Goal: Task Accomplishment & Management: Complete application form

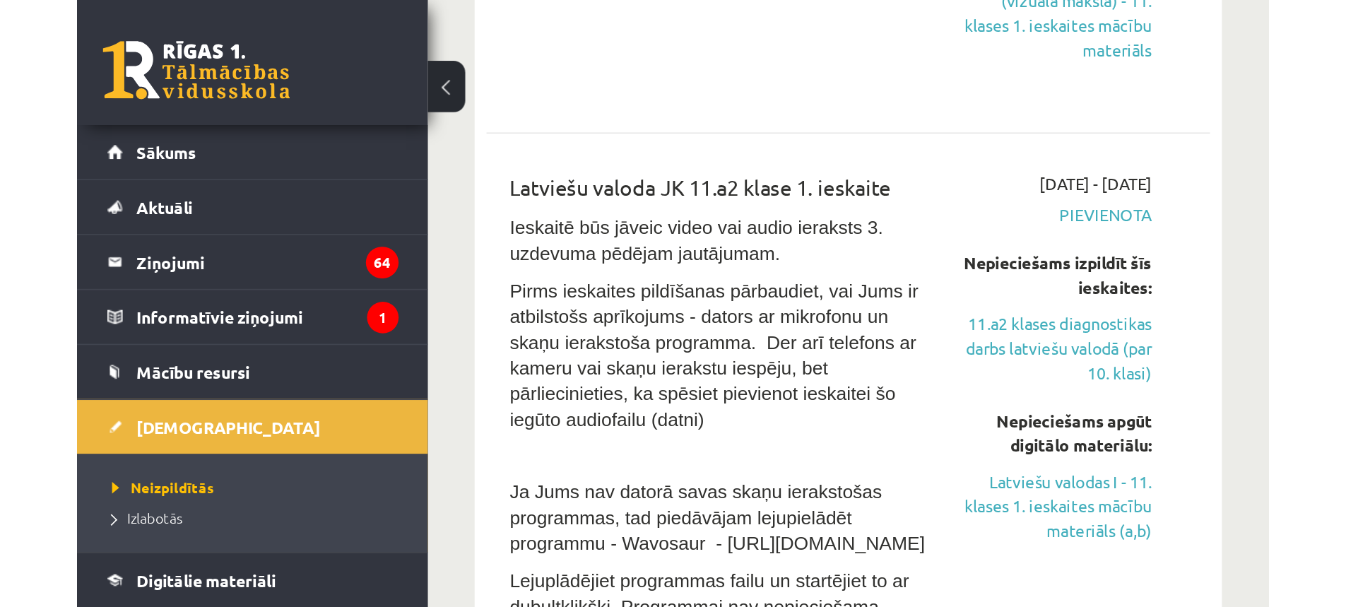
scroll to position [1355, 0]
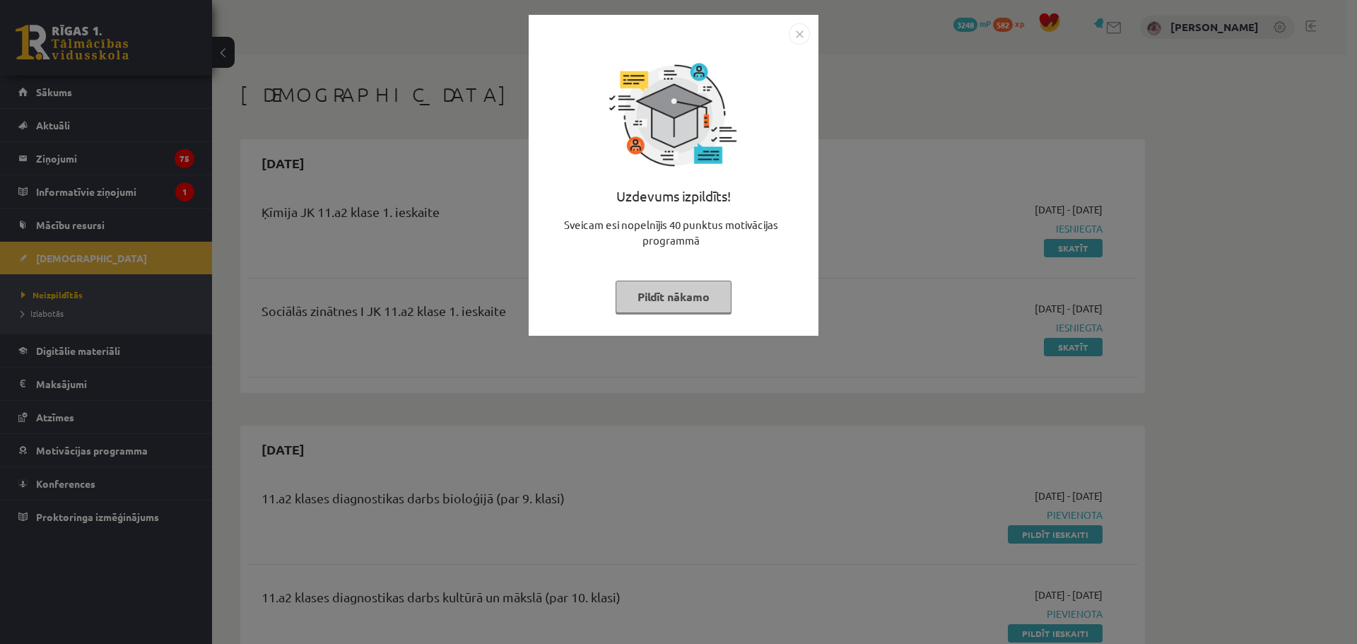
click at [1303, 121] on div "Uzdevums izpildīts! Sveicam esi nopelnījis 40 punktus motivācijas programmā Pil…" at bounding box center [678, 322] width 1357 height 644
click at [657, 292] on button "Pildīt nākamo" at bounding box center [674, 297] width 116 height 33
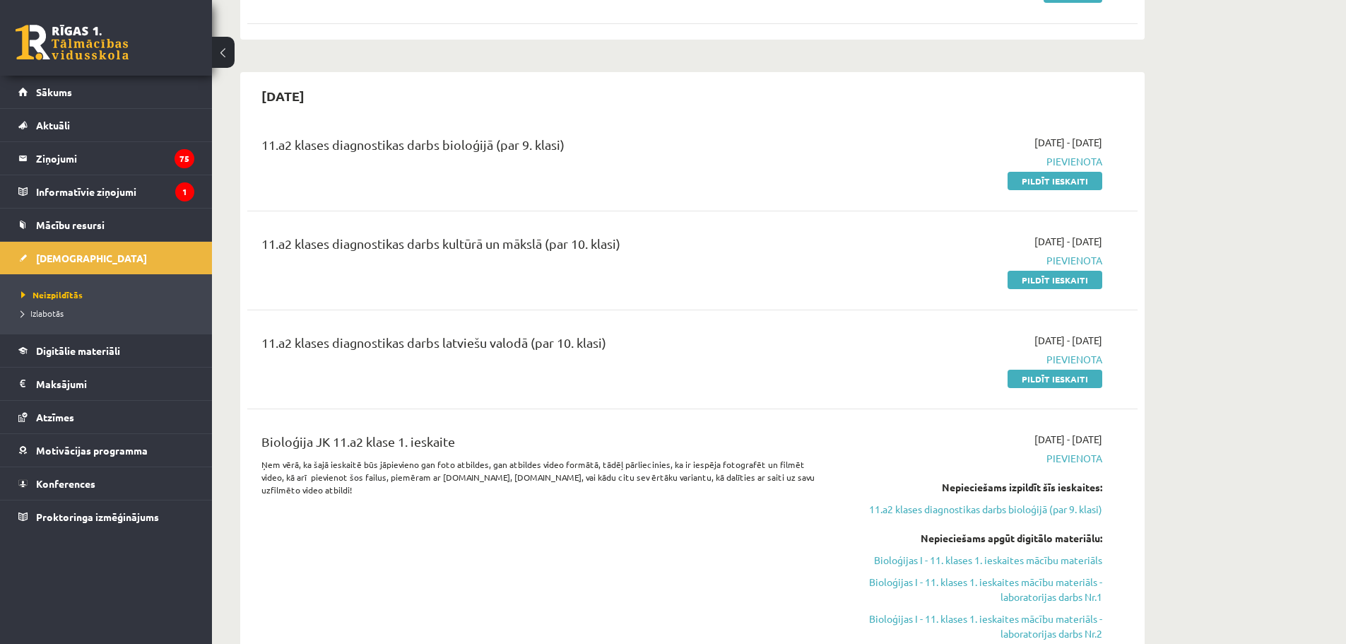
scroll to position [424, 0]
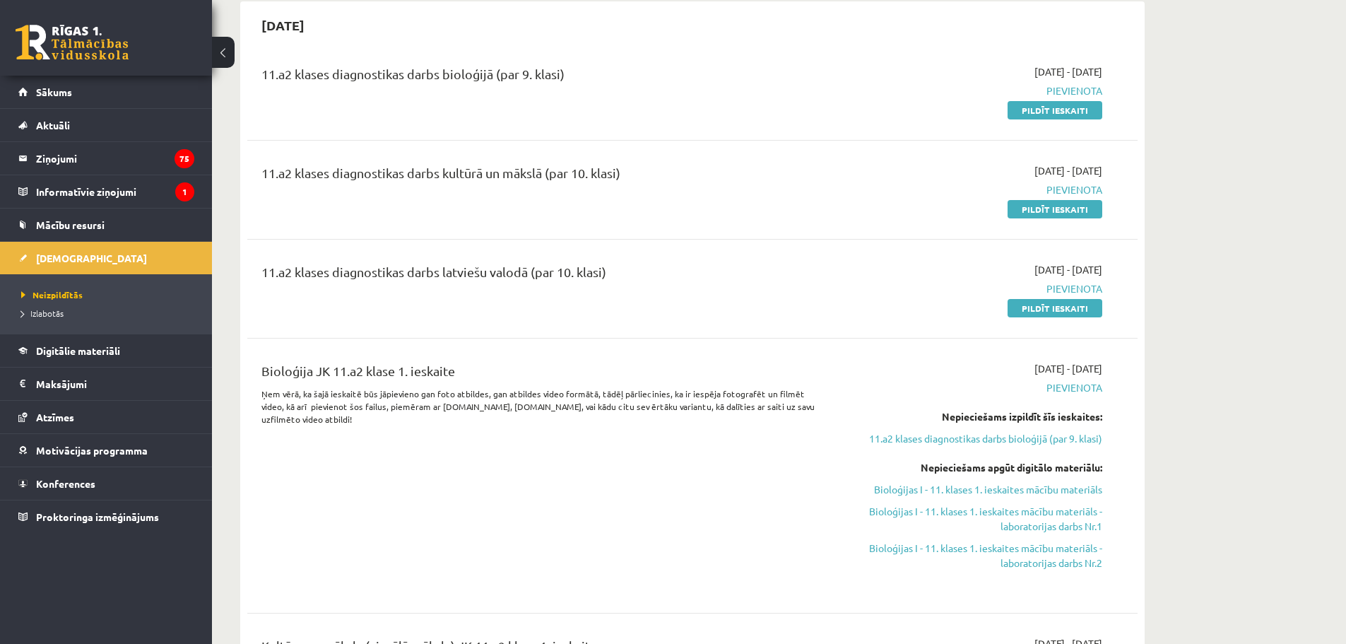
drag, startPoint x: 1065, startPoint y: 114, endPoint x: 738, endPoint y: 45, distance: 333.9
click at [1065, 114] on link "Pildīt ieskaiti" at bounding box center [1055, 110] width 95 height 18
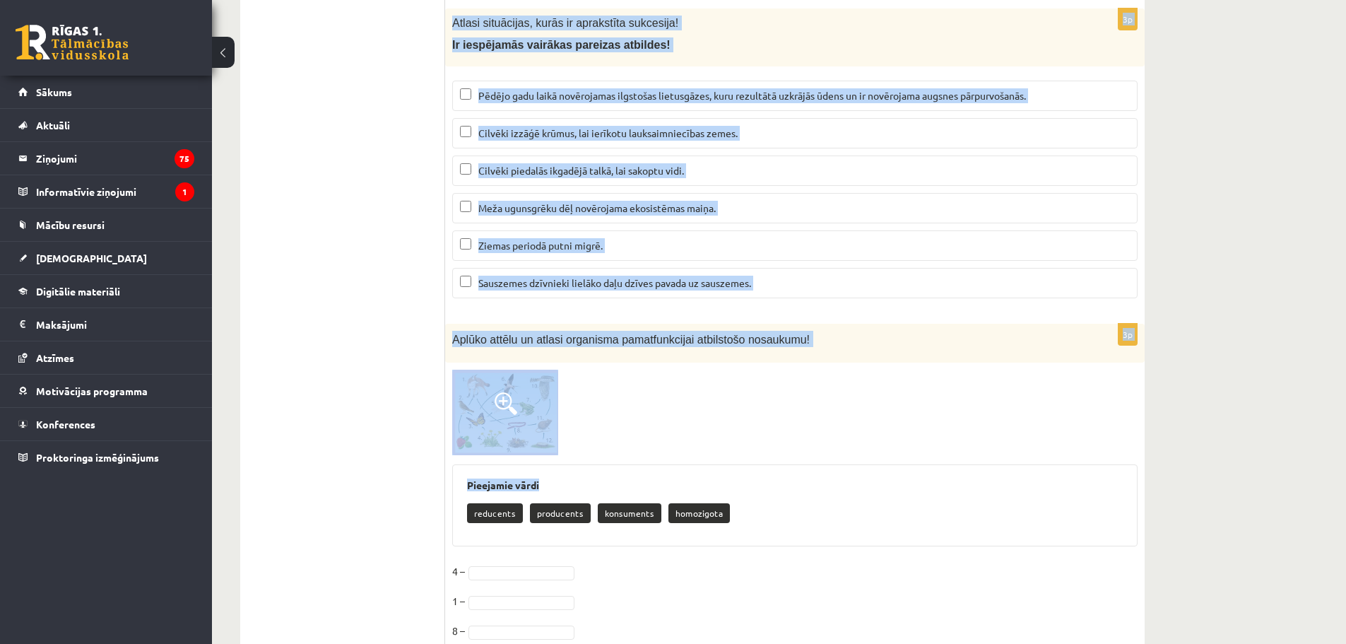
scroll to position [5850, 0]
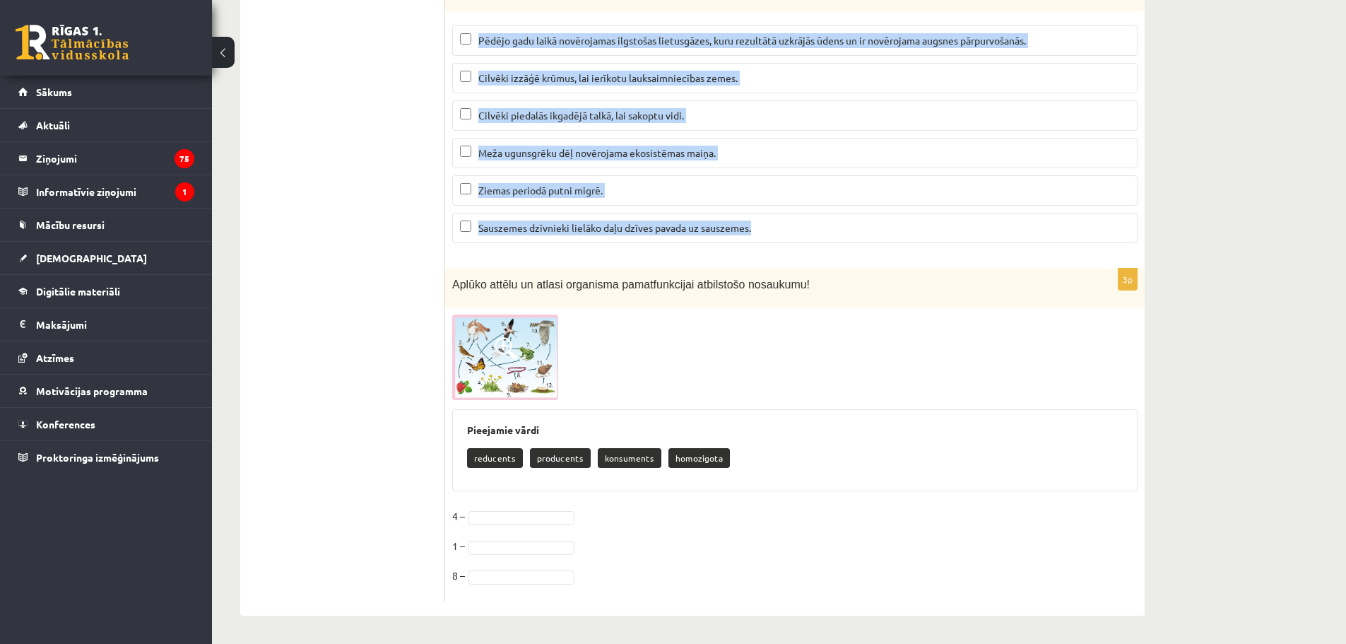
drag, startPoint x: 453, startPoint y: 281, endPoint x: 779, endPoint y: 231, distance: 329.5
copy form "Kāda ir pelēkā vilka pamatfunkcija ekosistēmā? Organisko vielu sadalīšana Organ…"
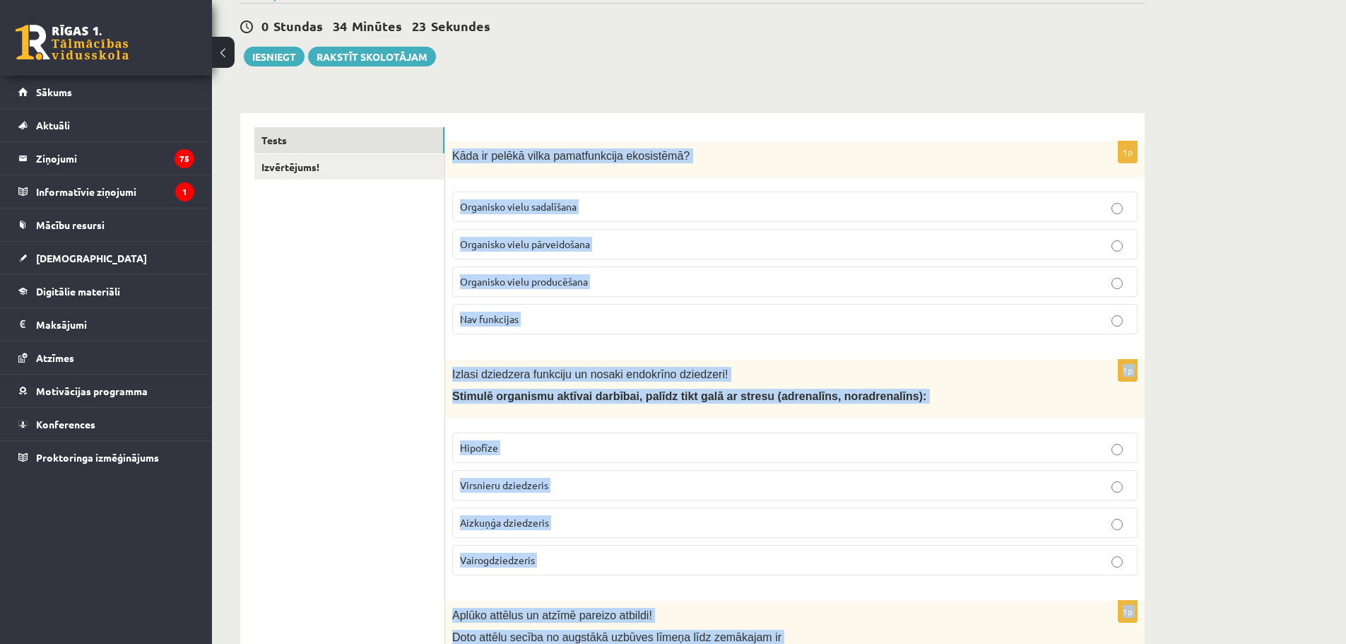
scroll to position [0, 0]
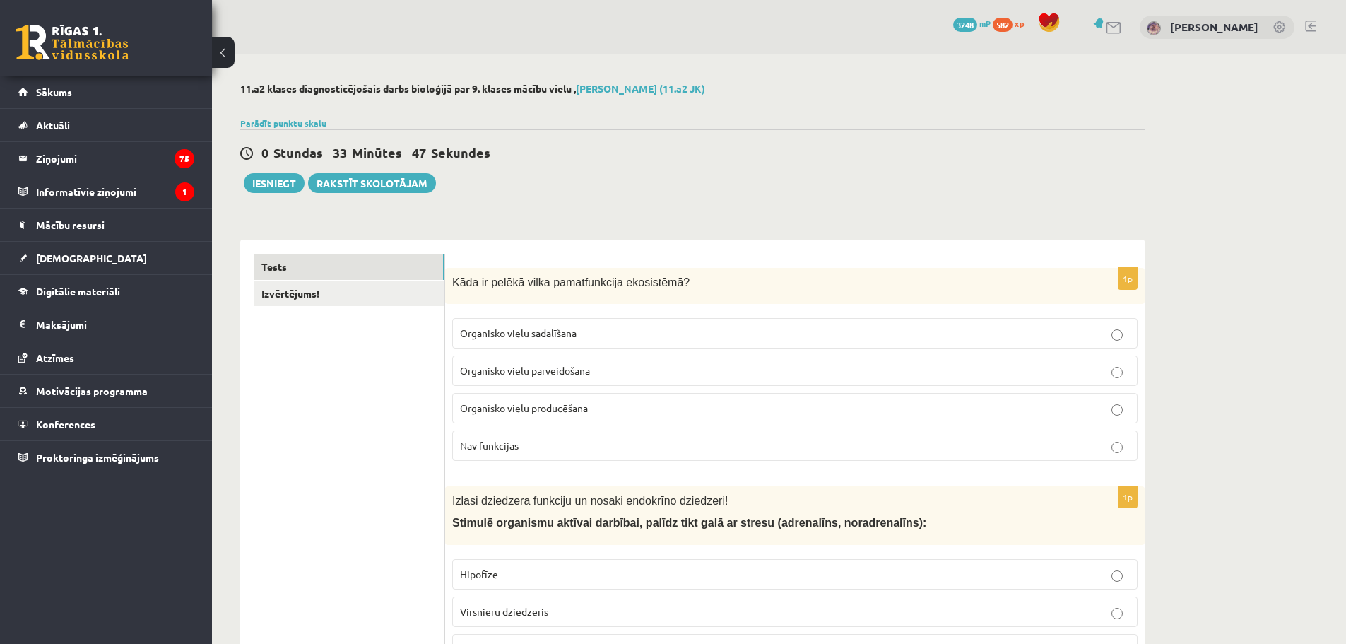
click at [545, 413] on span "Organisko vielu producēšana" at bounding box center [524, 407] width 128 height 13
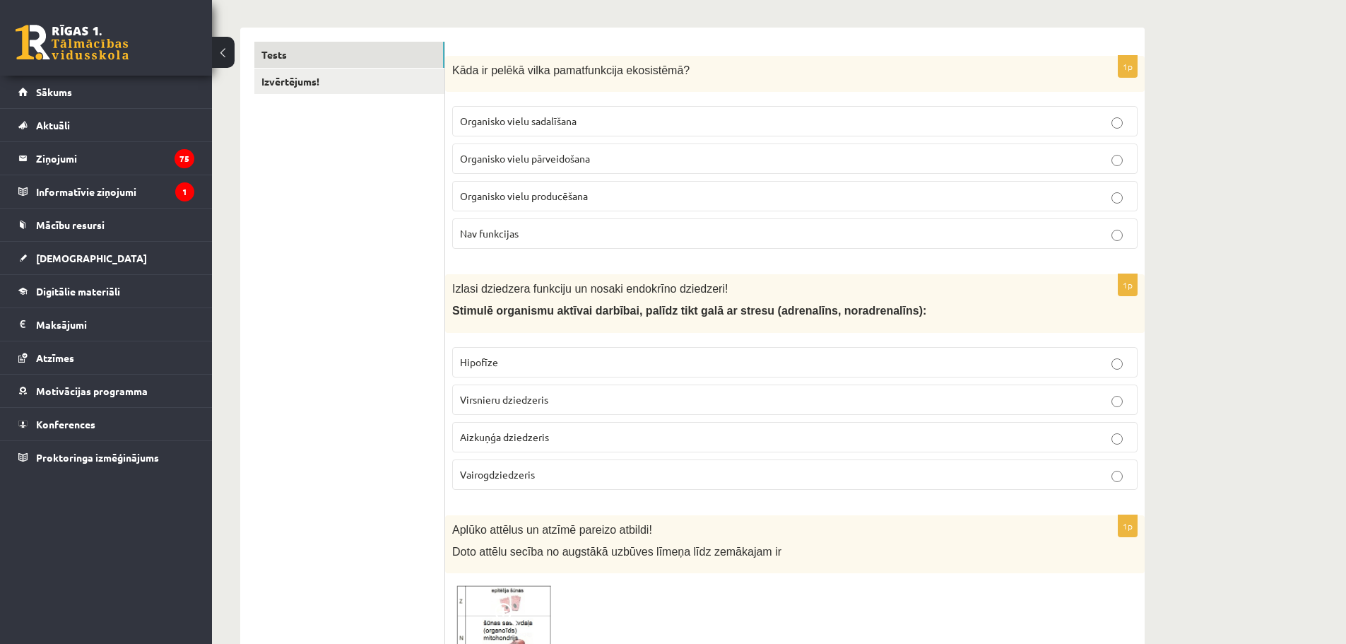
scroll to position [424, 0]
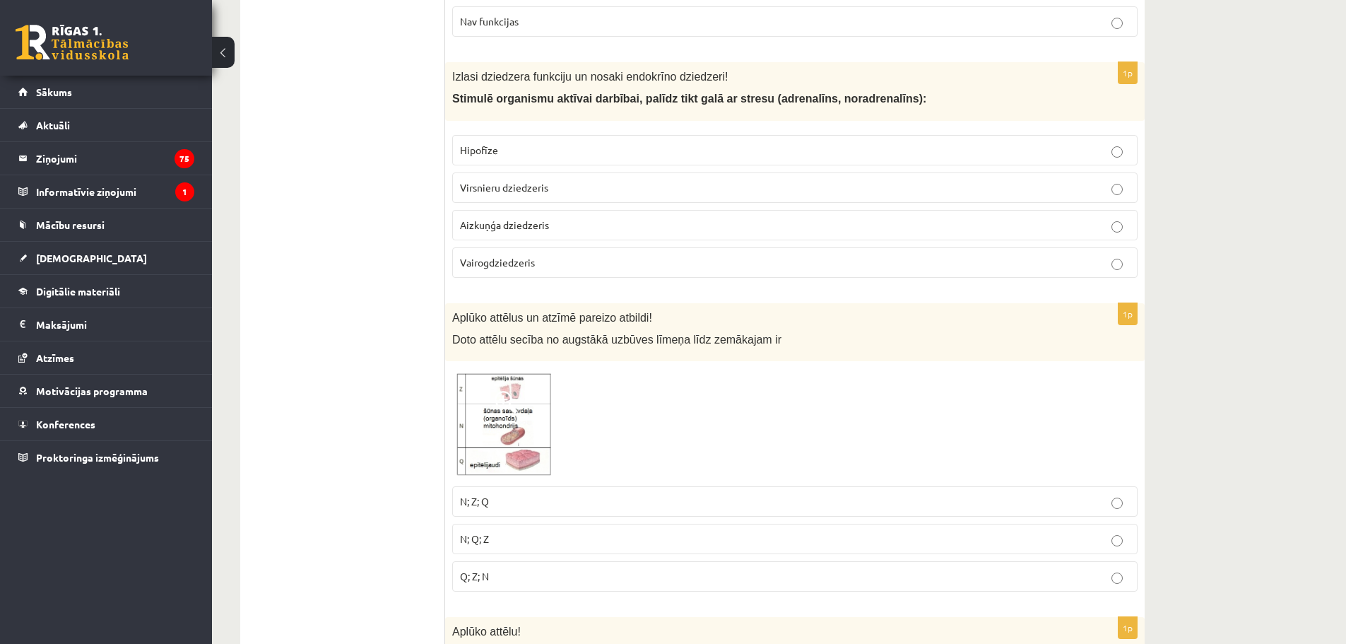
click at [506, 185] on span "Virsnieru dziedzeris" at bounding box center [504, 187] width 88 height 13
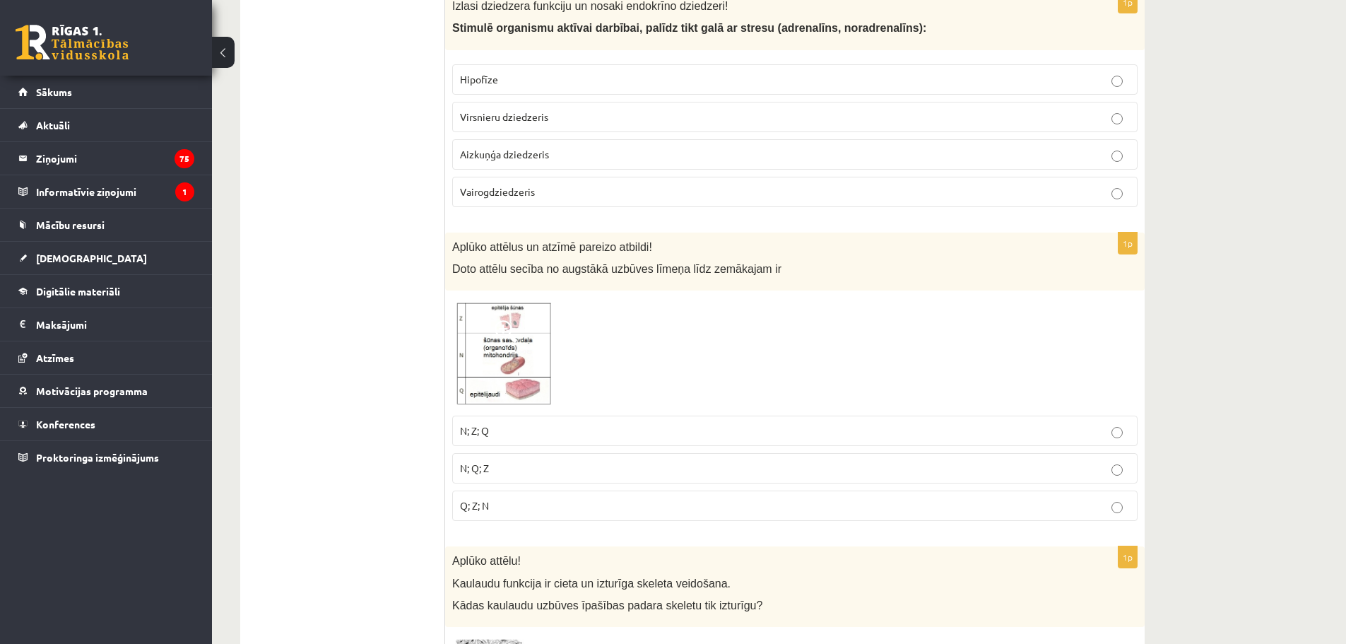
scroll to position [565, 0]
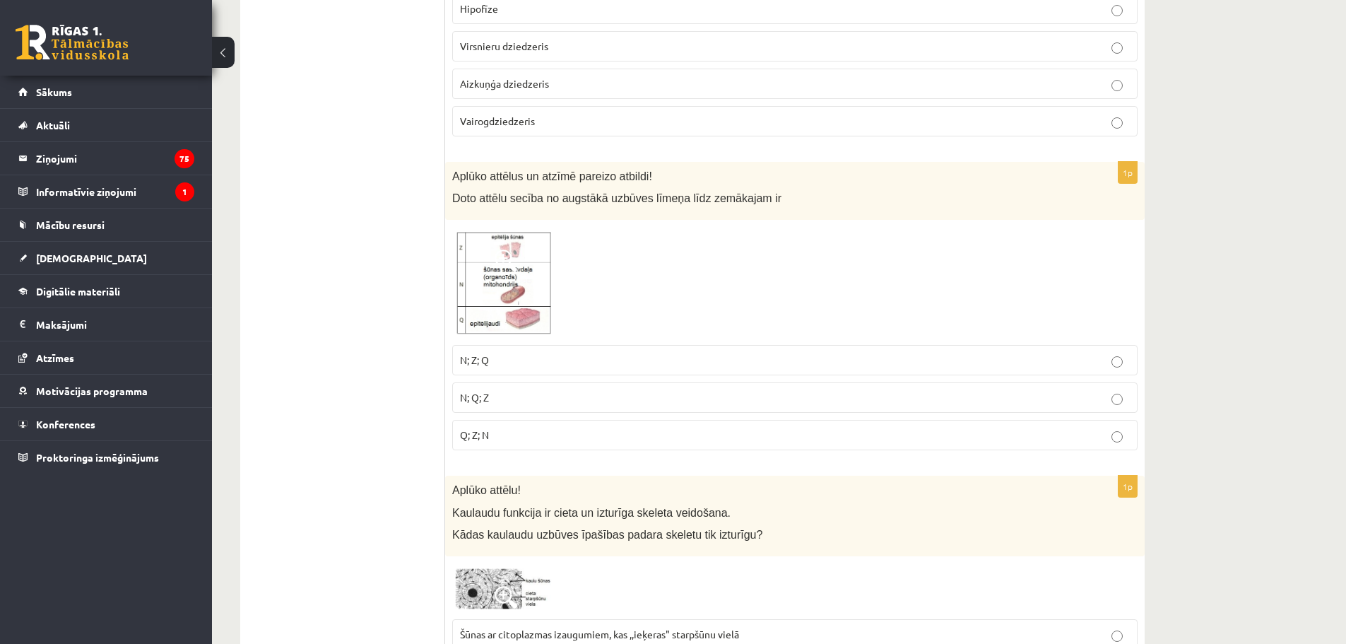
click at [536, 278] on img at bounding box center [505, 282] width 106 height 111
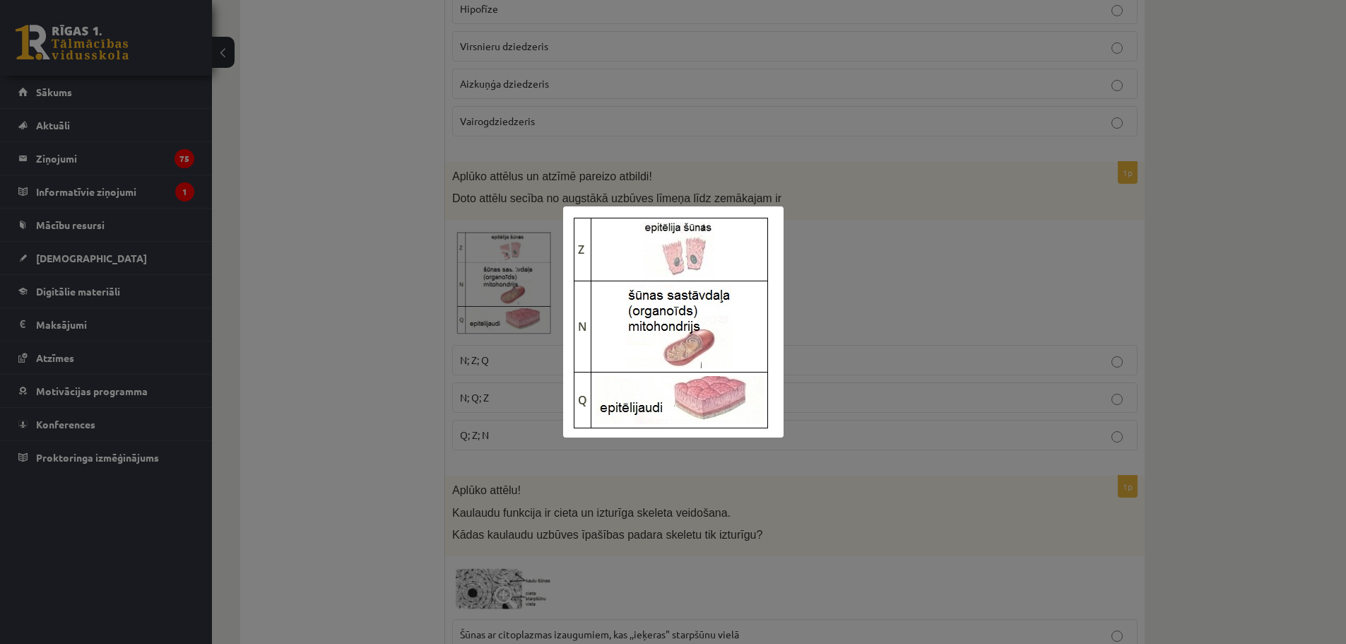
click at [880, 203] on div at bounding box center [673, 322] width 1346 height 644
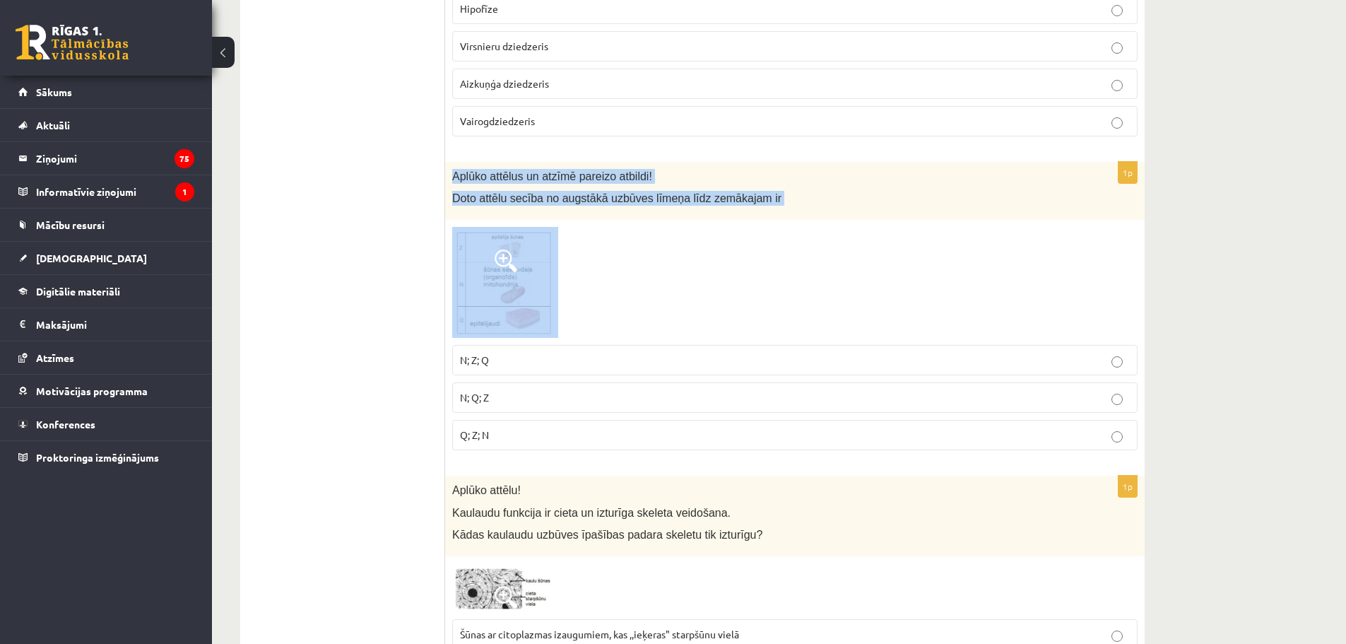
drag, startPoint x: 451, startPoint y: 172, endPoint x: 596, endPoint y: 273, distance: 177.2
click at [596, 273] on div "1p Aplūko attēlus un atzīmē pareizo atbildi! Doto attēlu secība no augstākā uzb…" at bounding box center [795, 312] width 700 height 300
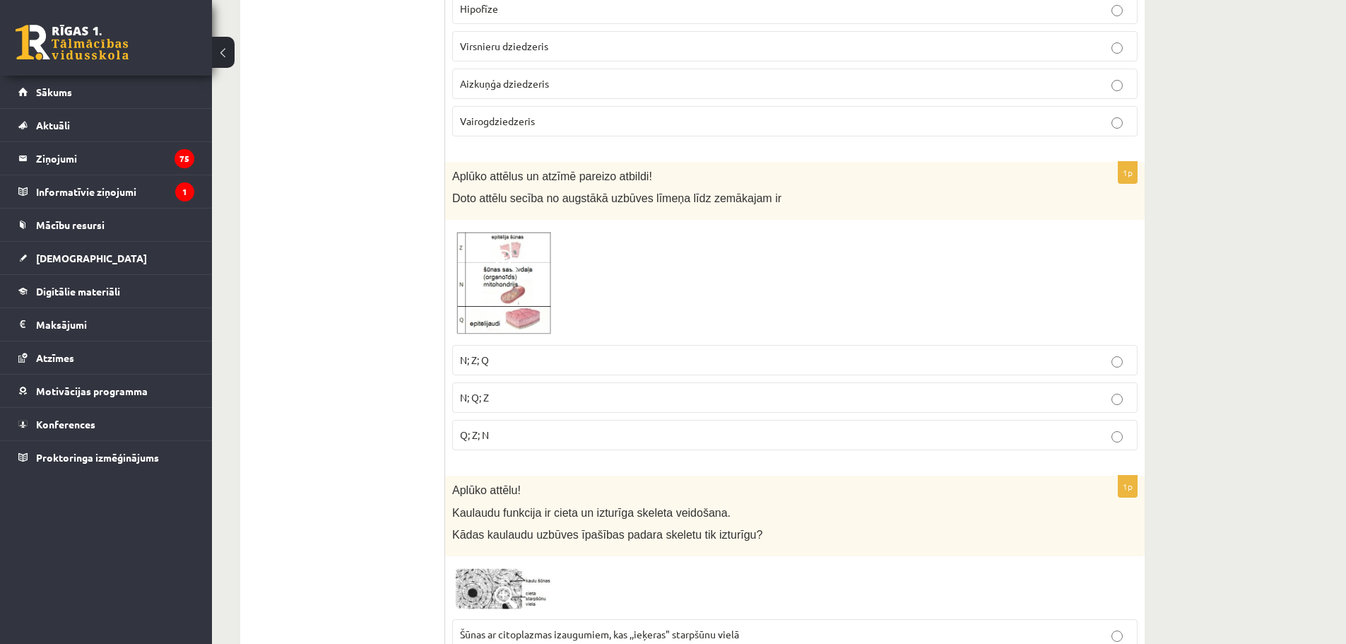
click at [784, 230] on div at bounding box center [794, 282] width 685 height 111
click at [533, 303] on img at bounding box center [505, 282] width 106 height 111
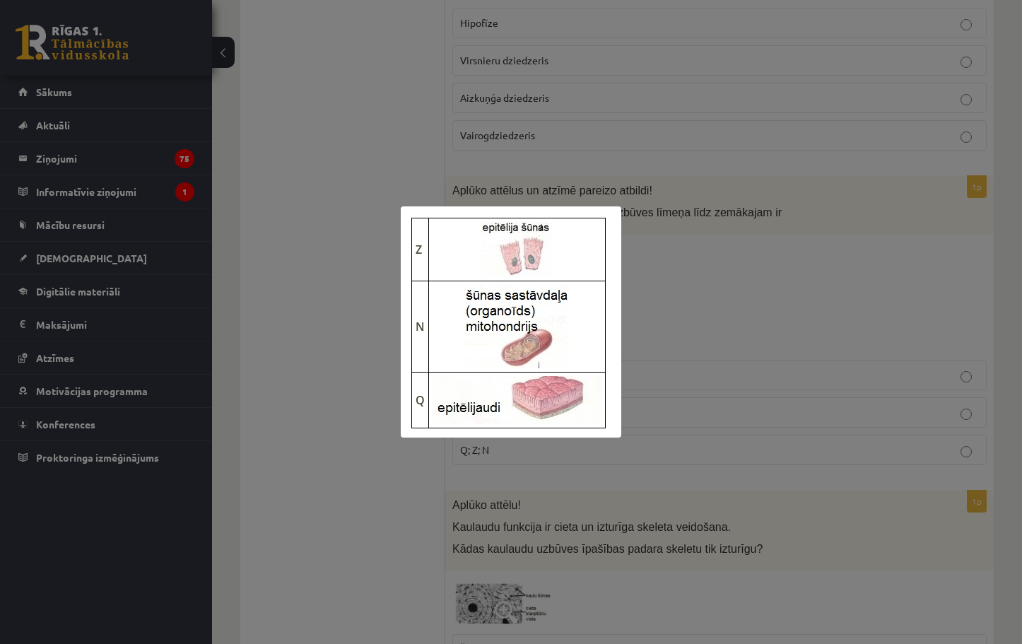
click at [933, 208] on div at bounding box center [511, 322] width 1022 height 644
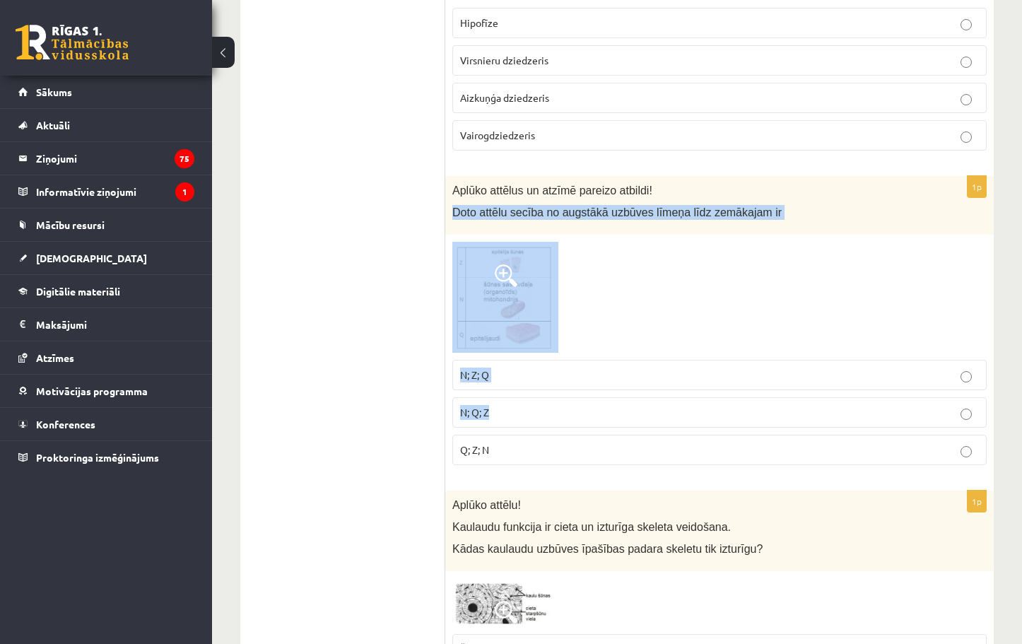
drag, startPoint x: 454, startPoint y: 194, endPoint x: 650, endPoint y: 397, distance: 282.4
click at [650, 397] on div "1p Aplūko attēlus un atzīmē pareizo atbildi! Doto attēlu secība no augstākā uzb…" at bounding box center [719, 326] width 548 height 300
click at [692, 305] on div at bounding box center [719, 297] width 534 height 111
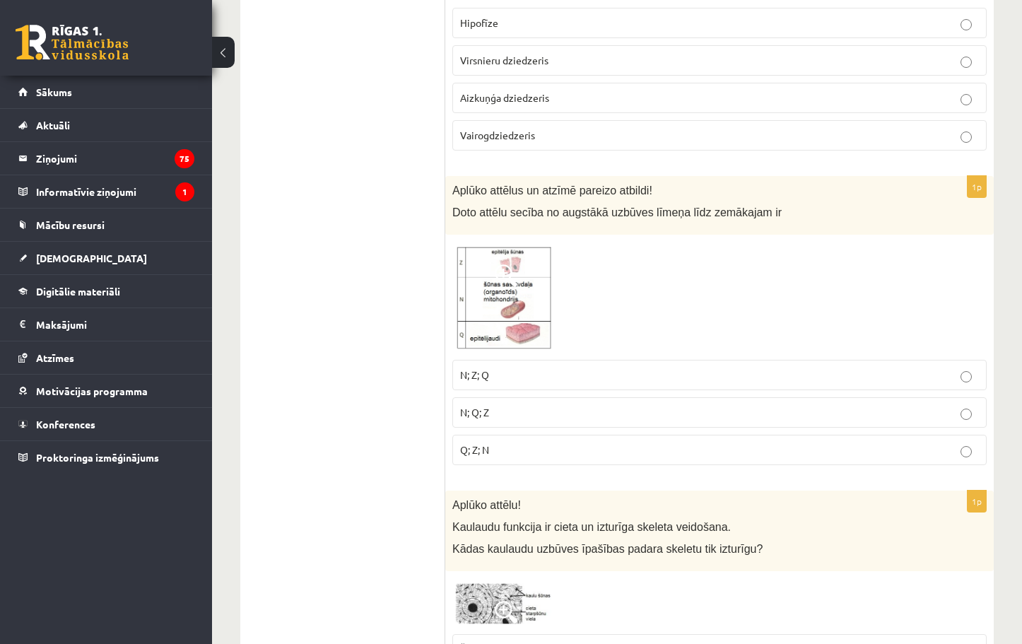
drag, startPoint x: 478, startPoint y: 217, endPoint x: 450, endPoint y: 300, distance: 87.8
drag, startPoint x: 450, startPoint y: 300, endPoint x: 504, endPoint y: 273, distance: 60.0
drag, startPoint x: 504, startPoint y: 273, endPoint x: 490, endPoint y: 257, distance: 21.1
click at [490, 257] on img at bounding box center [505, 297] width 106 height 111
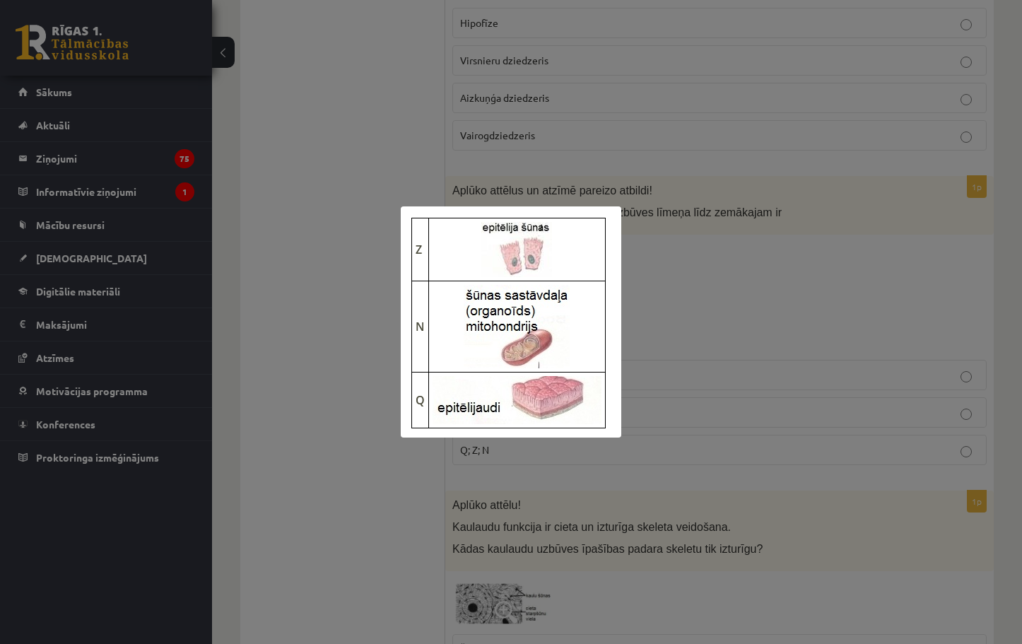
drag, startPoint x: 515, startPoint y: 281, endPoint x: 712, endPoint y: 217, distance: 206.7
click at [712, 217] on div at bounding box center [511, 322] width 1022 height 644
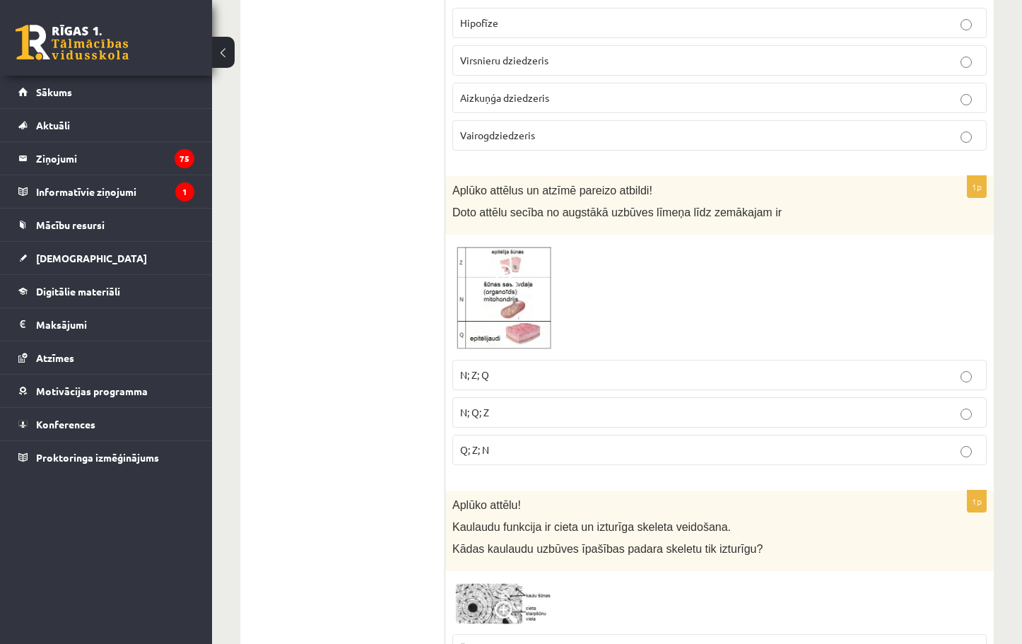
drag, startPoint x: 520, startPoint y: 249, endPoint x: 806, endPoint y: 272, distance: 286.4
click at [806, 272] on div at bounding box center [719, 297] width 534 height 111
click at [507, 367] on p "N; Z; Q" at bounding box center [719, 374] width 519 height 15
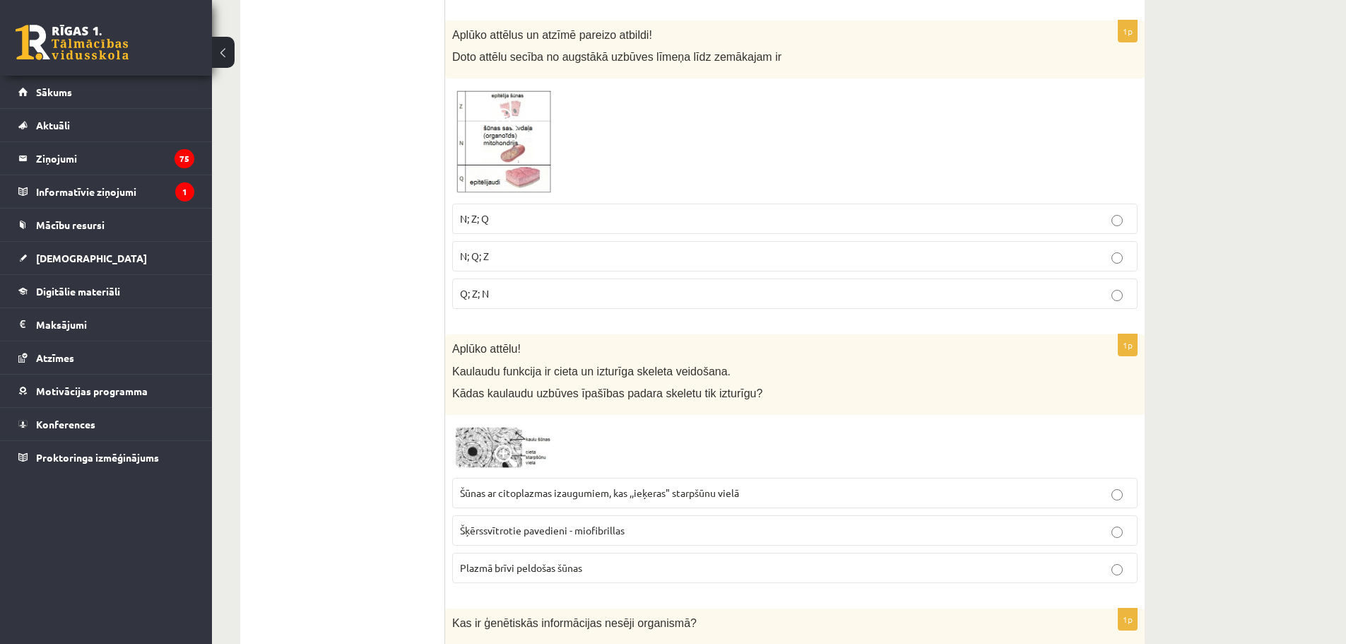
scroll to position [777, 0]
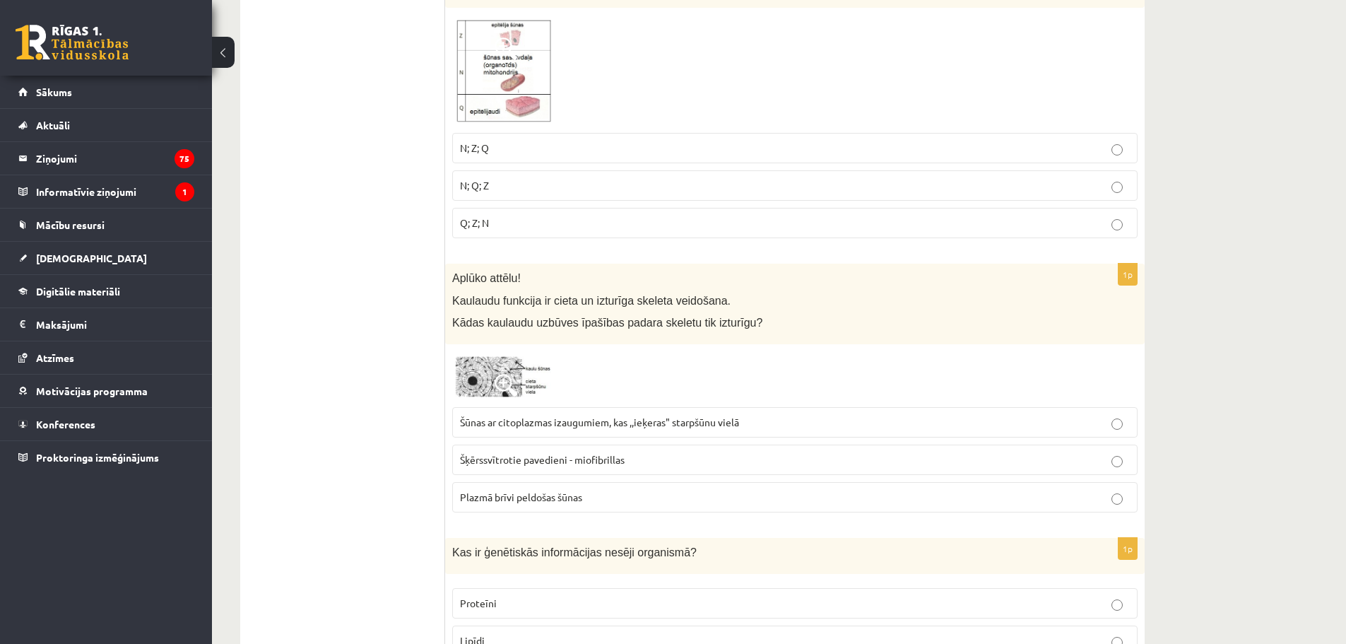
click at [483, 369] on img at bounding box center [505, 375] width 106 height 49
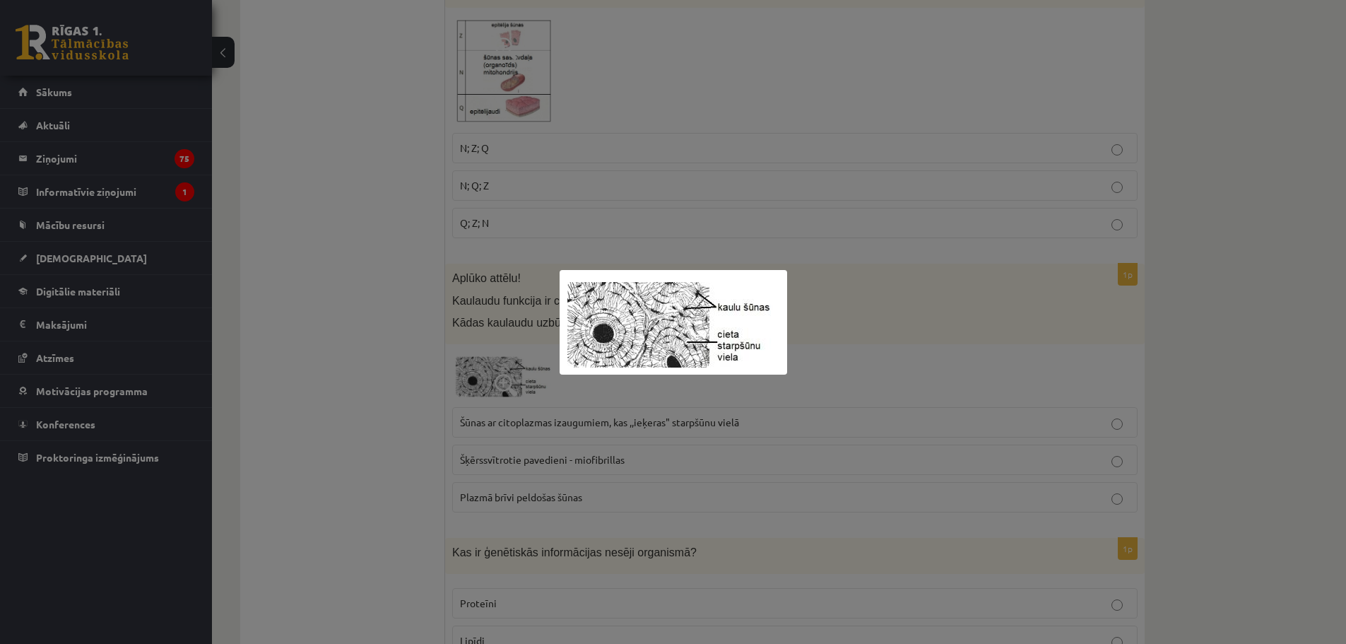
click at [510, 317] on div at bounding box center [673, 322] width 1346 height 644
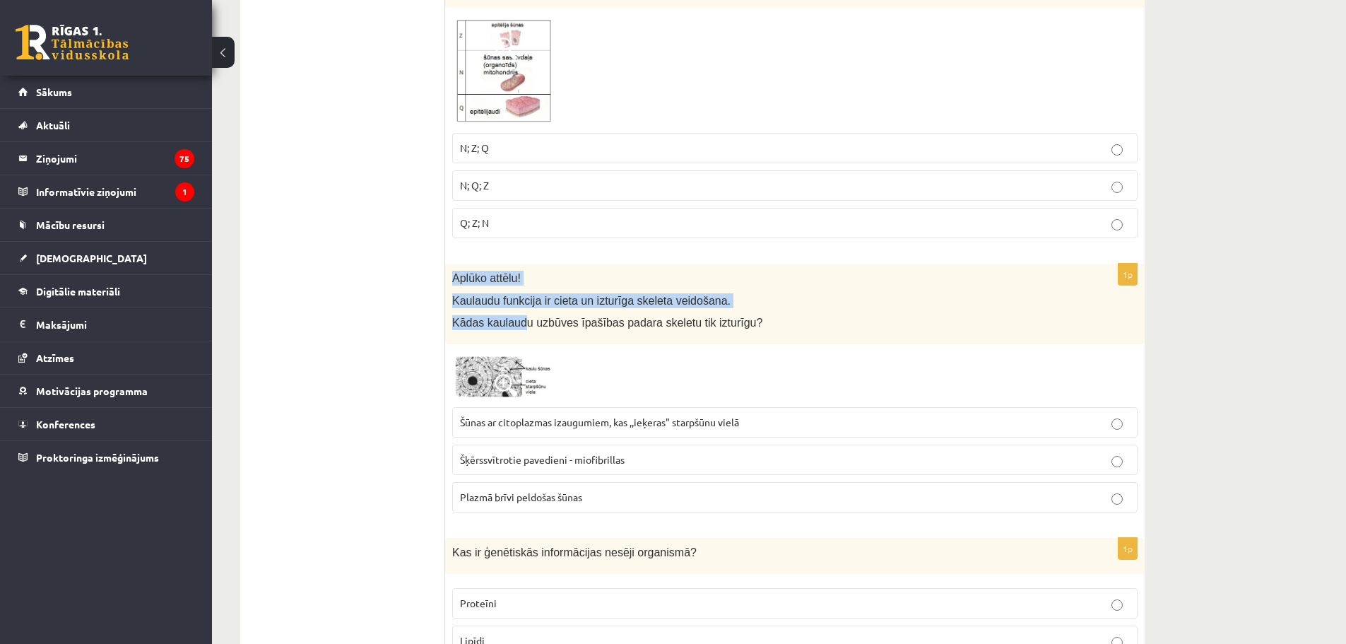
drag, startPoint x: 446, startPoint y: 280, endPoint x: 517, endPoint y: 310, distance: 77.3
click at [517, 310] on div "Aplūko attēlu! Kaulaudu funkcija ir cieta un izturīga skeleta veidošana. Kādas …" at bounding box center [795, 304] width 700 height 81
click at [469, 307] on span "Kaulaudu funkcija ir cieta un izturīga skeleta veidošana." at bounding box center [591, 301] width 278 height 12
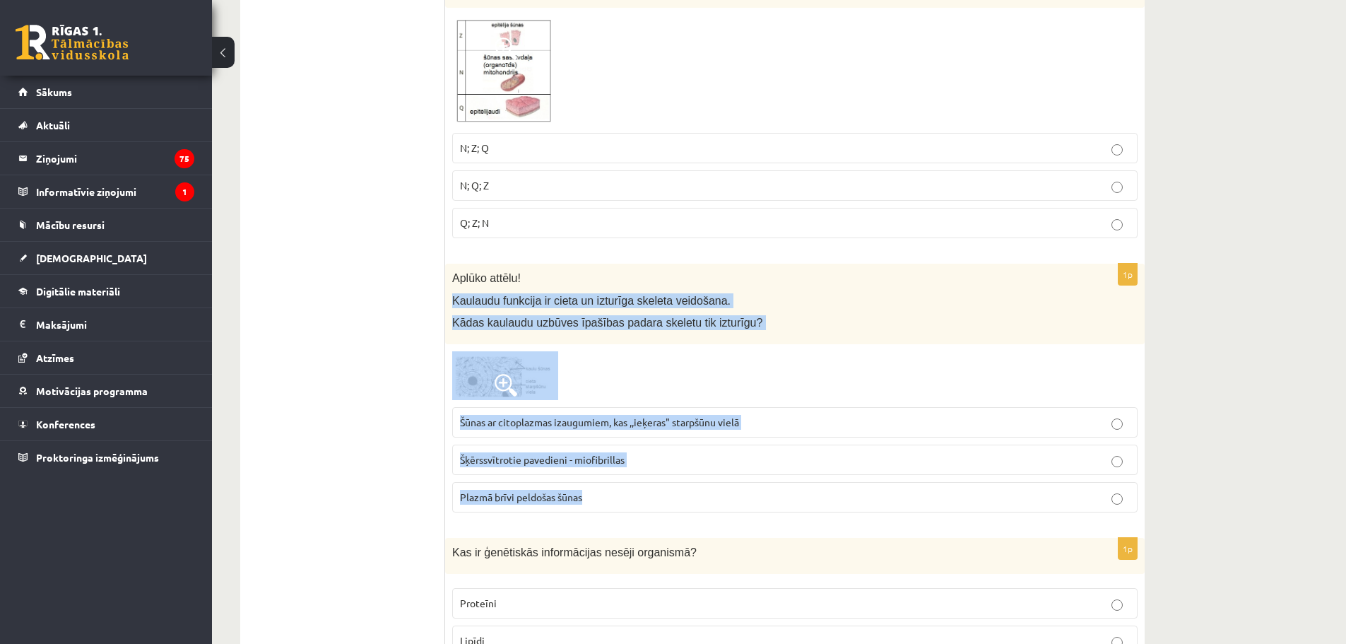
drag, startPoint x: 453, startPoint y: 300, endPoint x: 583, endPoint y: 323, distance: 132.1
click at [629, 490] on div "1p Aplūko attēlu! Kaulaudu funkcija ir cieta un izturīga skeleta veidošana. Kād…" at bounding box center [795, 394] width 700 height 260
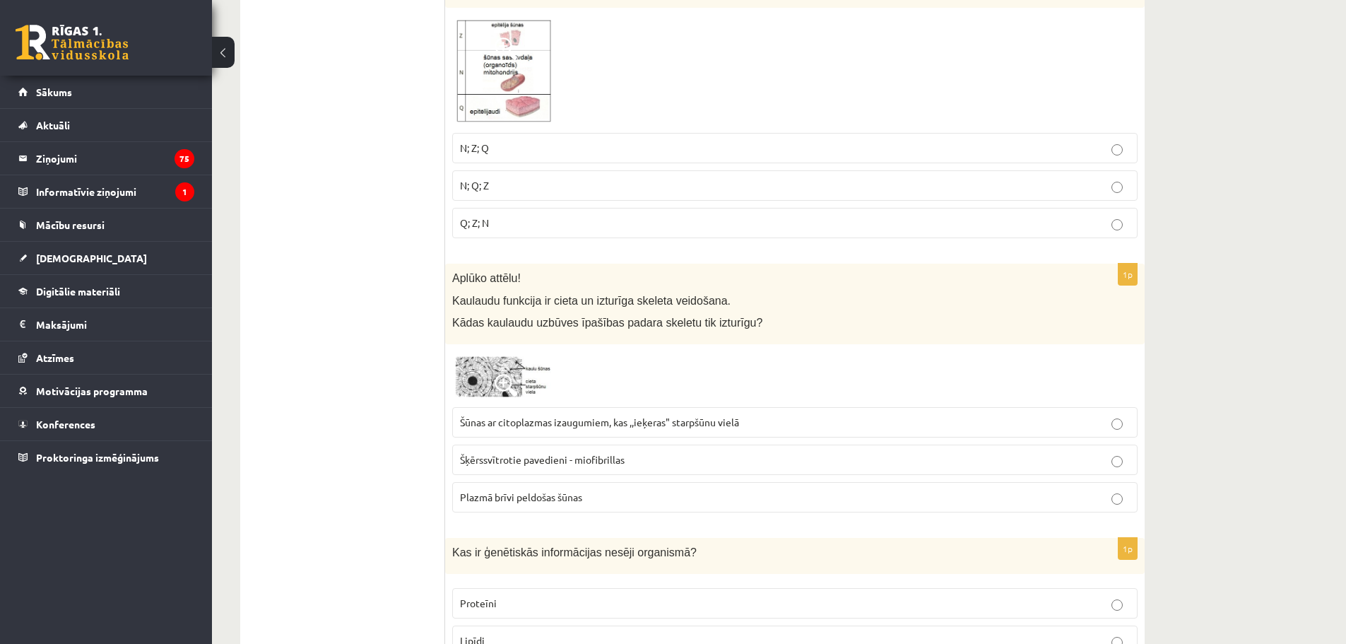
drag, startPoint x: 573, startPoint y: 302, endPoint x: 616, endPoint y: 261, distance: 59.0
click at [605, 426] on span "Šūnas ar citoplazmas izaugumiem, kas ,,ieķeras" starpšūnu vielā" at bounding box center [599, 422] width 279 height 13
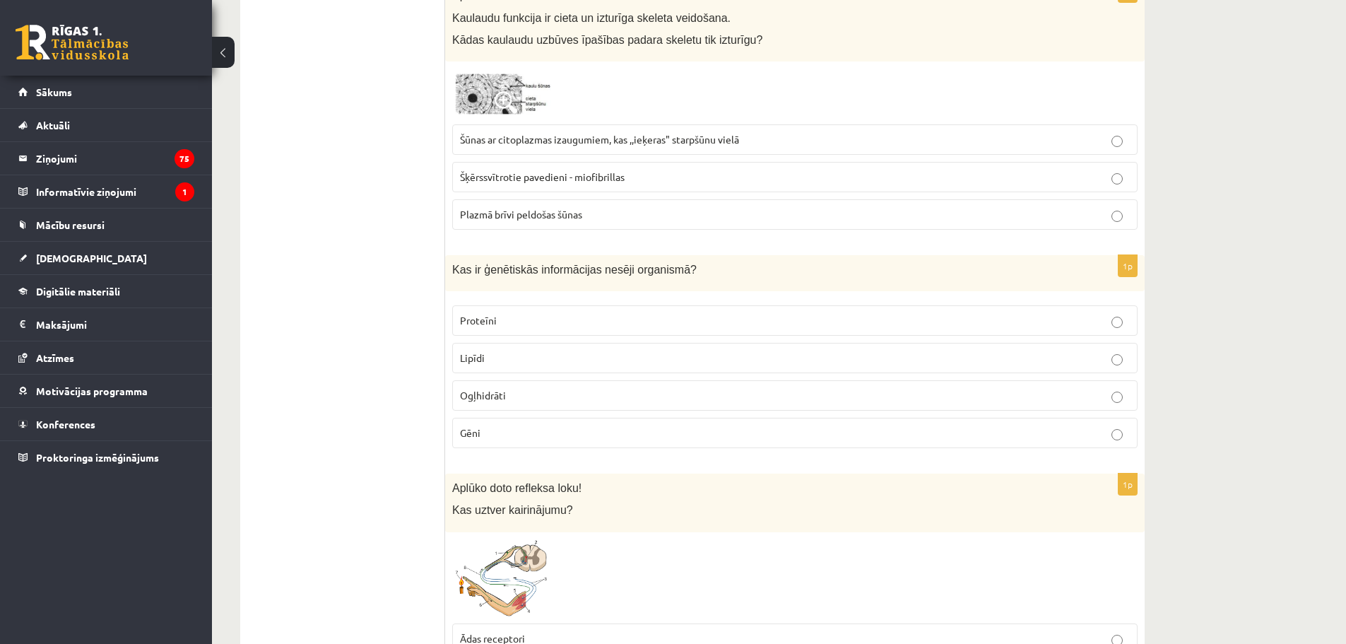
scroll to position [1131, 0]
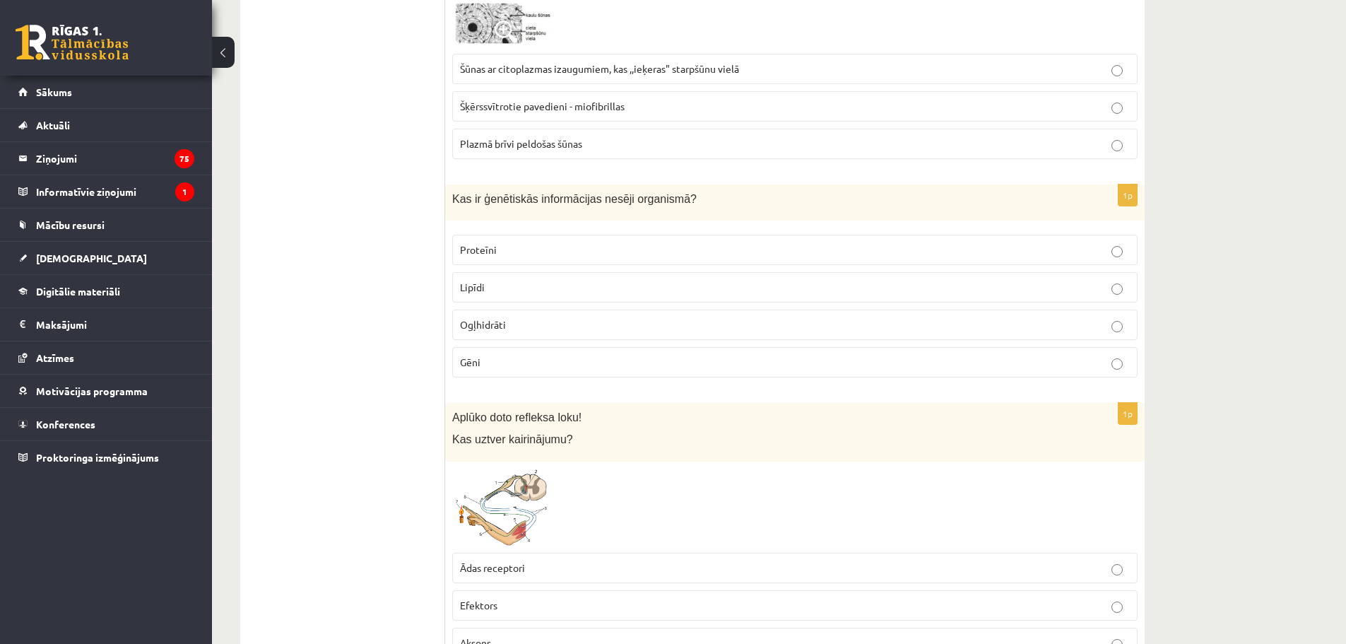
click at [510, 361] on p "Gēni" at bounding box center [795, 362] width 670 height 15
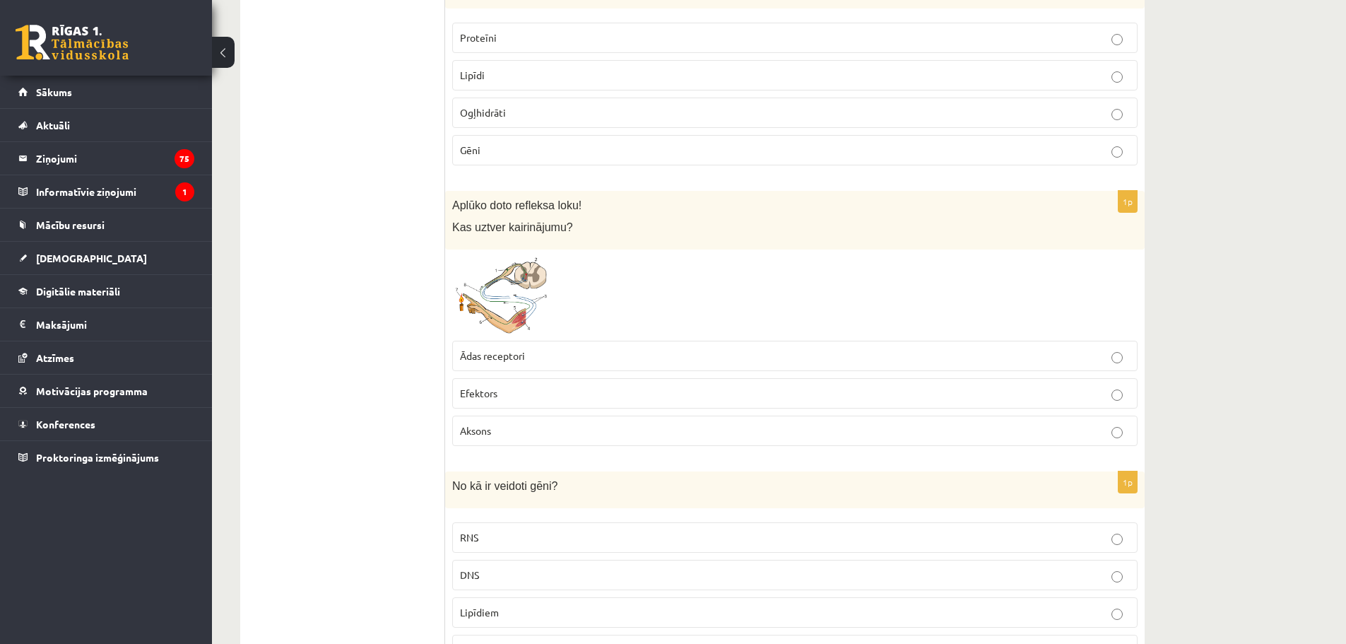
scroll to position [1413, 0]
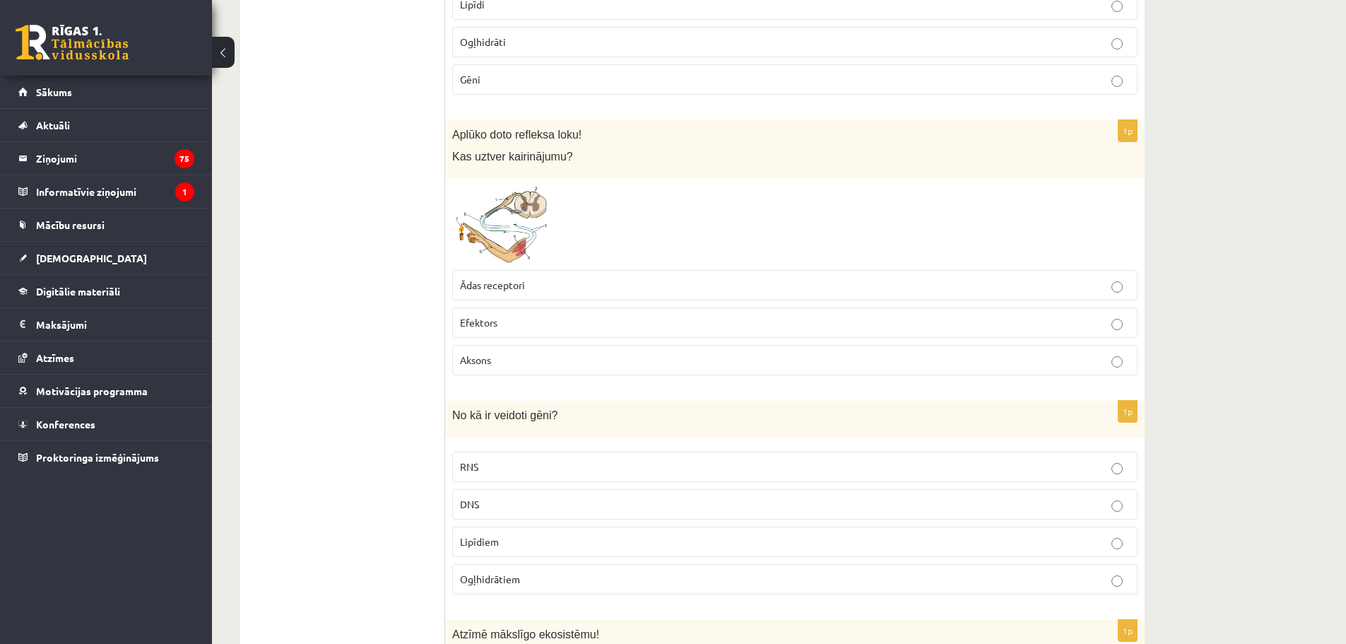
click at [531, 291] on p "Ādas receptori" at bounding box center [795, 285] width 670 height 15
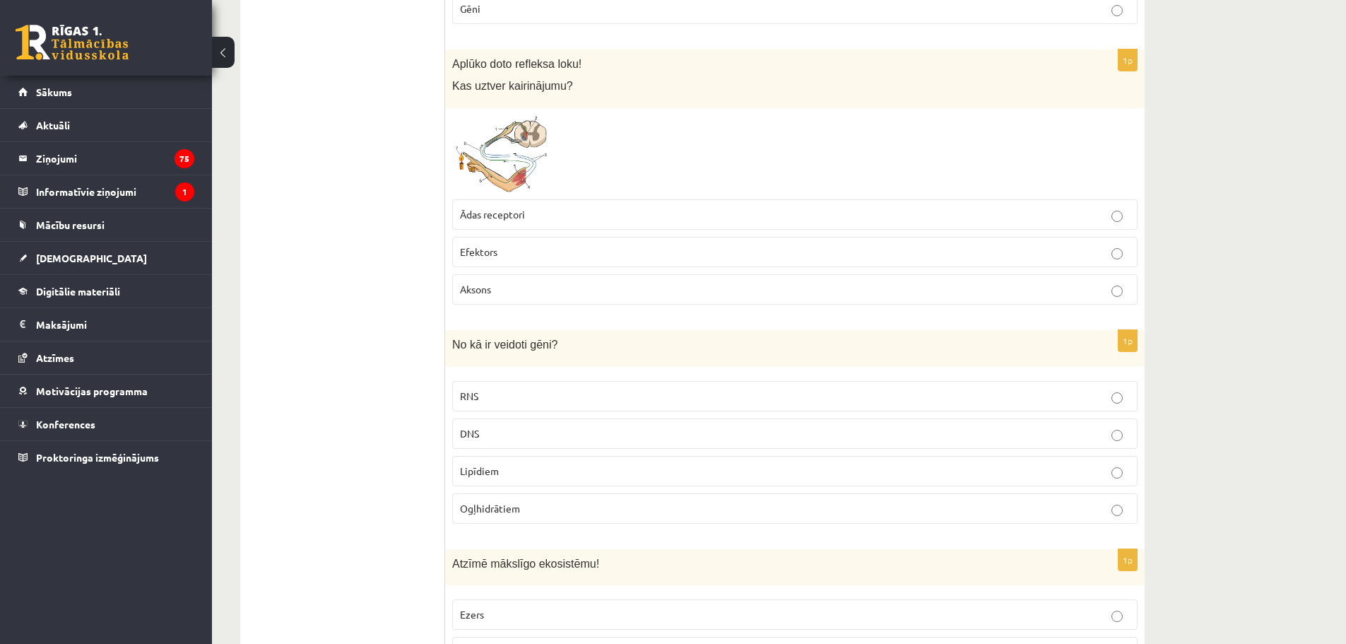
scroll to position [1625, 0]
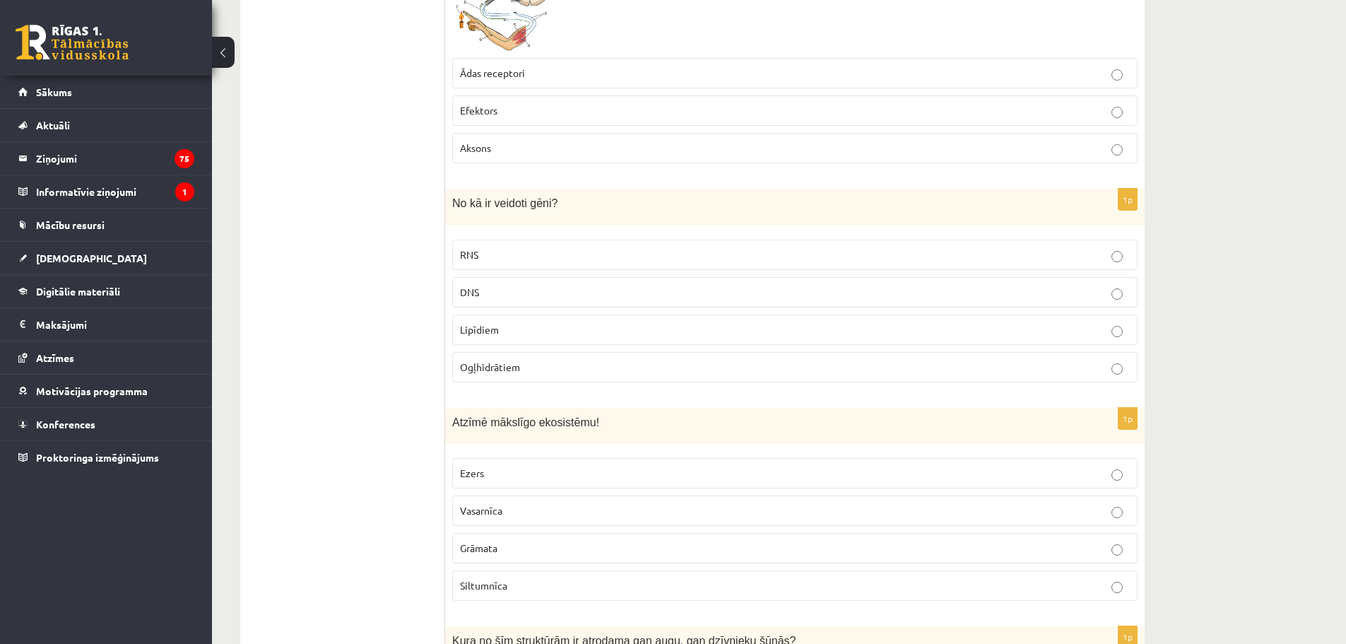
click at [481, 254] on p "RNS" at bounding box center [795, 254] width 670 height 15
click at [493, 300] on label "DNS" at bounding box center [794, 292] width 685 height 30
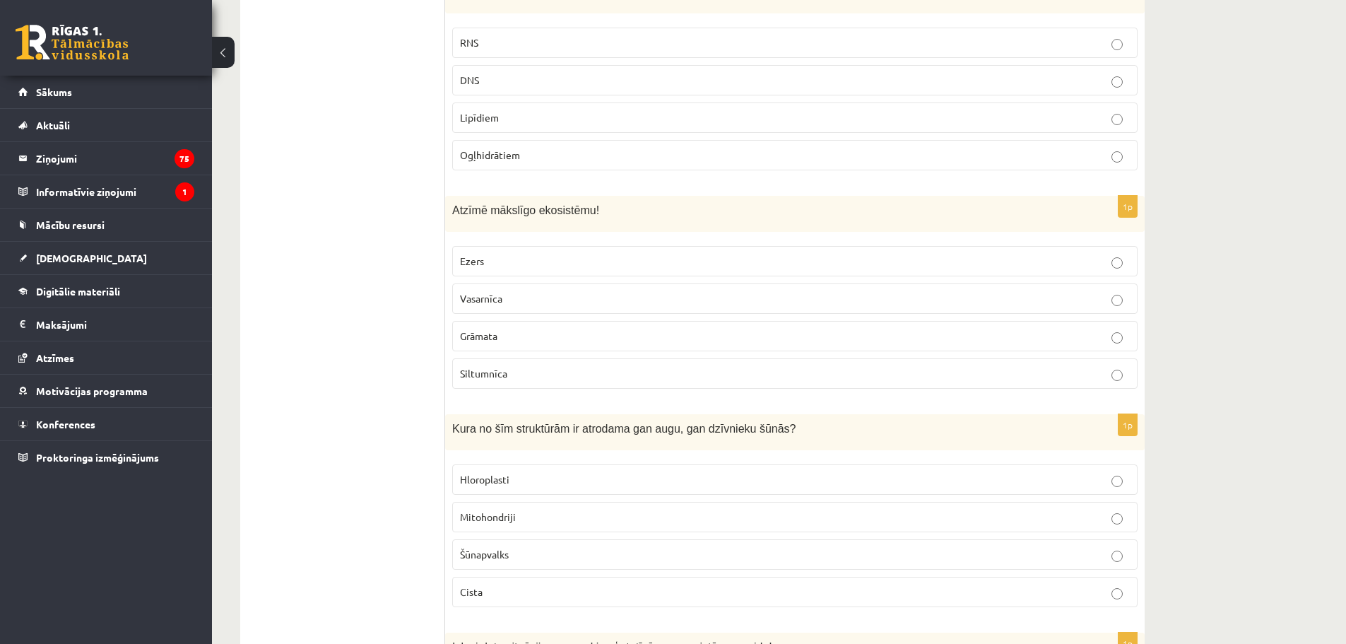
scroll to position [1908, 0]
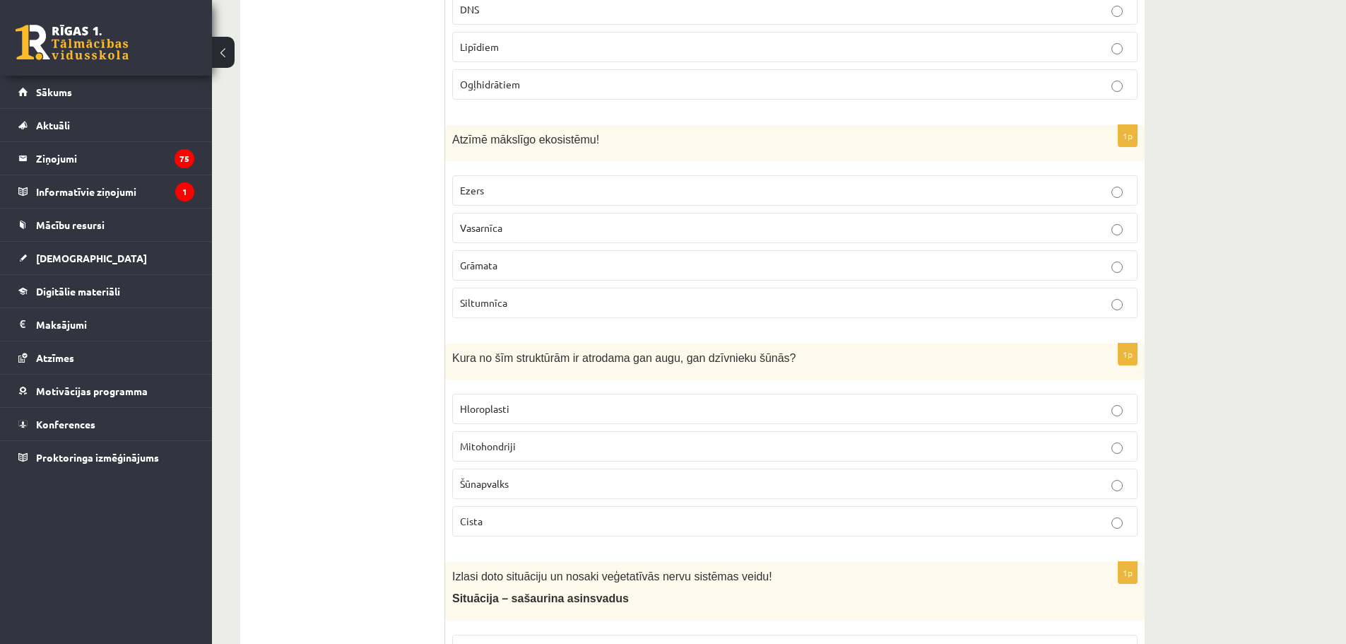
click at [495, 308] on span "Siltumnīca" at bounding box center [483, 302] width 47 height 13
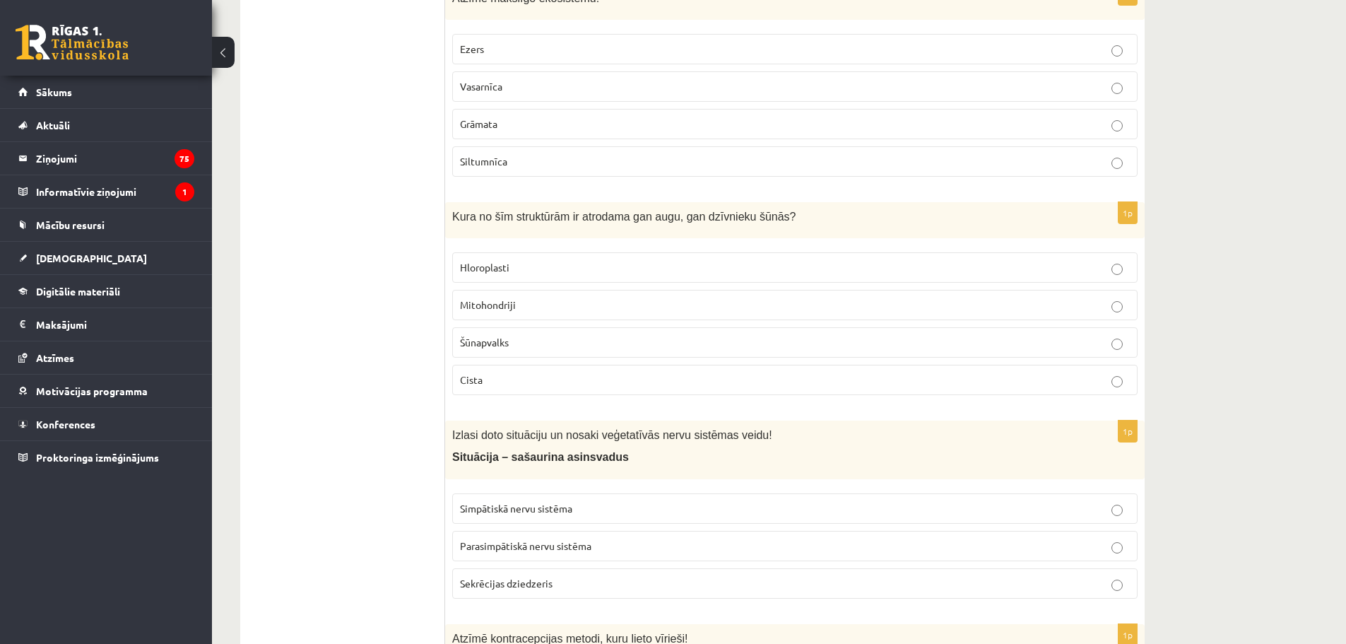
click at [509, 300] on span "Mitohondriji" at bounding box center [488, 304] width 56 height 13
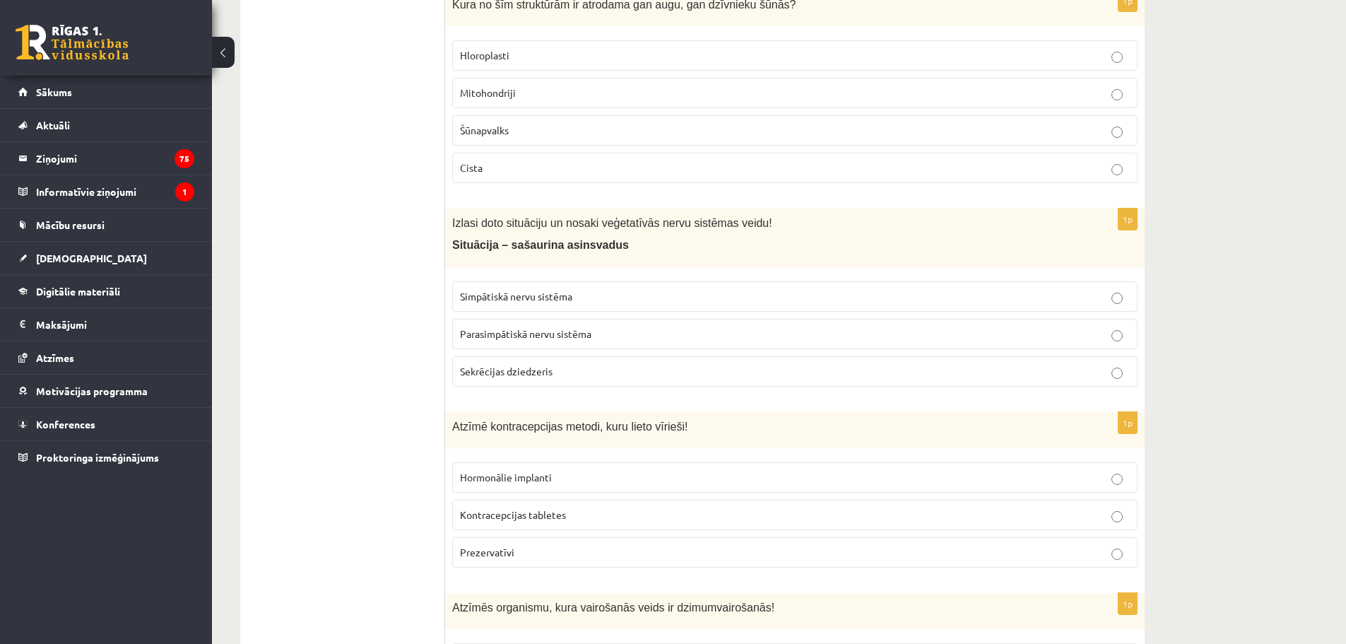
scroll to position [2332, 0]
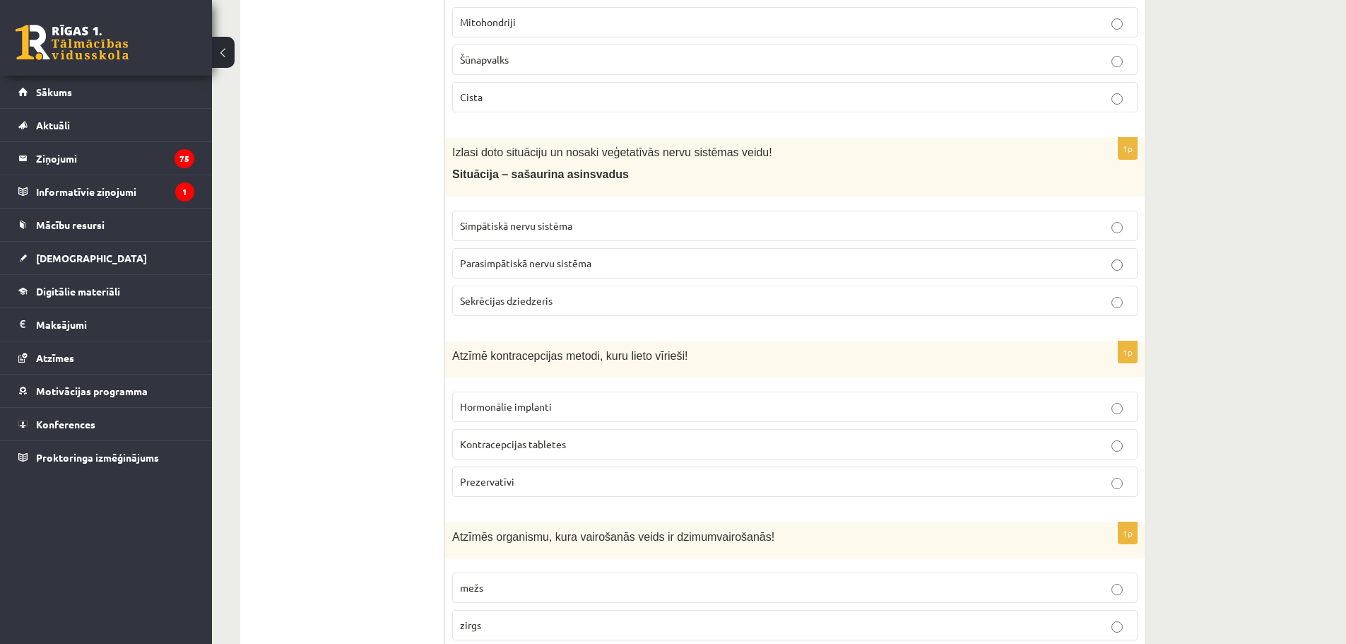
click at [517, 224] on span "Simpātiskā nervu sistēma" at bounding box center [516, 225] width 112 height 13
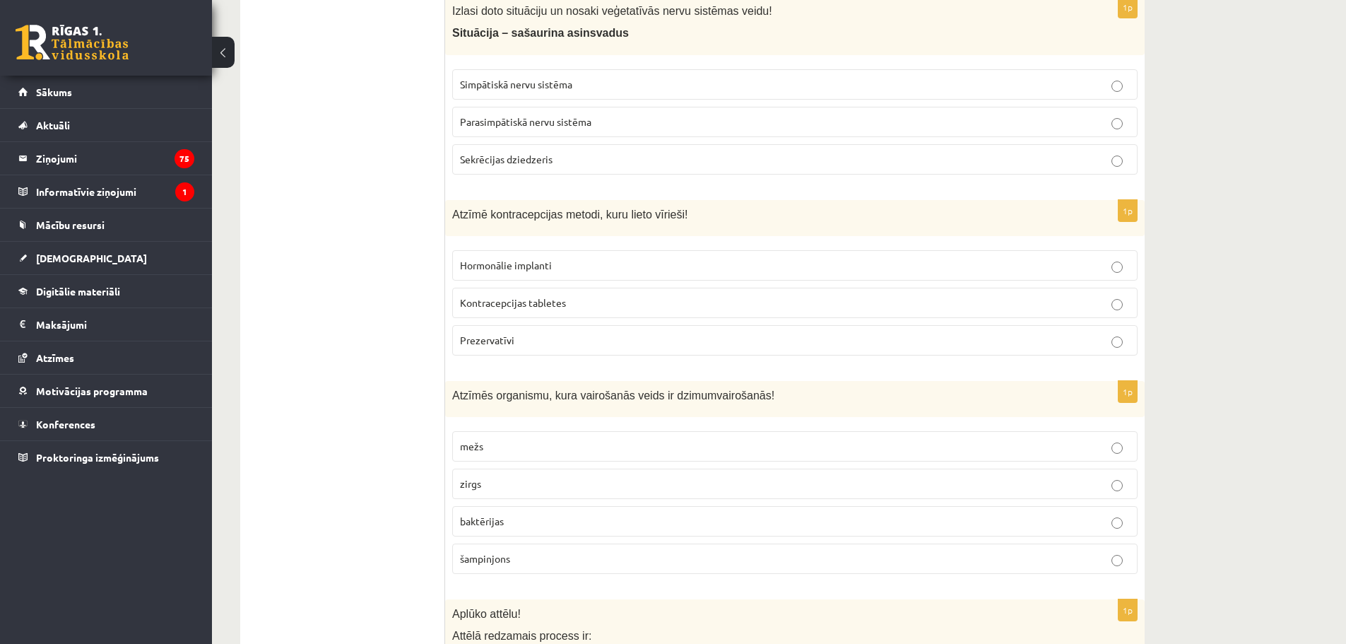
scroll to position [2544, 0]
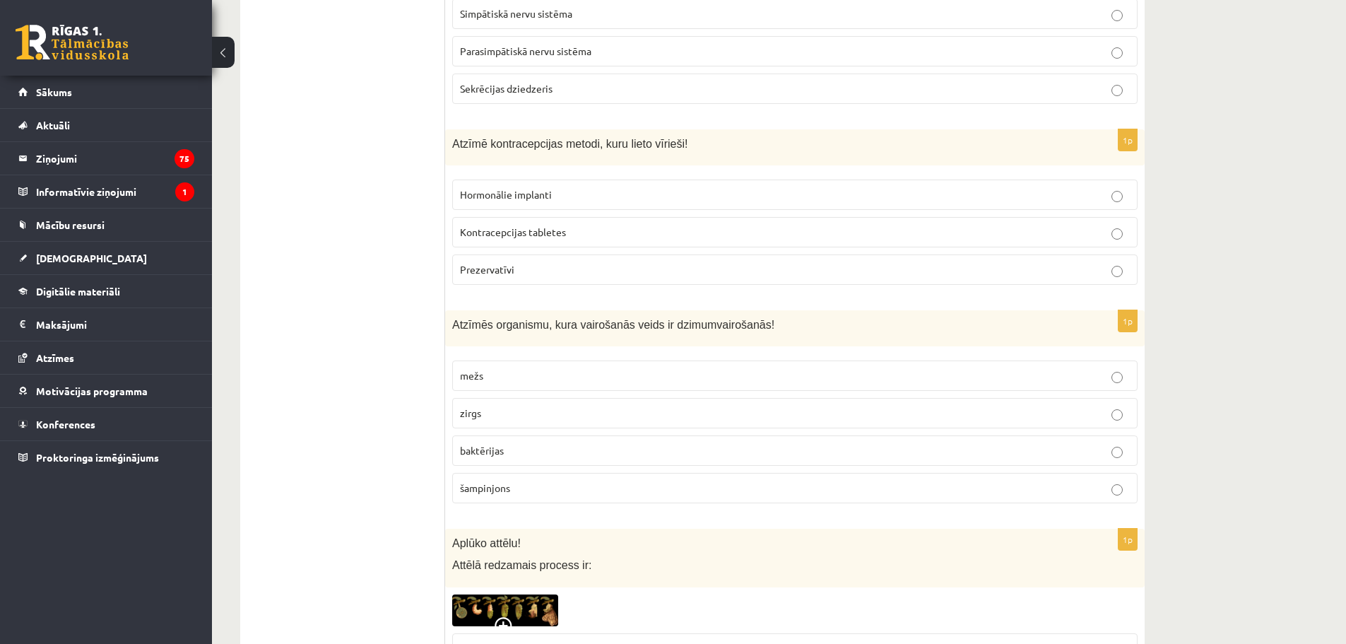
click at [500, 269] on span "Prezervatīvi" at bounding box center [487, 269] width 54 height 13
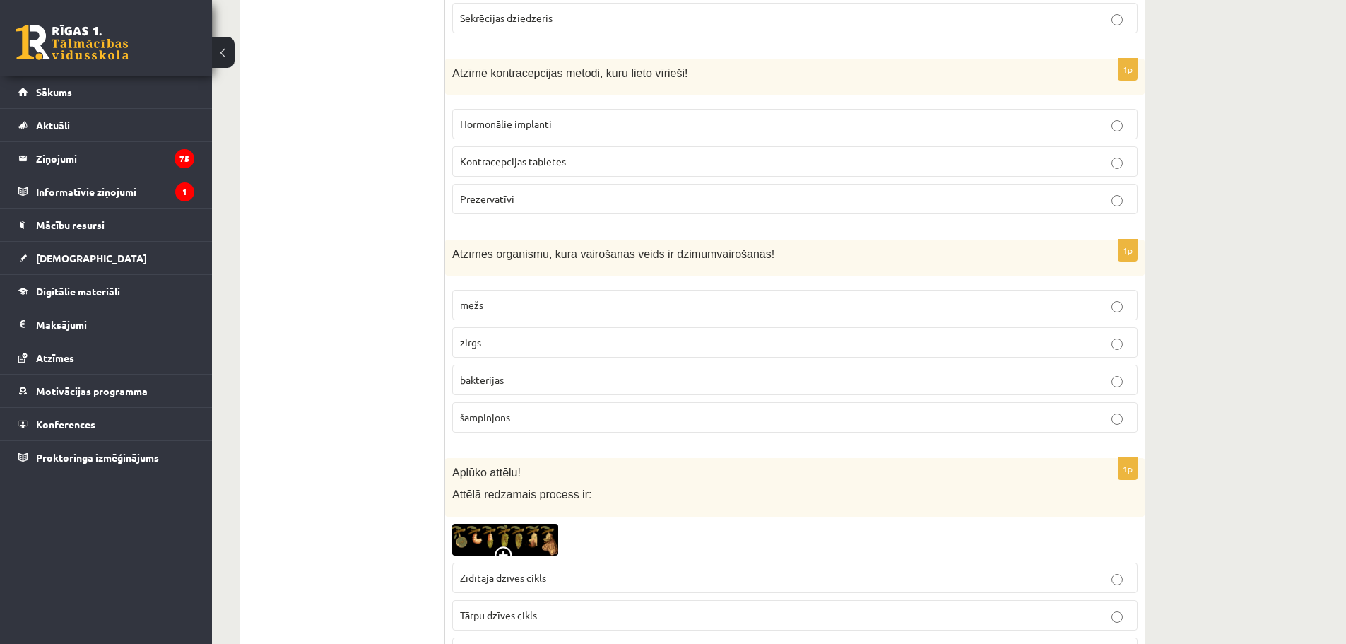
scroll to position [2685, 0]
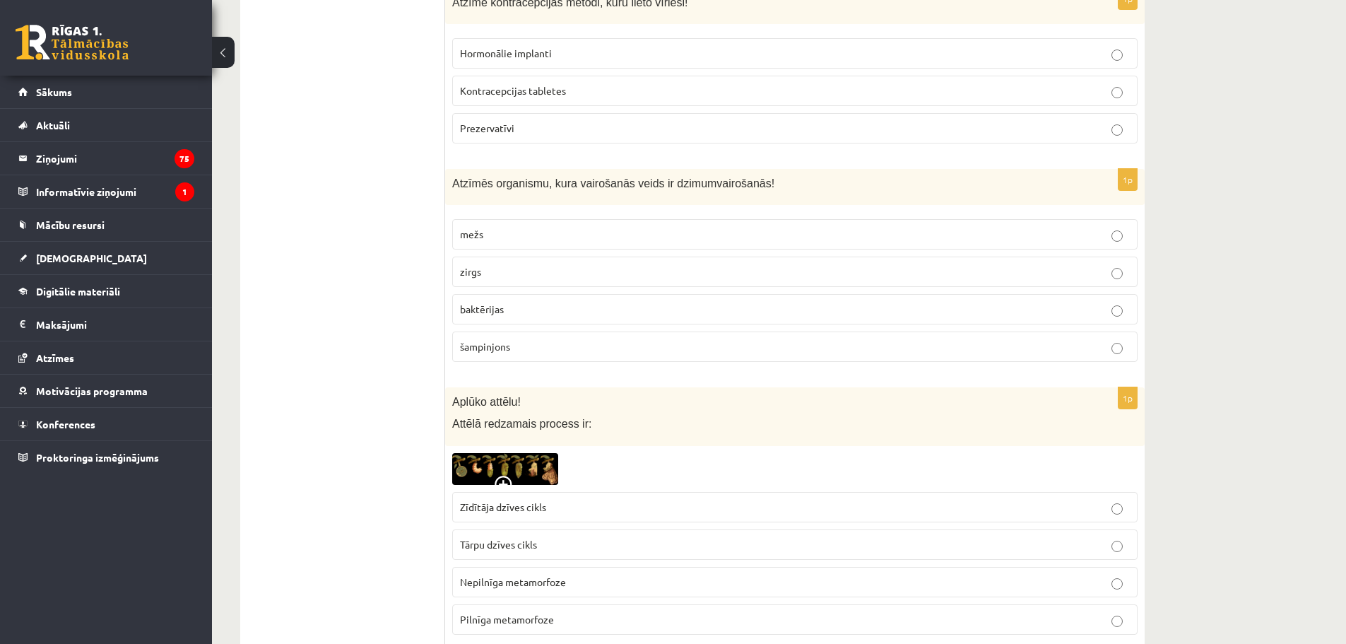
click at [545, 266] on p "zirgs" at bounding box center [795, 271] width 670 height 15
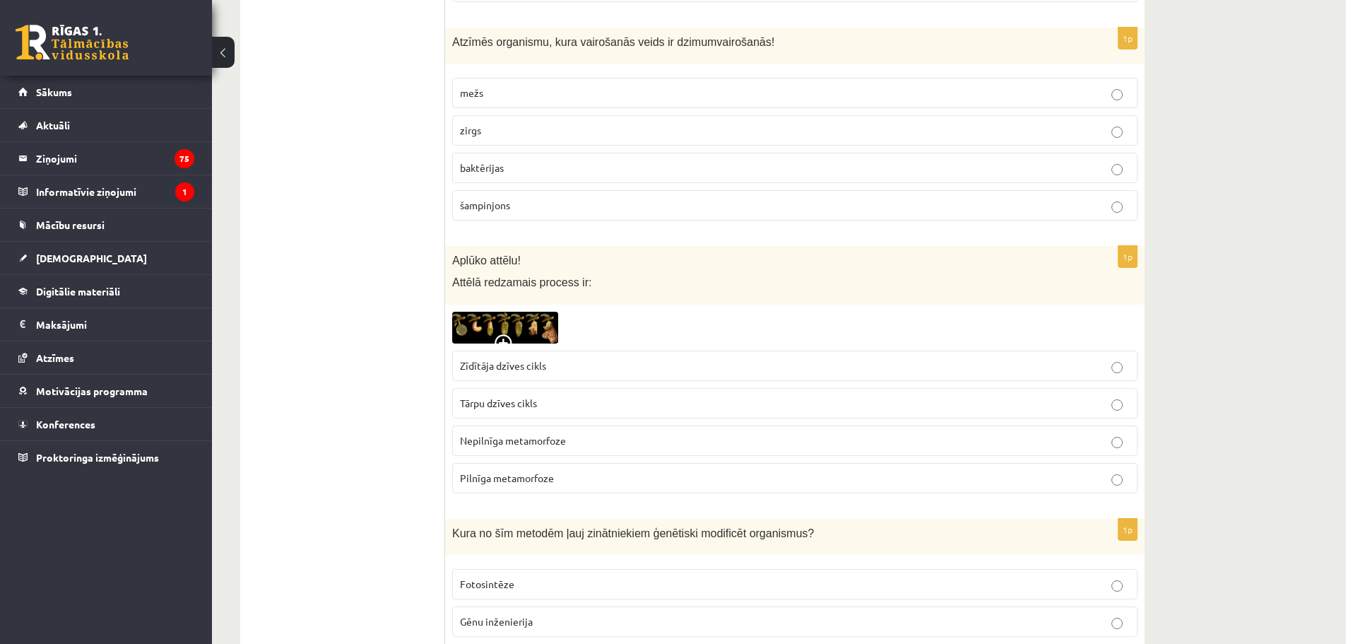
scroll to position [2897, 0]
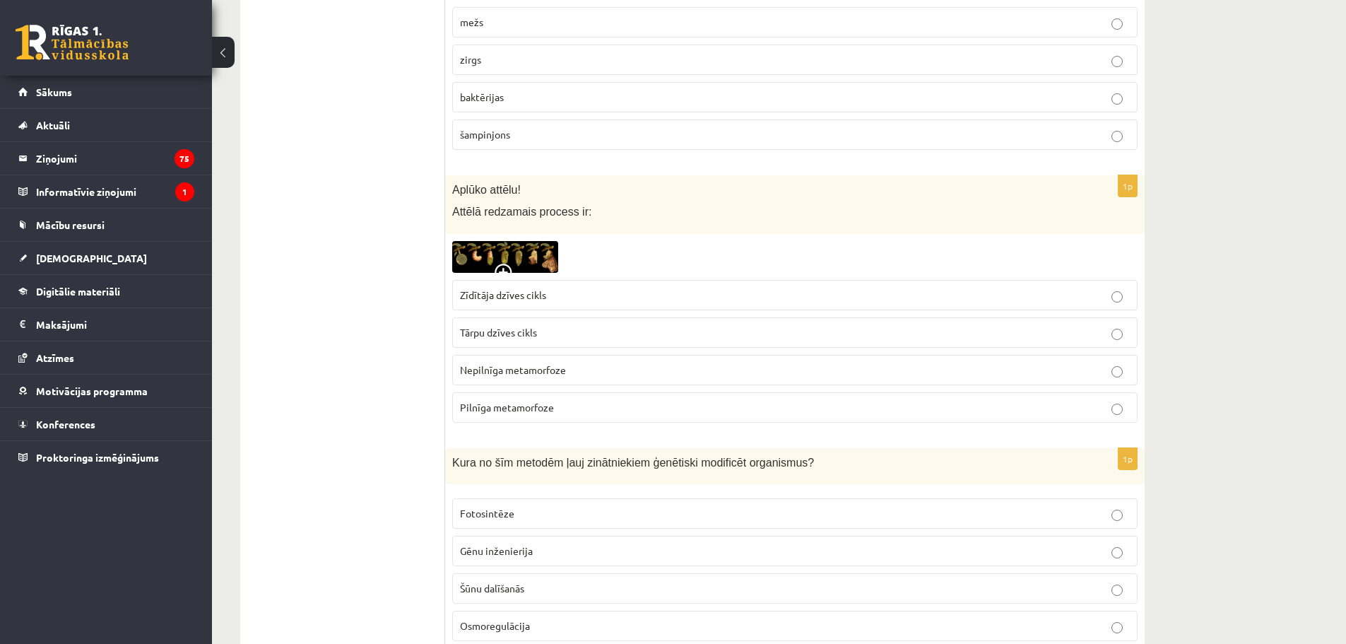
click at [519, 413] on p "Pilnīga metamorfoze" at bounding box center [795, 407] width 670 height 15
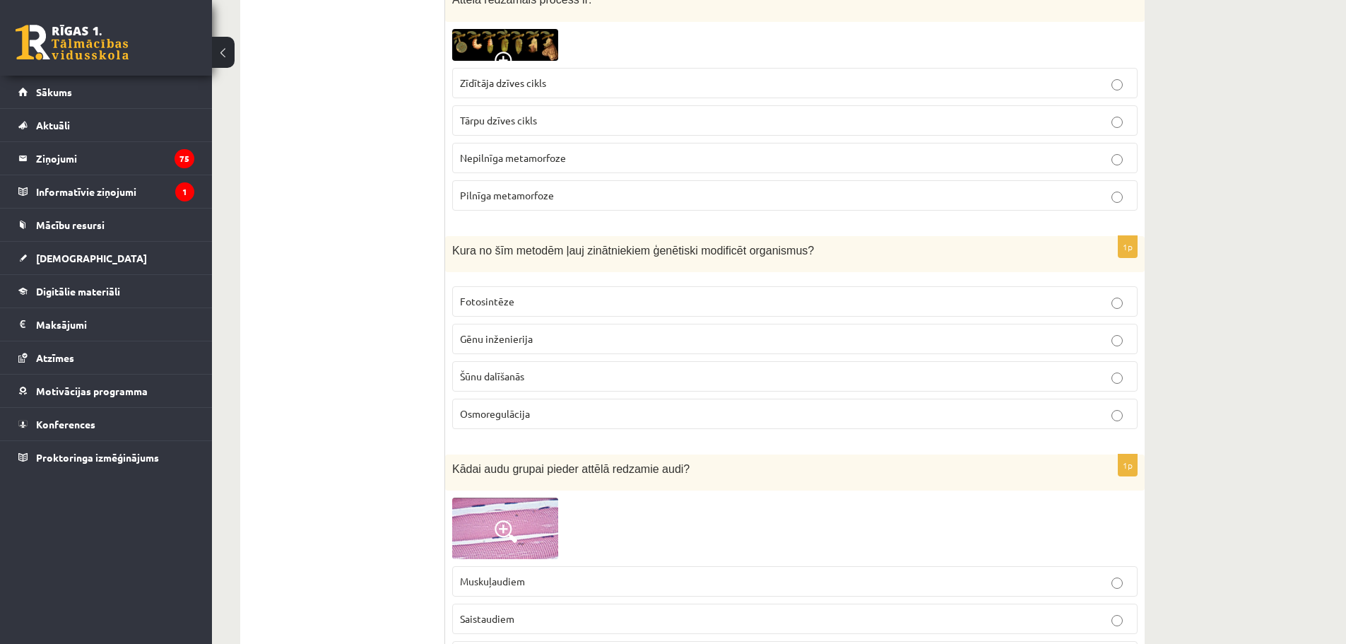
scroll to position [3180, 0]
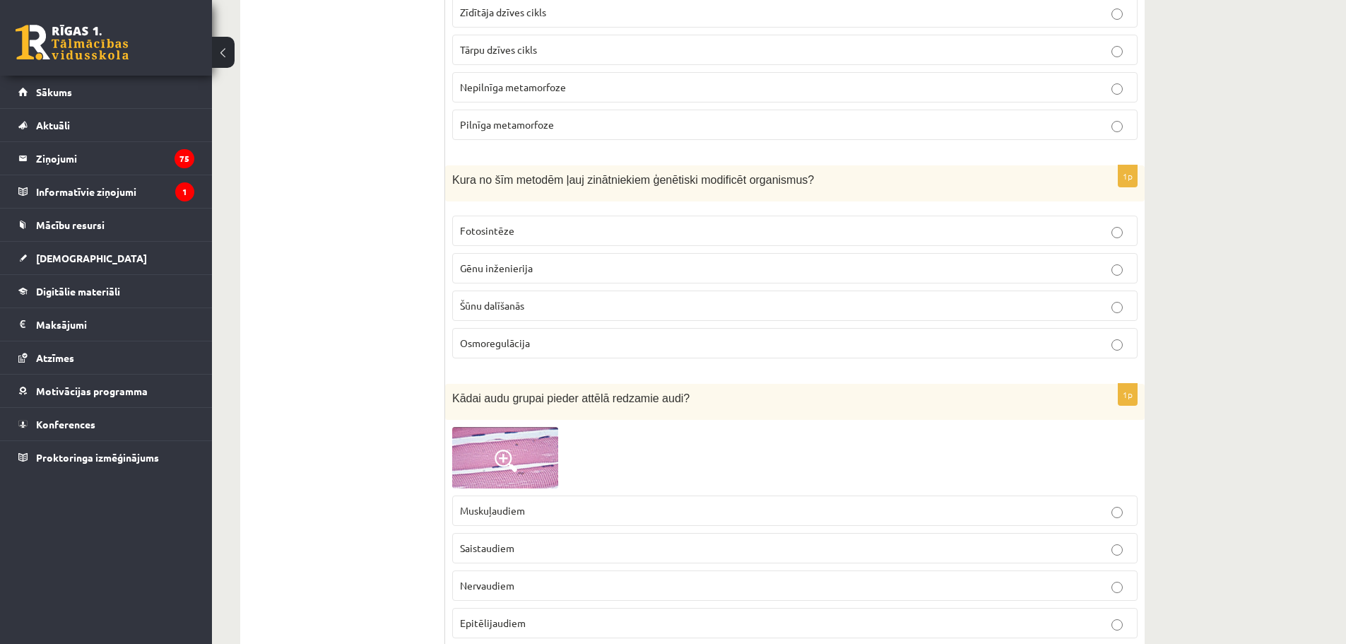
click at [500, 269] on span "Gēnu inženierija" at bounding box center [496, 267] width 73 height 13
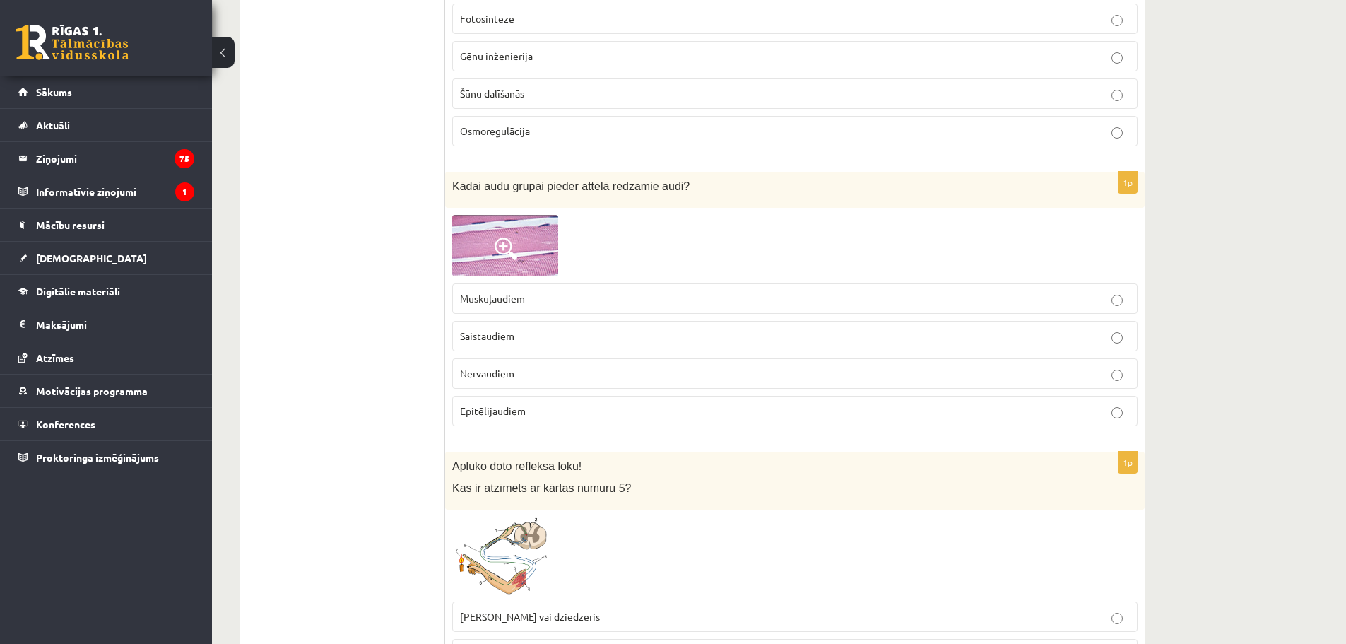
scroll to position [3463, 0]
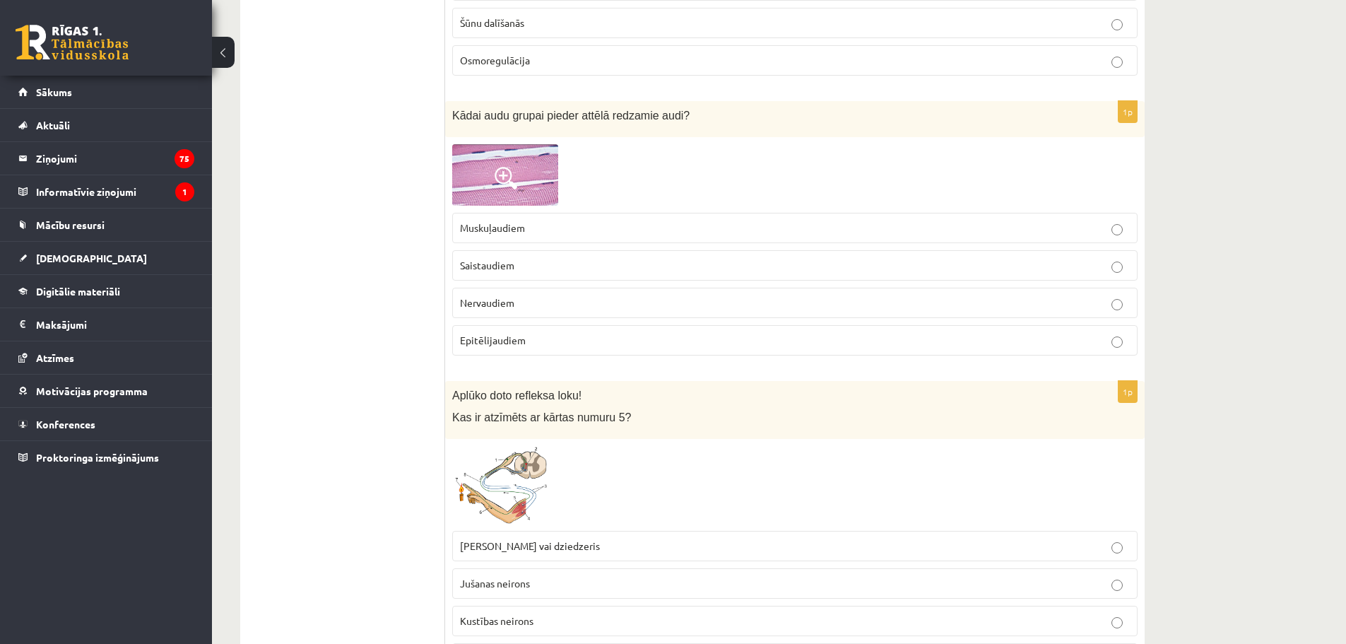
click at [498, 180] on span at bounding box center [506, 178] width 23 height 23
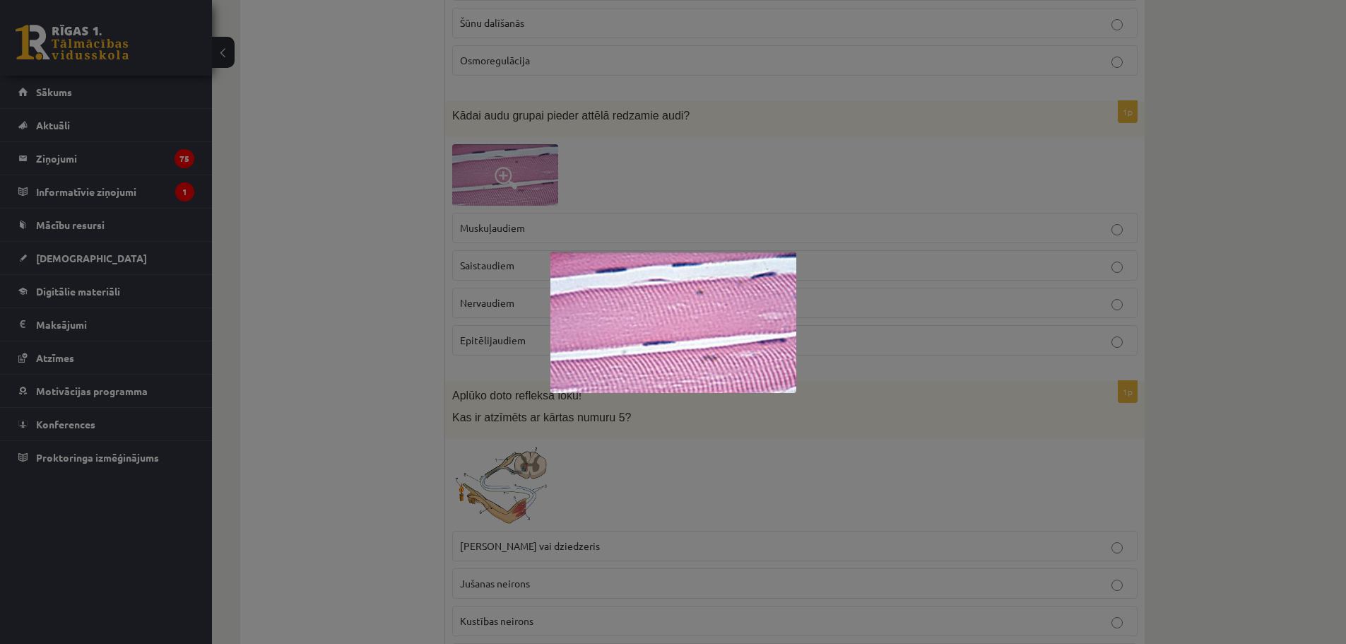
click at [590, 166] on div at bounding box center [673, 322] width 1346 height 644
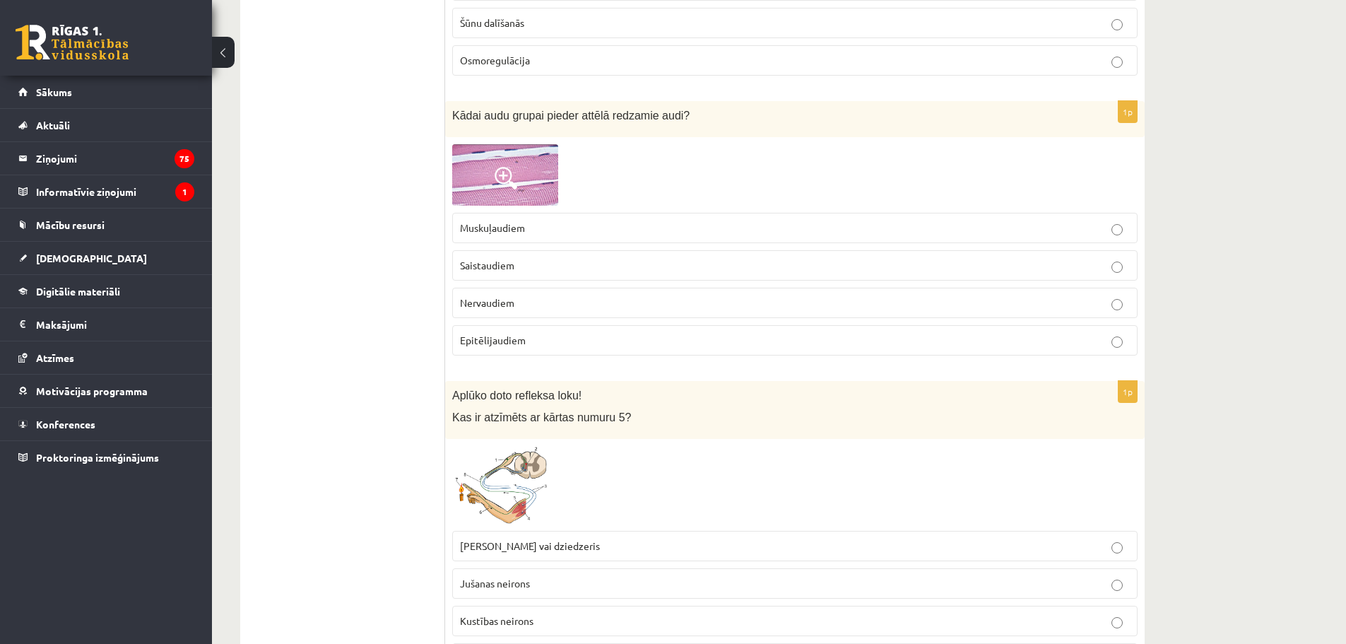
click at [502, 225] on span "Muskuļaudiem" at bounding box center [492, 227] width 65 height 13
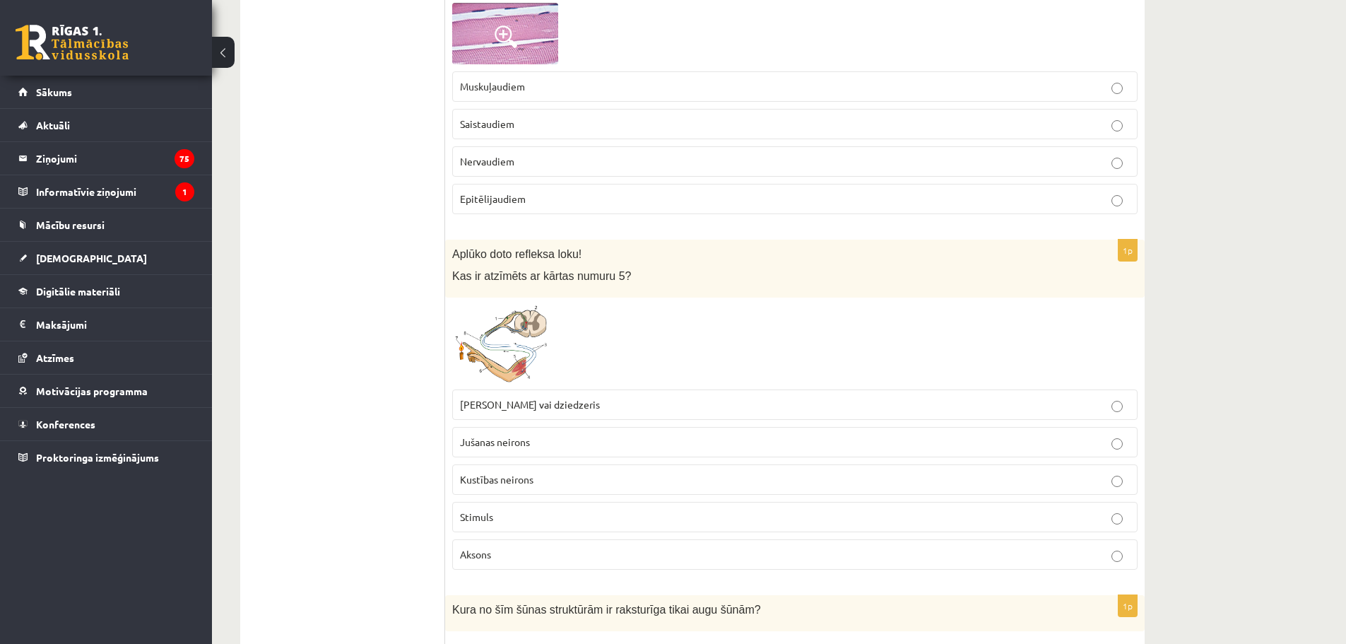
scroll to position [3675, 0]
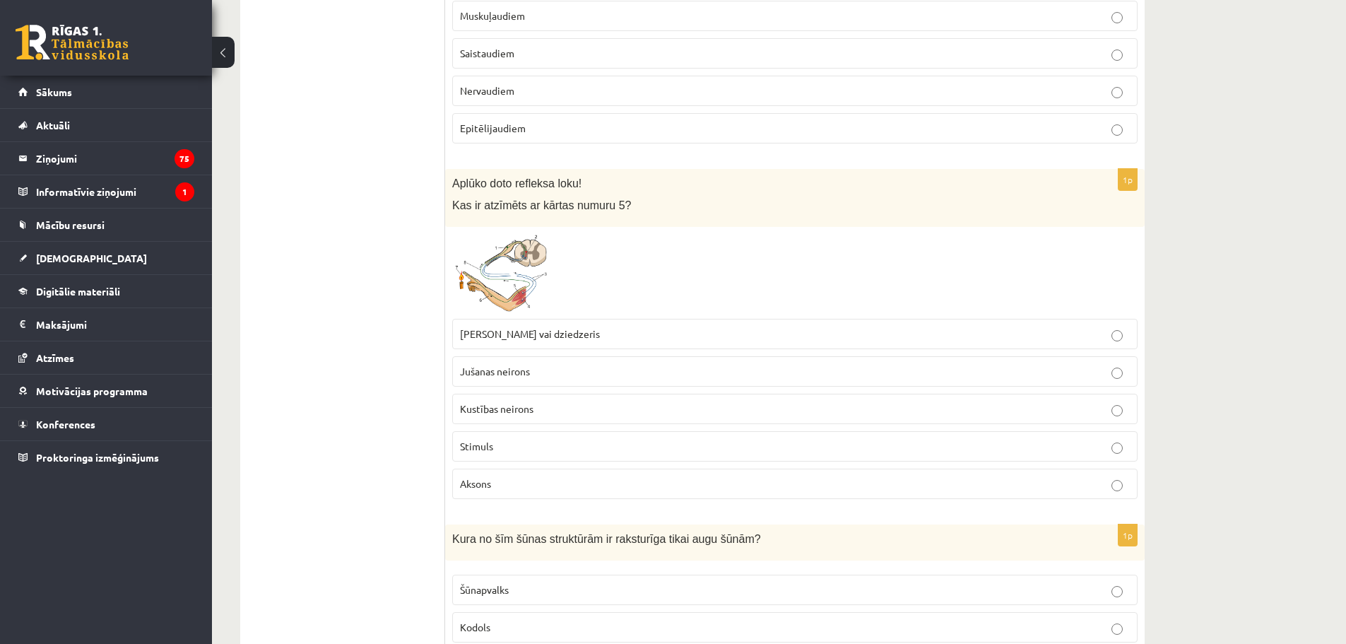
click at [502, 261] on span at bounding box center [506, 268] width 23 height 23
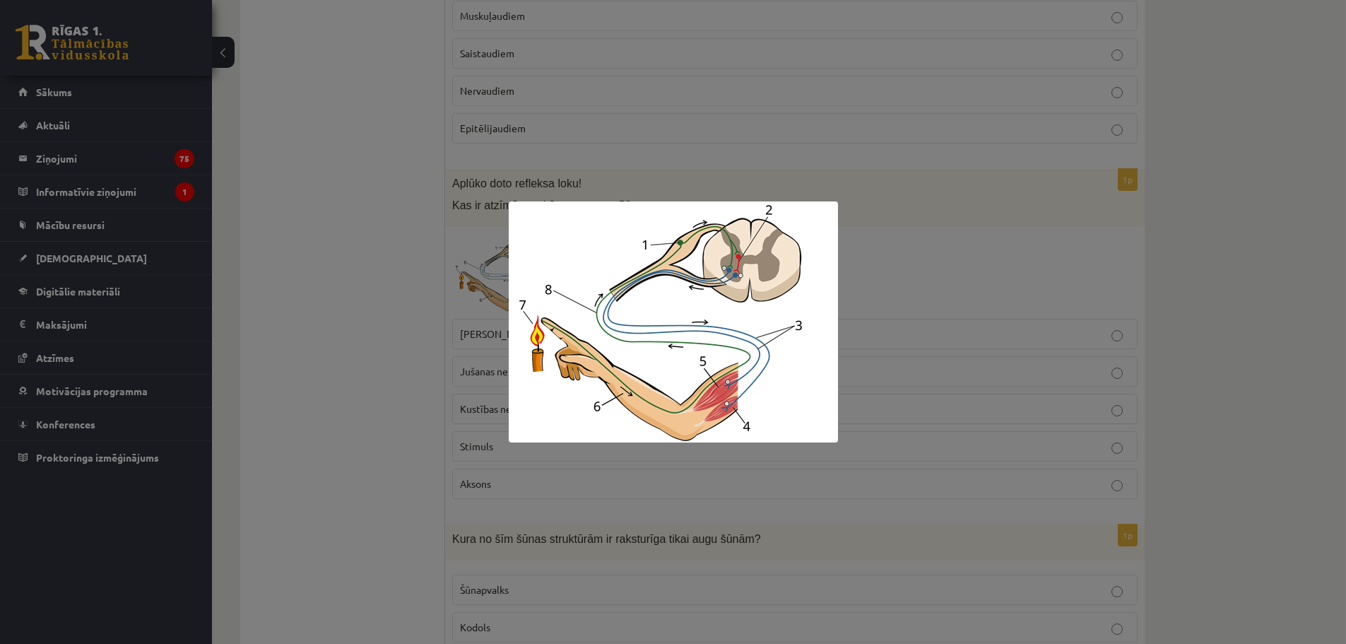
click at [950, 259] on div at bounding box center [673, 322] width 1346 height 644
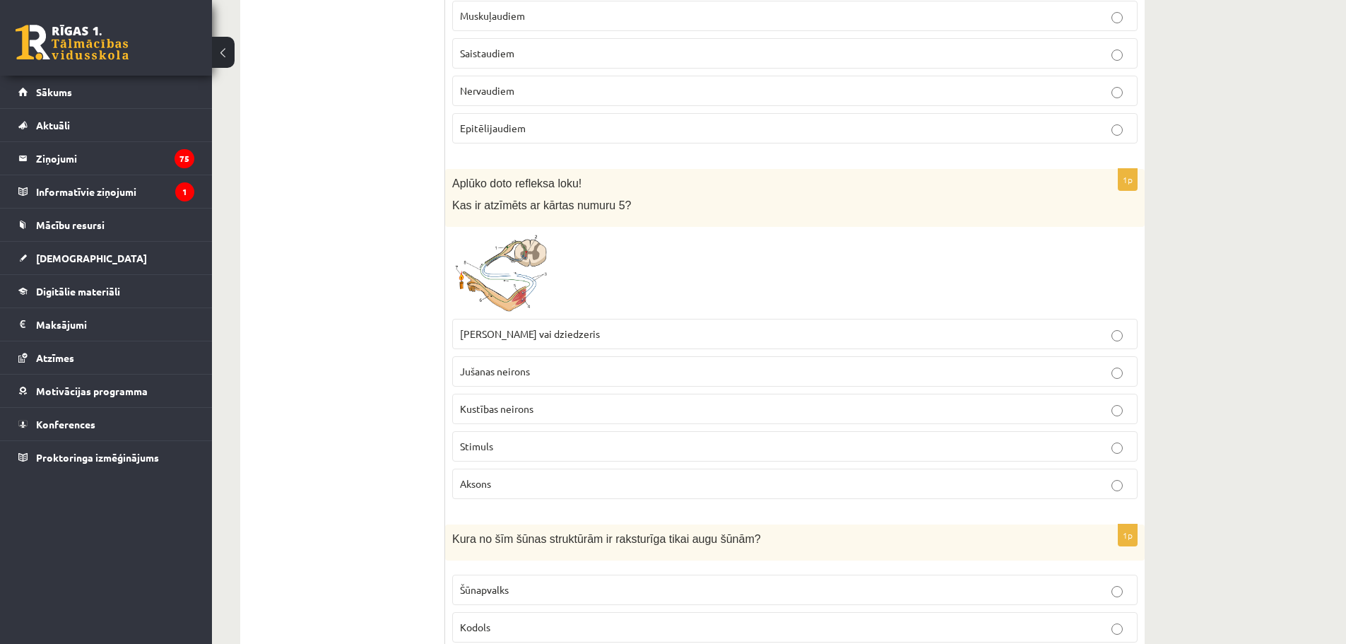
click at [515, 341] on p "Muskulis vai dziedzeris" at bounding box center [795, 333] width 670 height 15
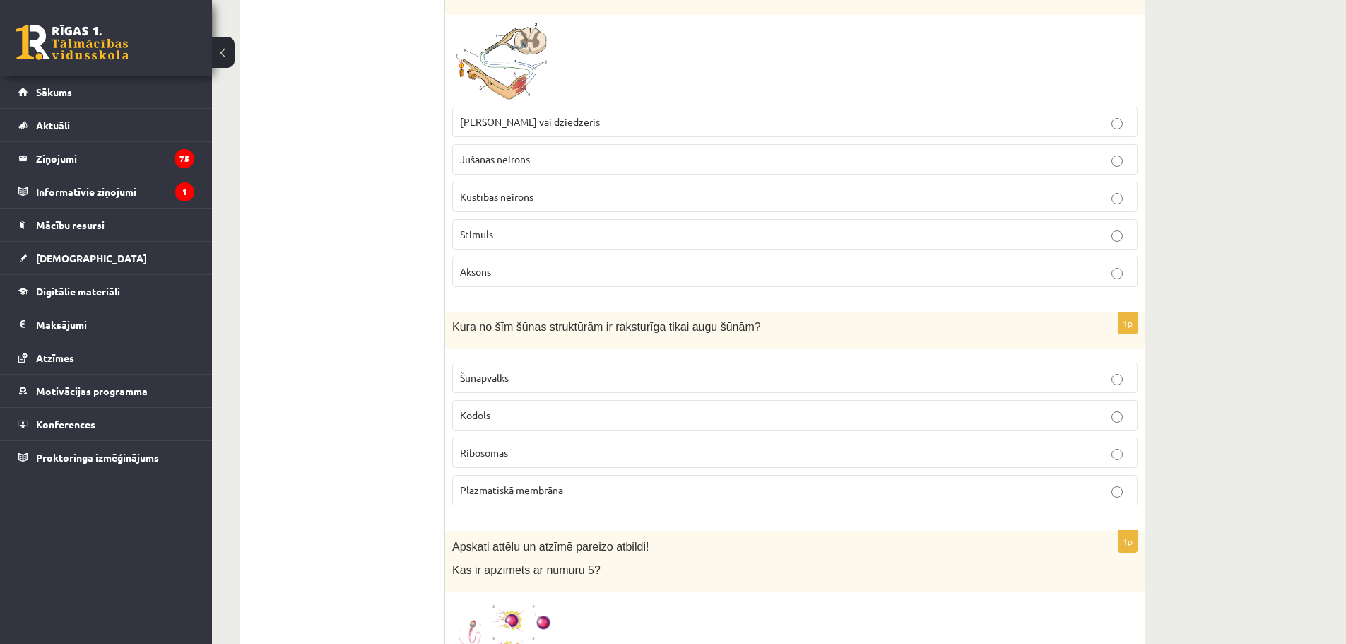
scroll to position [3957, 0]
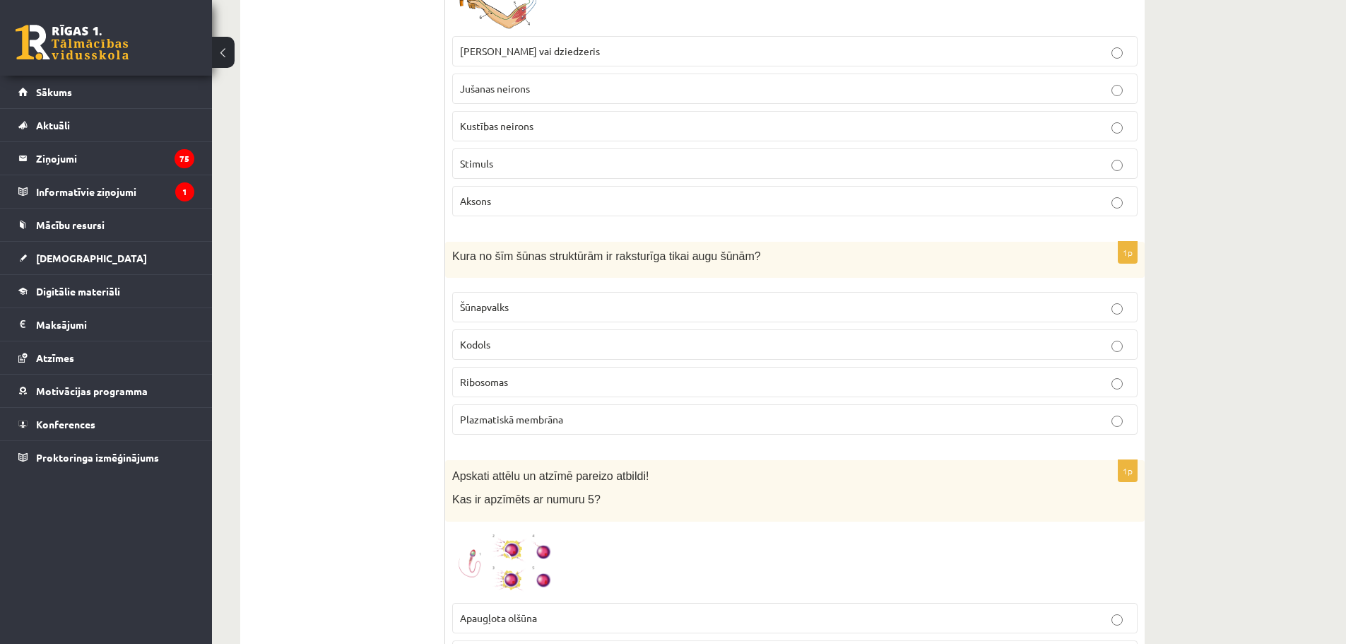
click at [471, 298] on label "Šūnapvalks" at bounding box center [794, 307] width 685 height 30
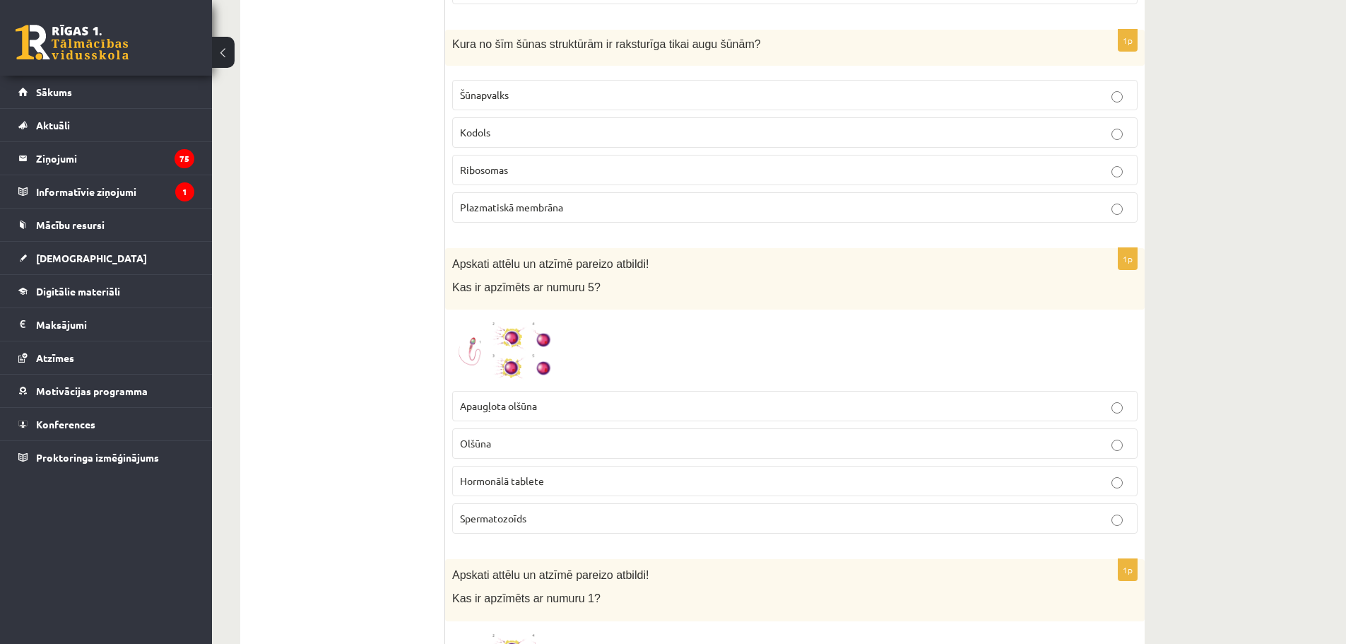
scroll to position [4381, 0]
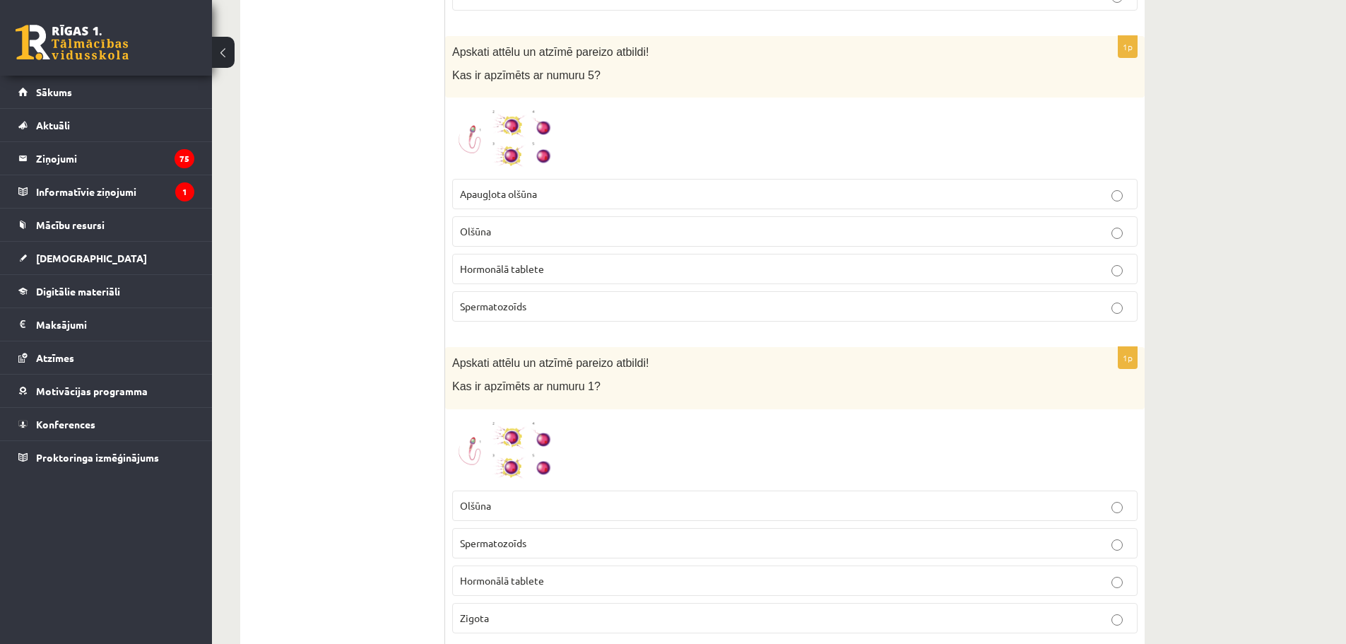
click at [531, 152] on img at bounding box center [505, 138] width 106 height 67
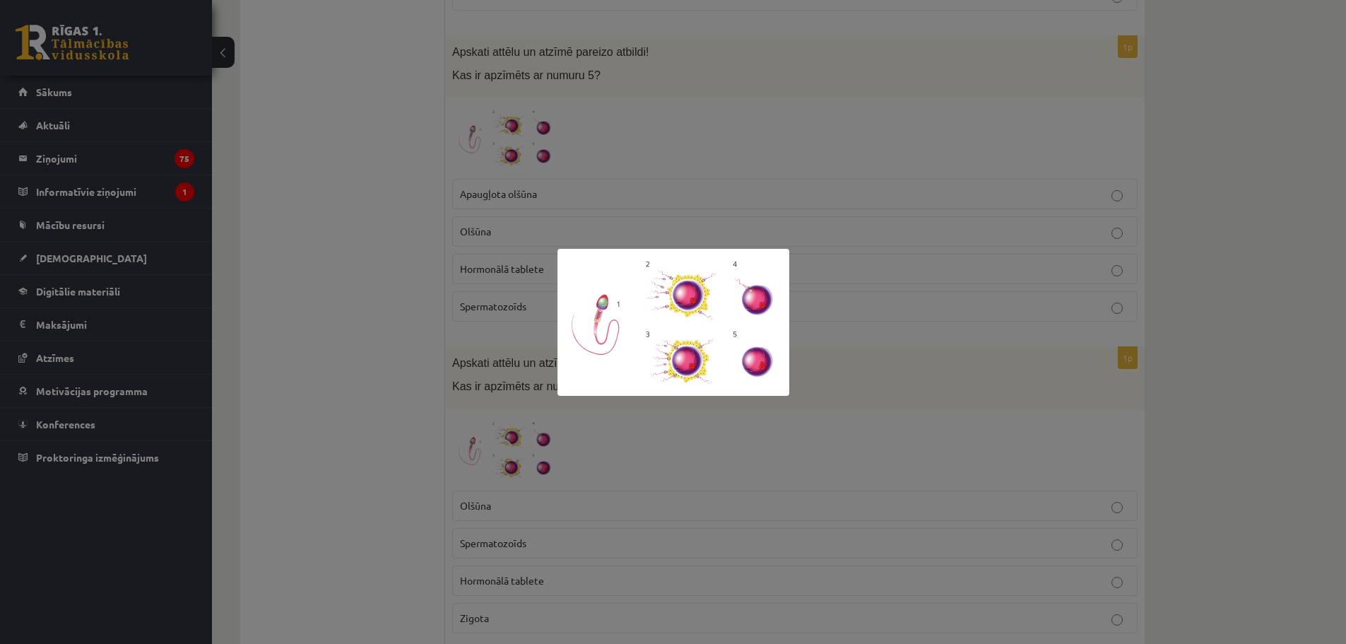
click at [671, 156] on div at bounding box center [673, 322] width 1346 height 644
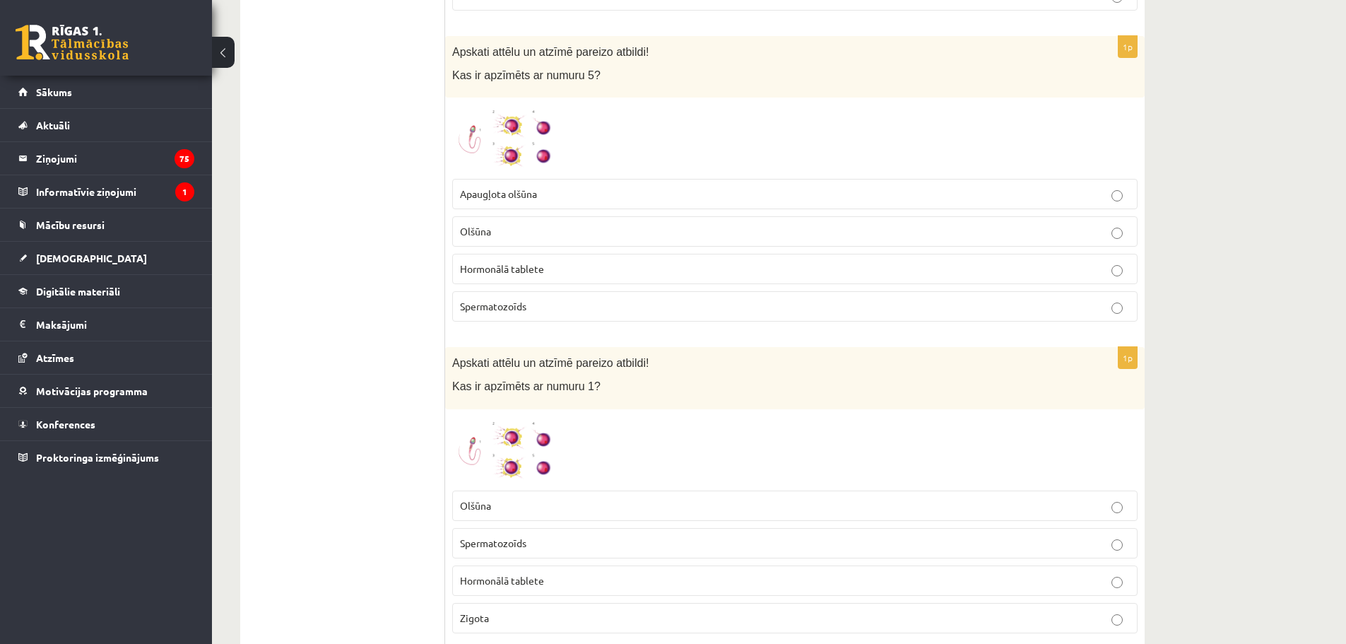
click at [529, 158] on img at bounding box center [505, 138] width 106 height 67
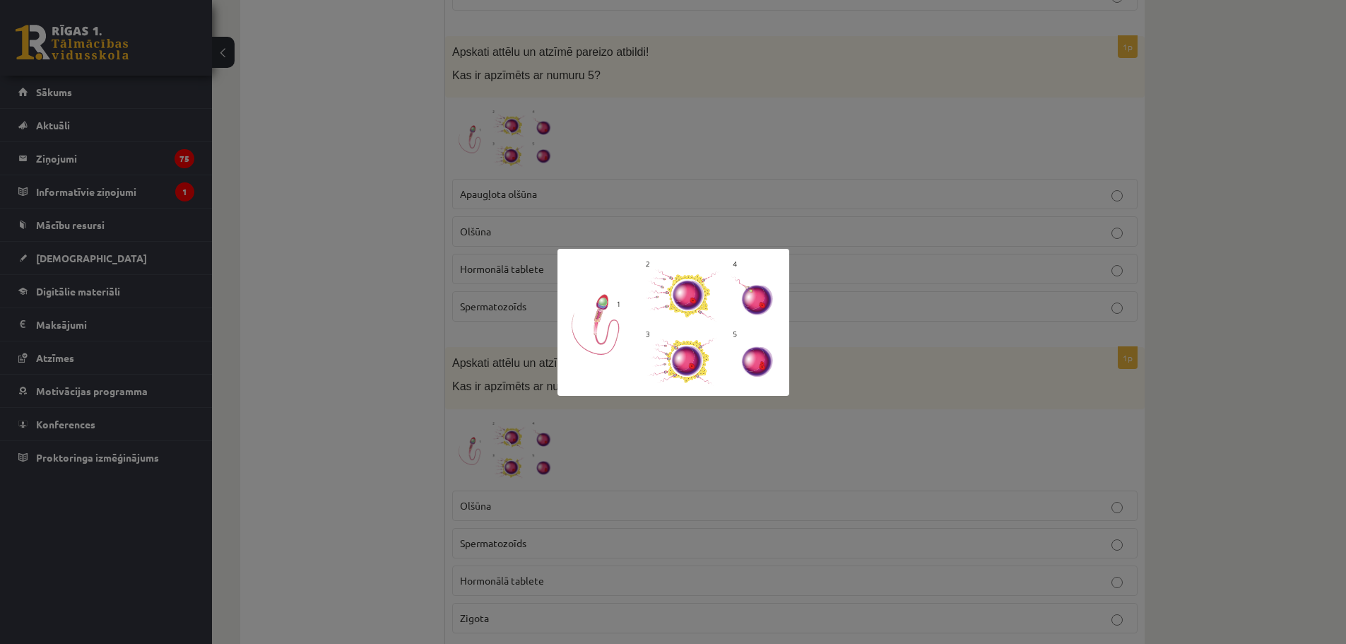
click at [675, 226] on div at bounding box center [673, 322] width 1346 height 644
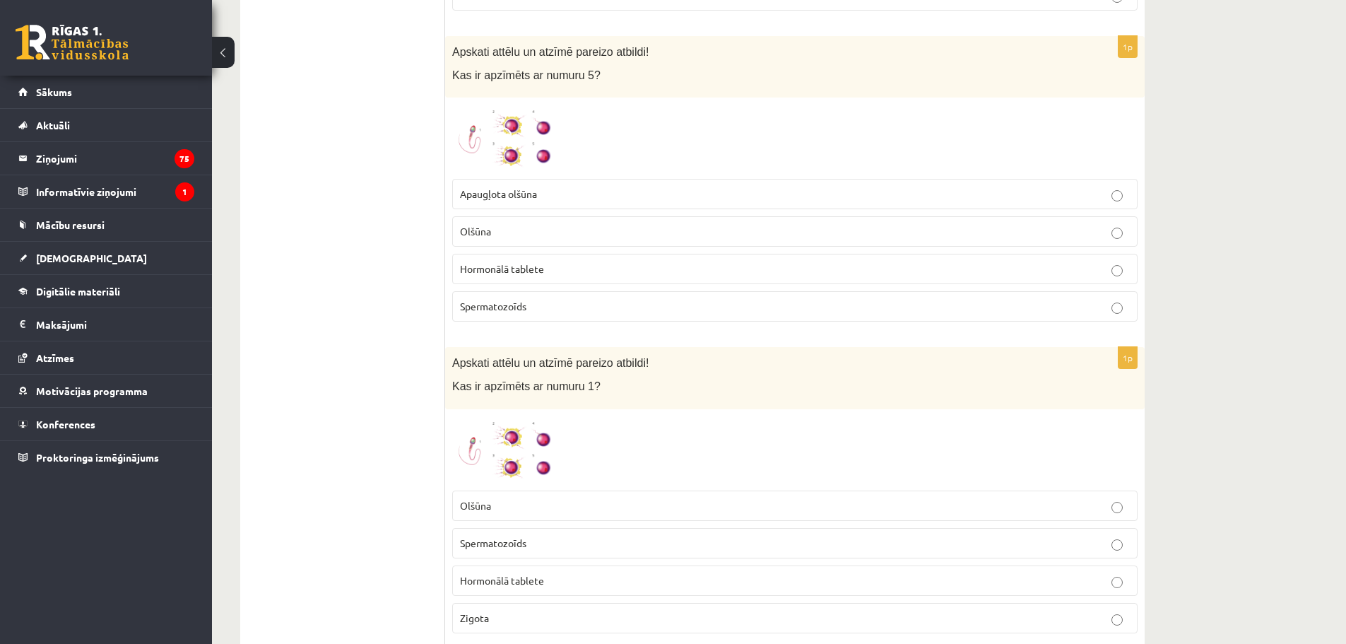
click at [556, 199] on p "Apaugļota olšūna" at bounding box center [795, 194] width 670 height 15
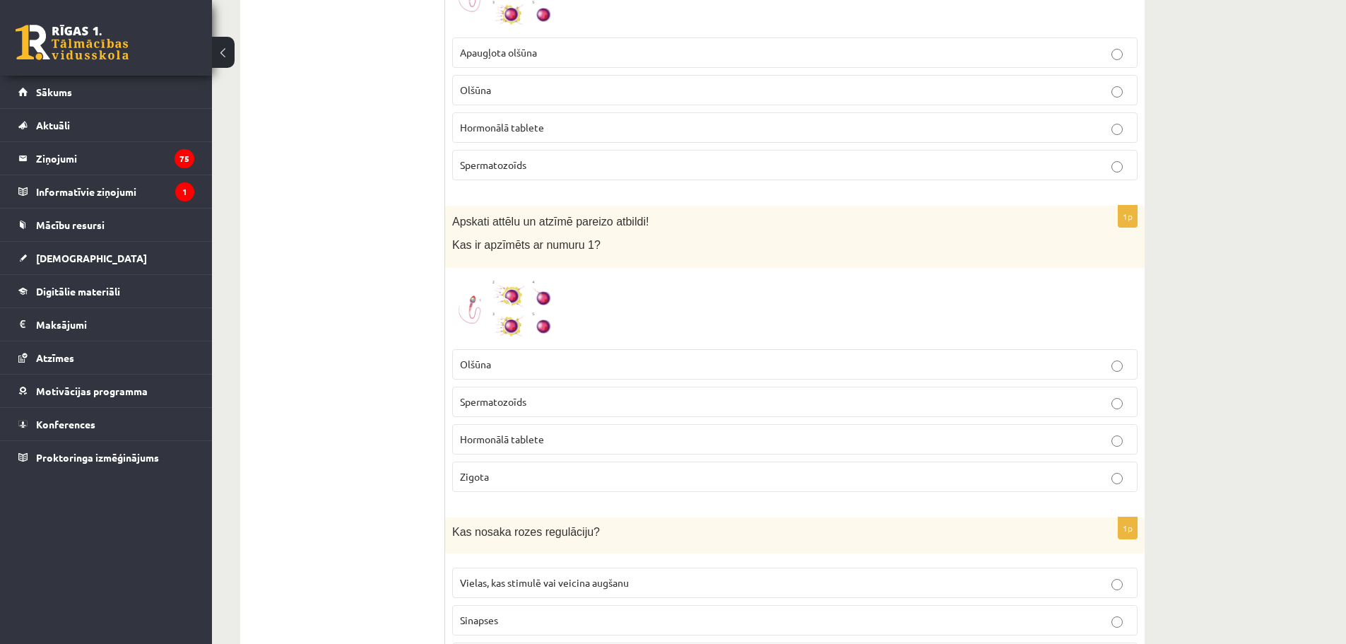
scroll to position [4593, 0]
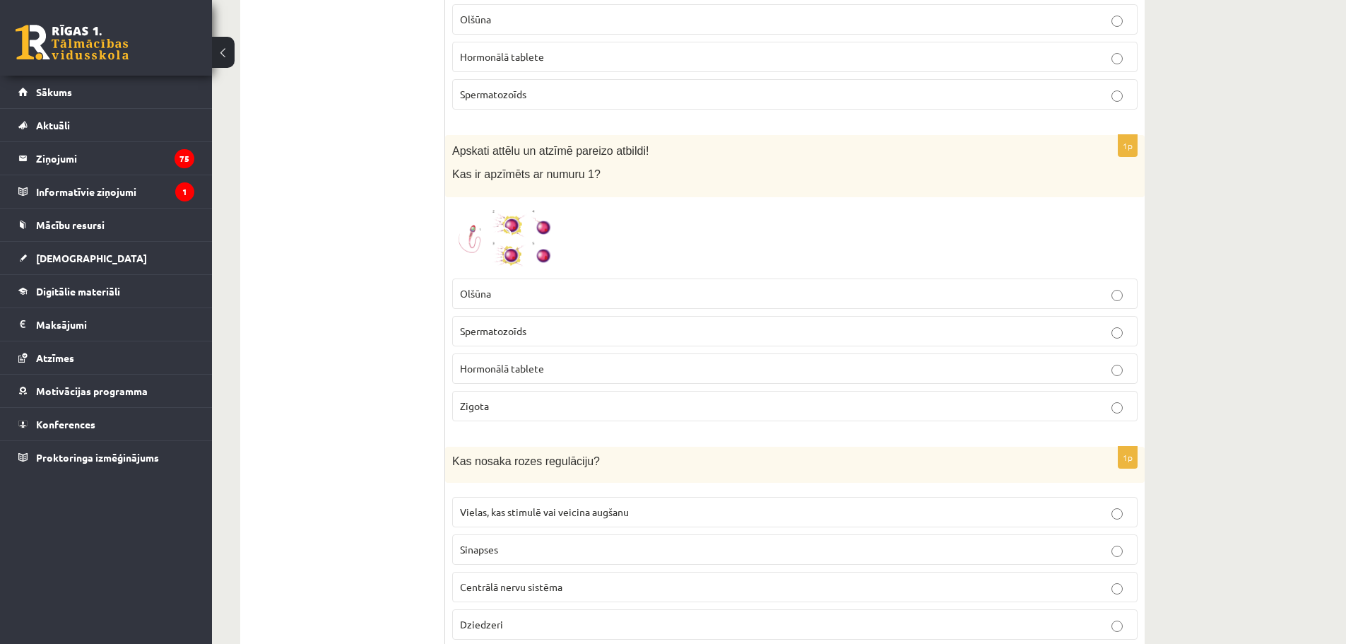
click at [504, 336] on span "Spermatozoīds" at bounding box center [493, 330] width 66 height 13
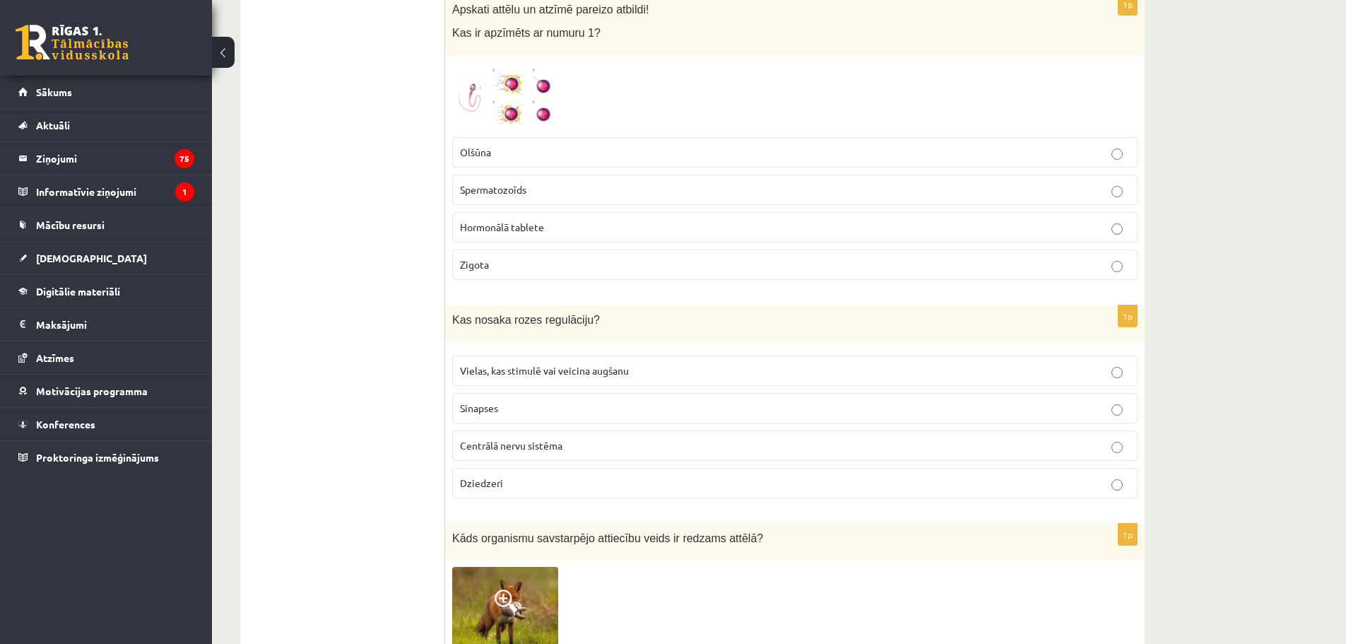
scroll to position [4805, 0]
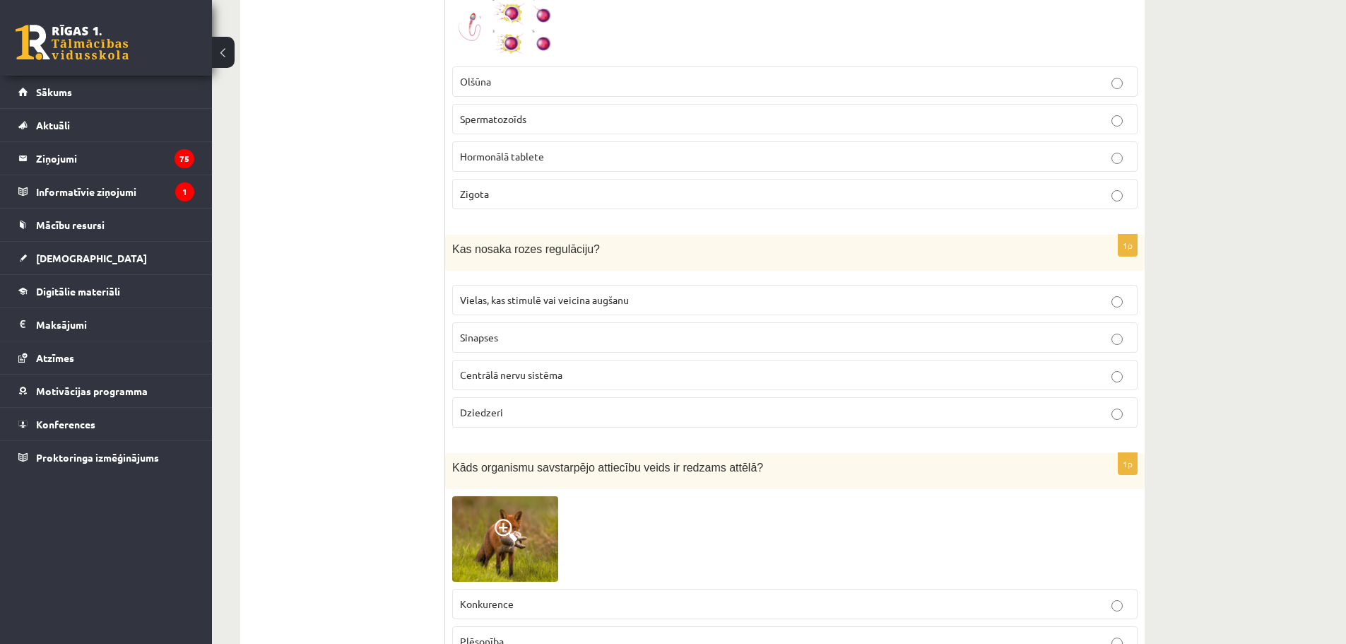
click at [568, 310] on label "Vielas, kas stimulē vai veicina augšanu" at bounding box center [794, 300] width 685 height 30
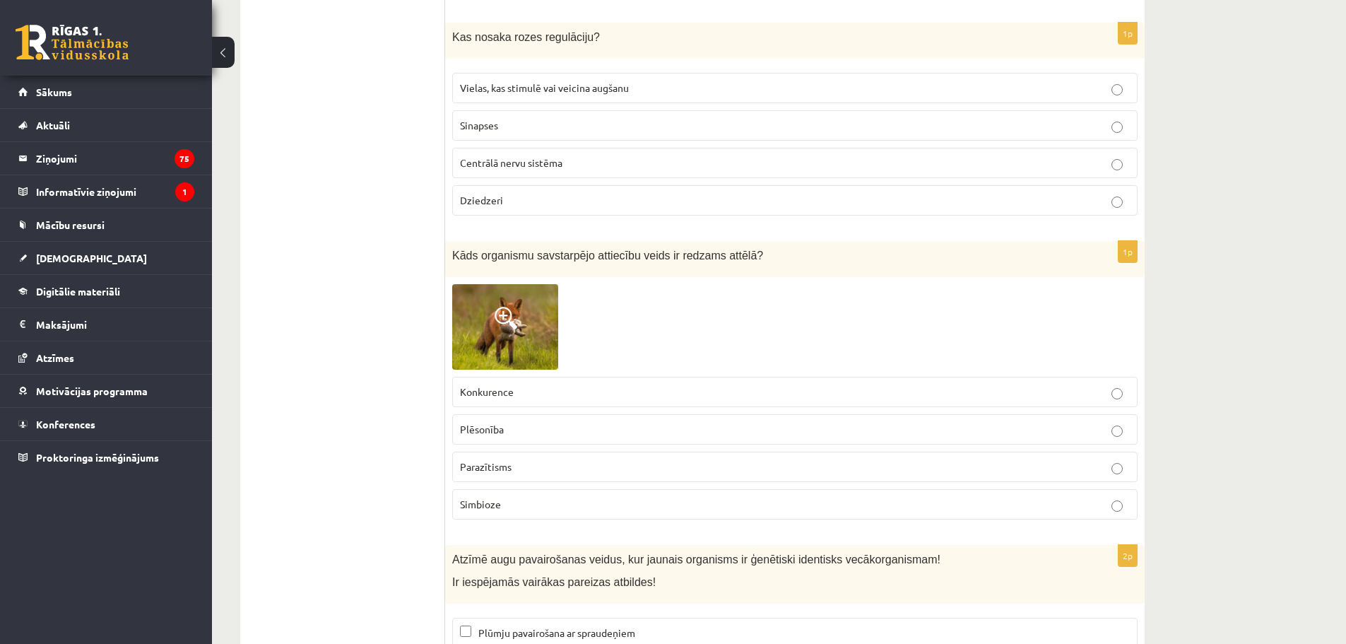
scroll to position [5088, 0]
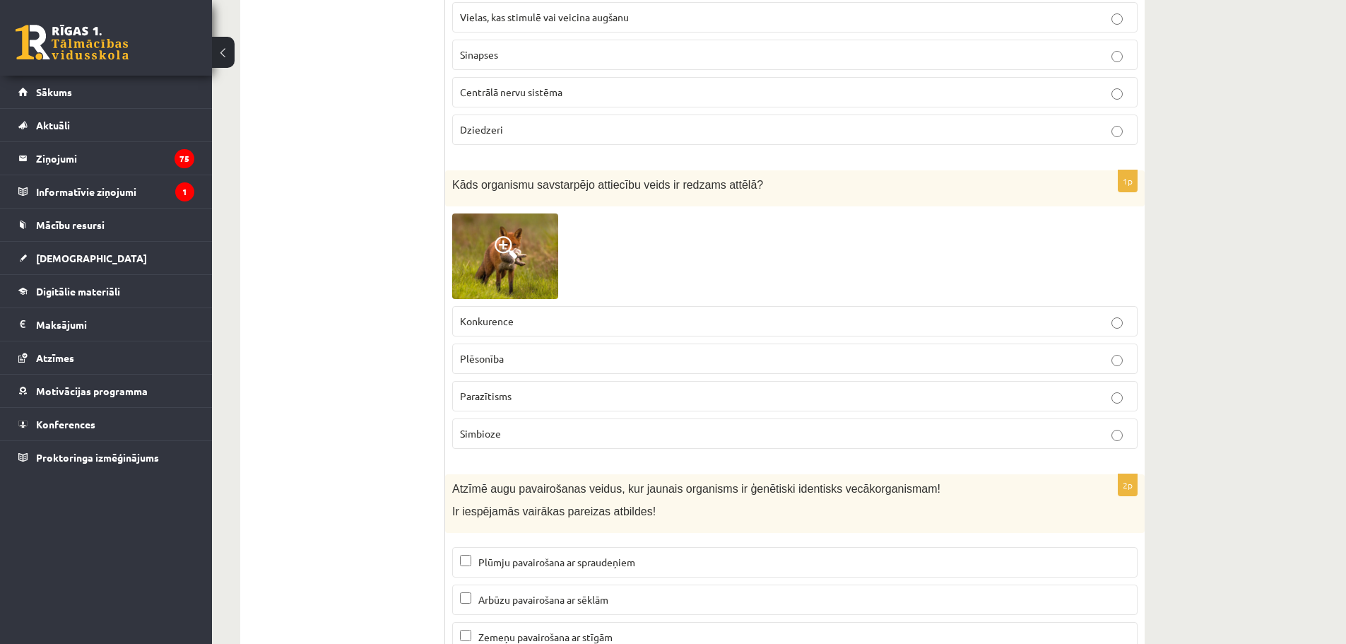
click at [488, 359] on span "Plēsonība" at bounding box center [482, 358] width 44 height 13
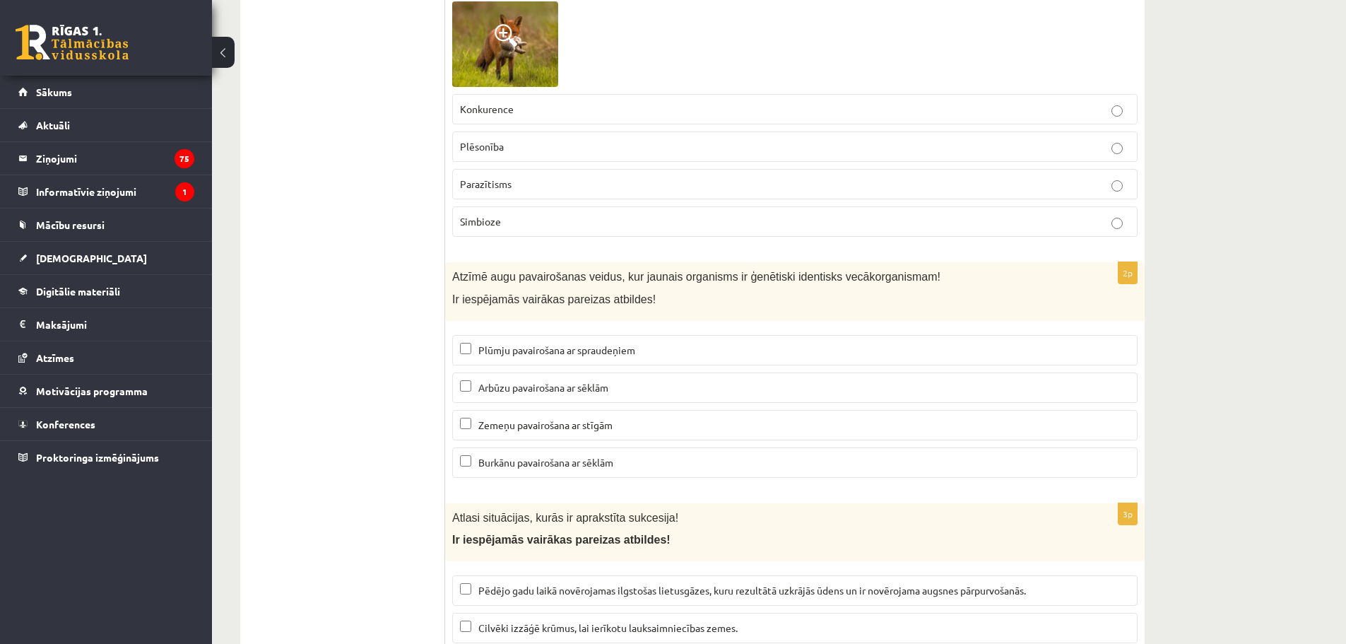
scroll to position [5371, 0]
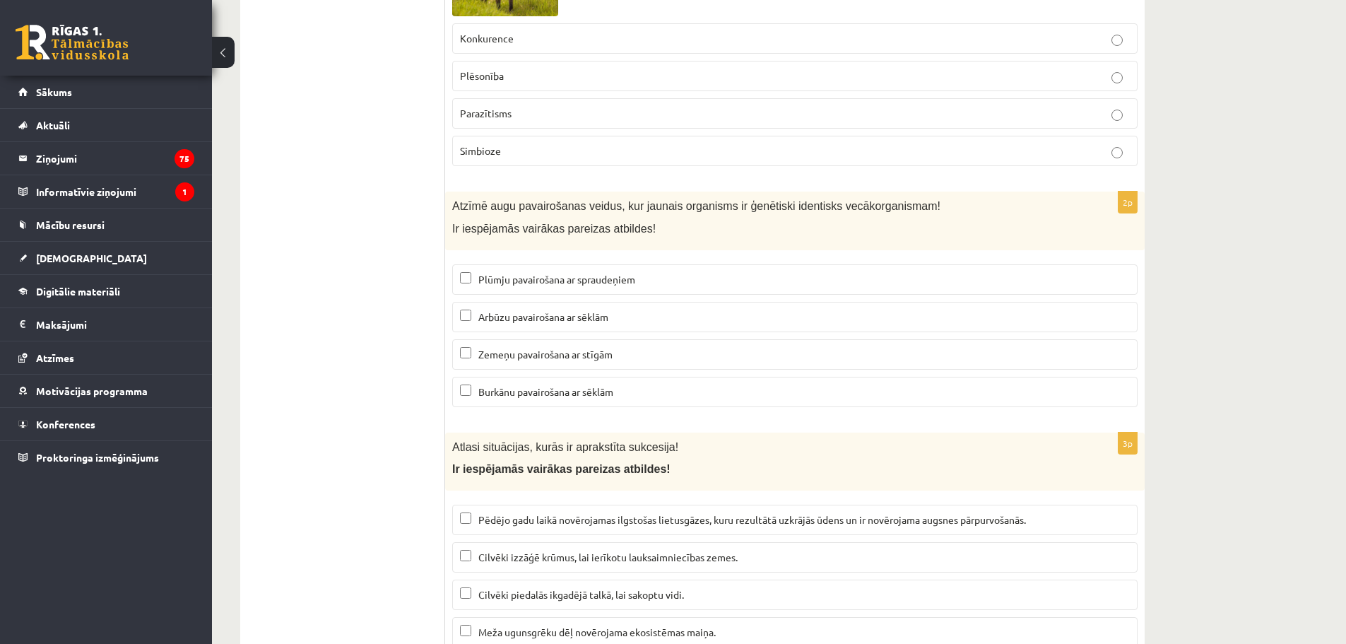
click at [498, 285] on p "Plūmju pavairošana ar spraudeņiem" at bounding box center [795, 279] width 670 height 15
click at [501, 361] on p "Zemeņu pavairošana ar stīgām" at bounding box center [795, 354] width 670 height 15
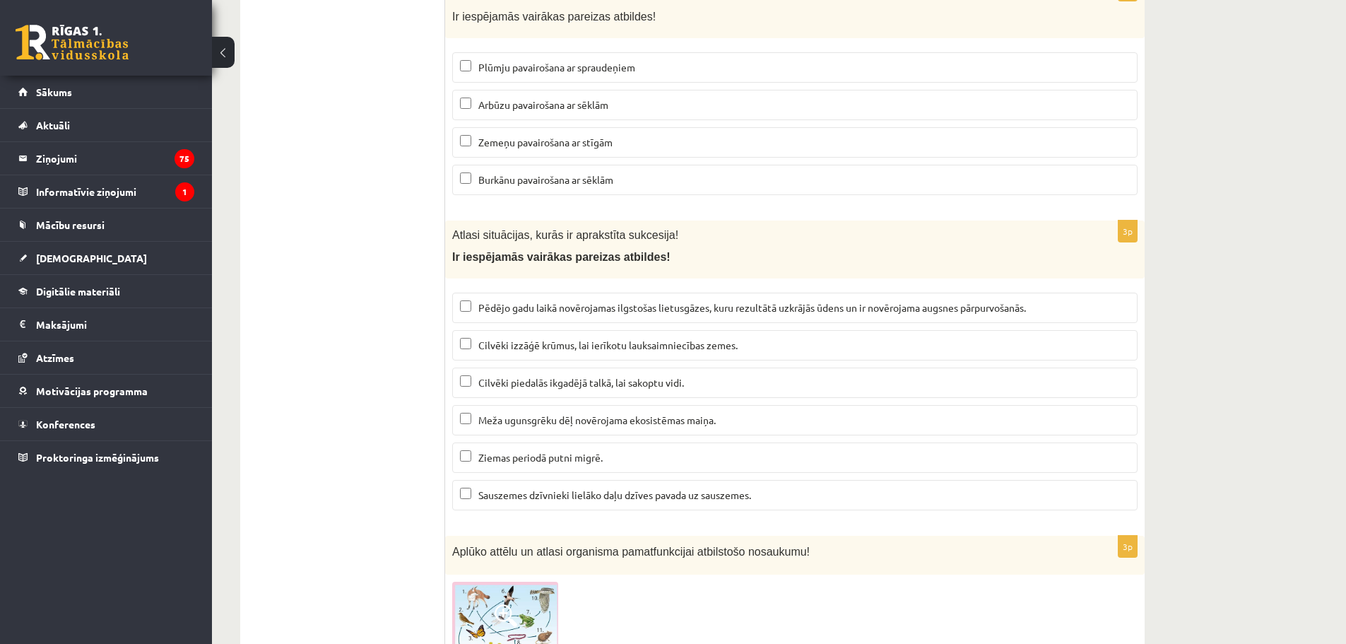
scroll to position [5795, 0]
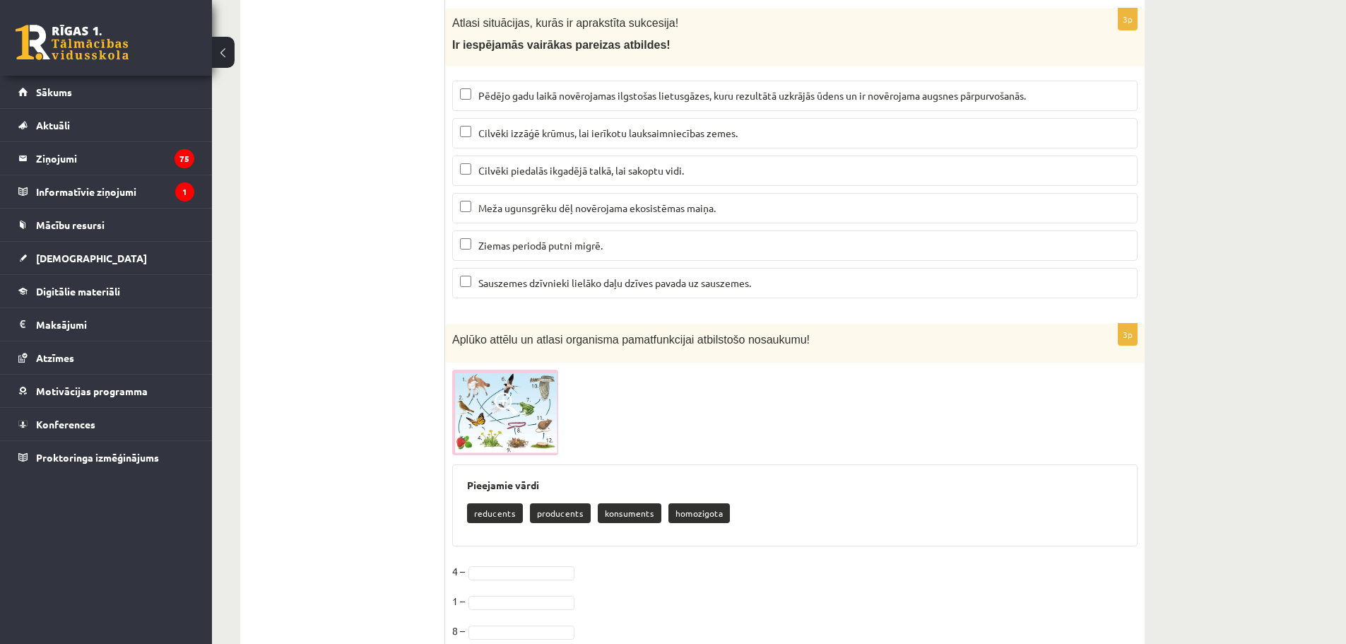
click at [591, 96] on span "Pēdējo gadu laikā novērojamas ilgstošas lietusgāzes, kuru rezultātā uzkrājās ūd…" at bounding box center [752, 95] width 548 height 13
click at [519, 215] on p "Meža ugunsgrēku dēļ novērojama ekosistēmas maiņa." at bounding box center [795, 208] width 670 height 15
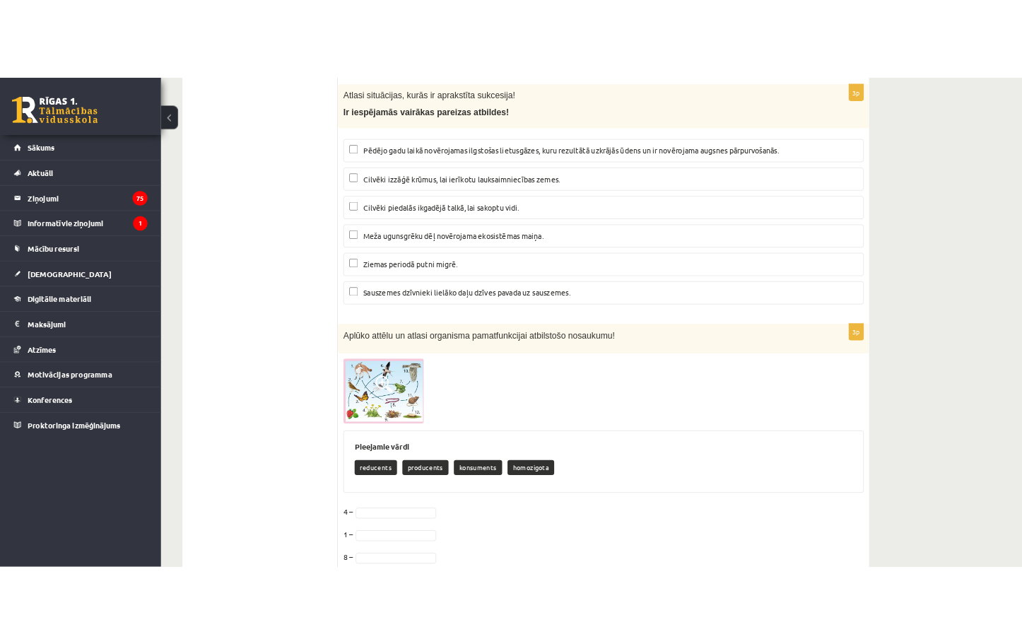
scroll to position [5850, 0]
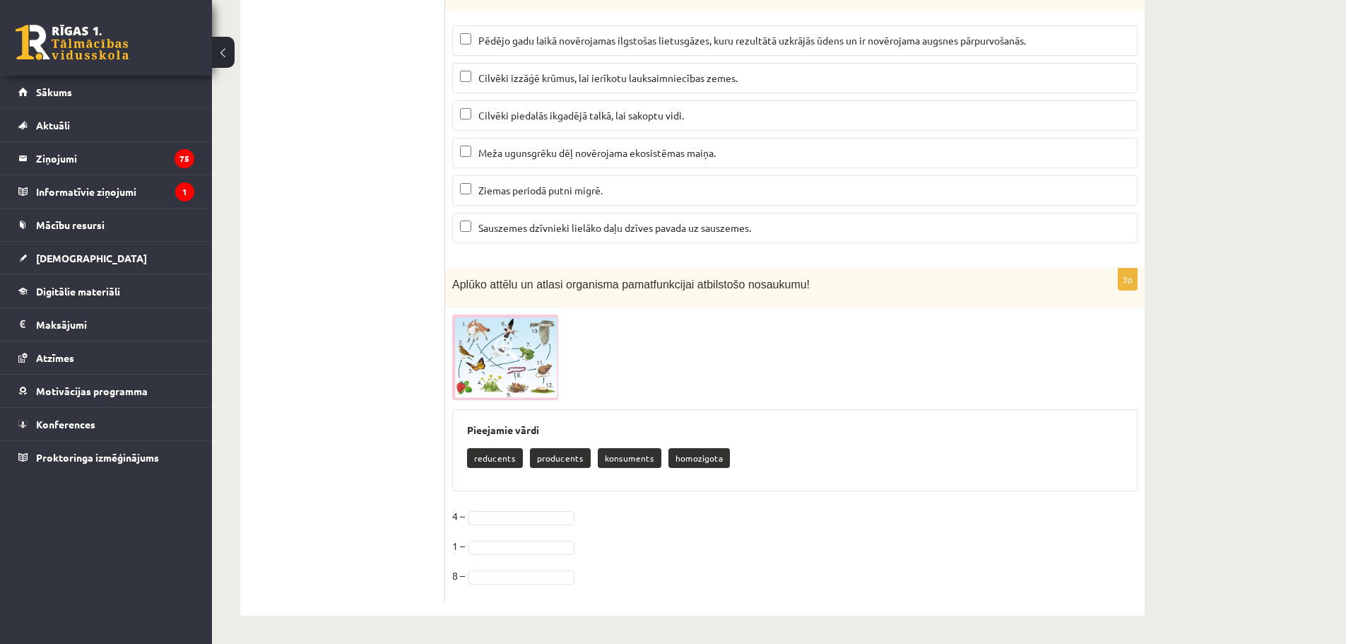
click at [532, 358] on img at bounding box center [505, 357] width 106 height 86
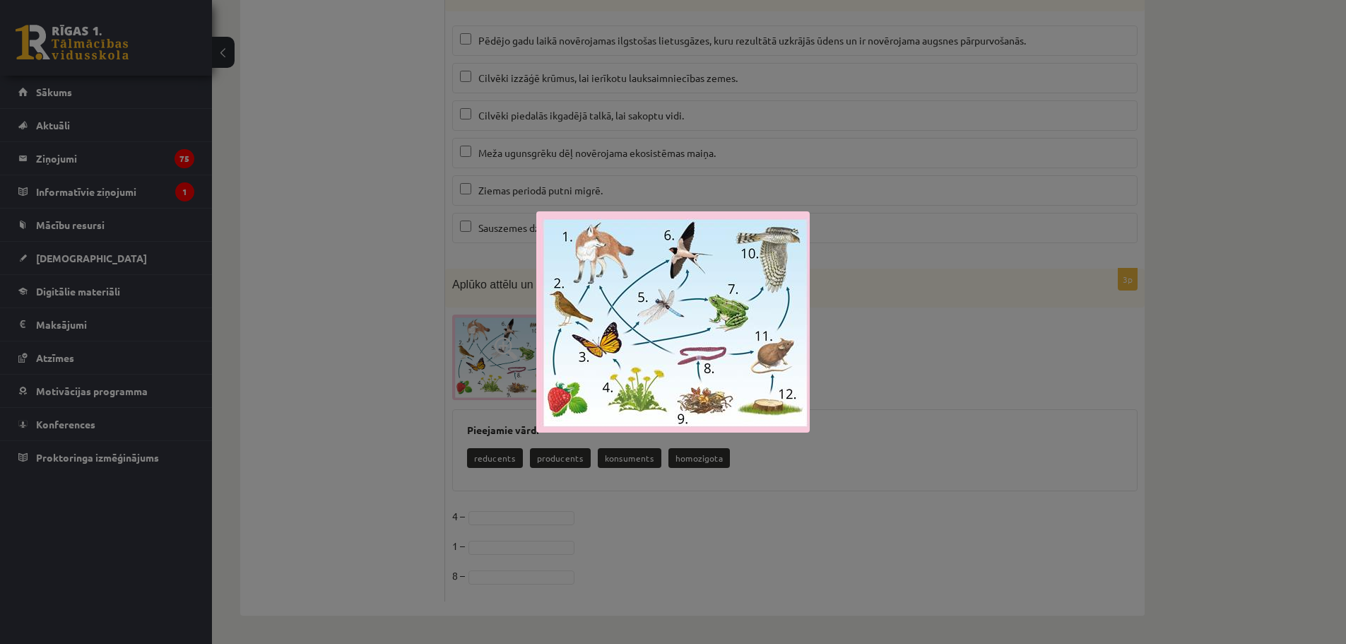
click at [844, 328] on div at bounding box center [673, 322] width 1346 height 644
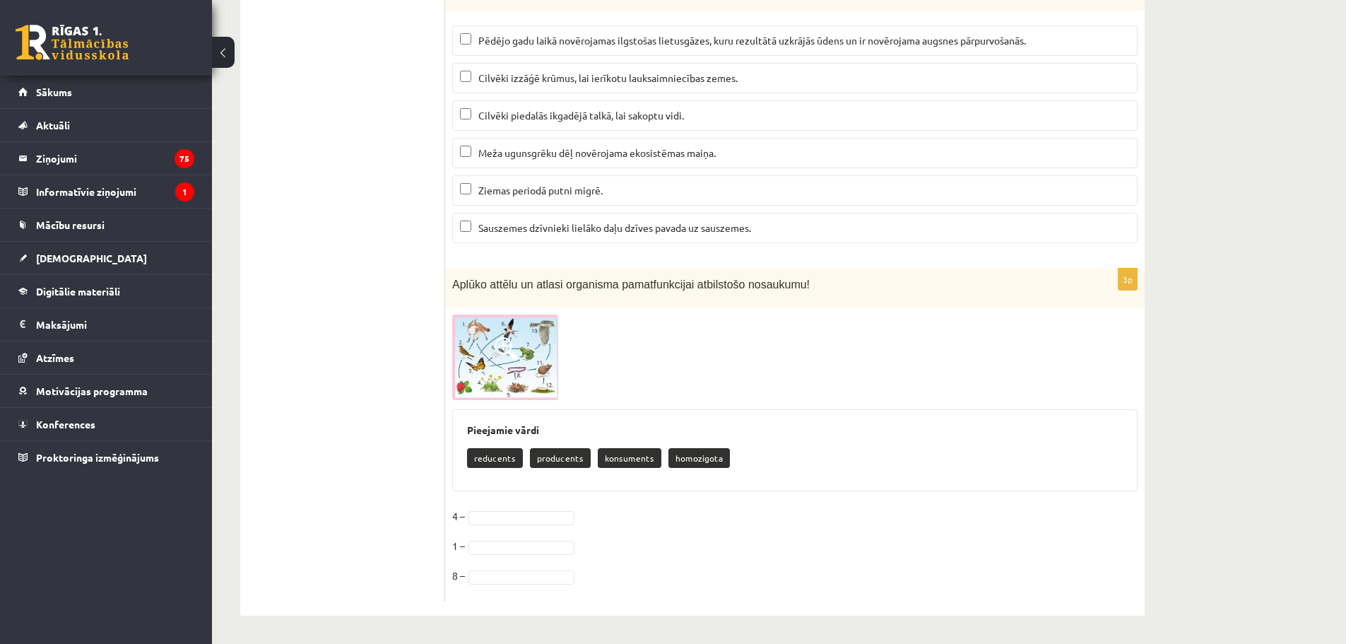
click at [559, 464] on p "producents" at bounding box center [560, 458] width 61 height 20
click at [500, 524] on fieldset "4 – 1 – 8 –" at bounding box center [794, 549] width 685 height 89
click at [497, 388] on img at bounding box center [505, 357] width 106 height 86
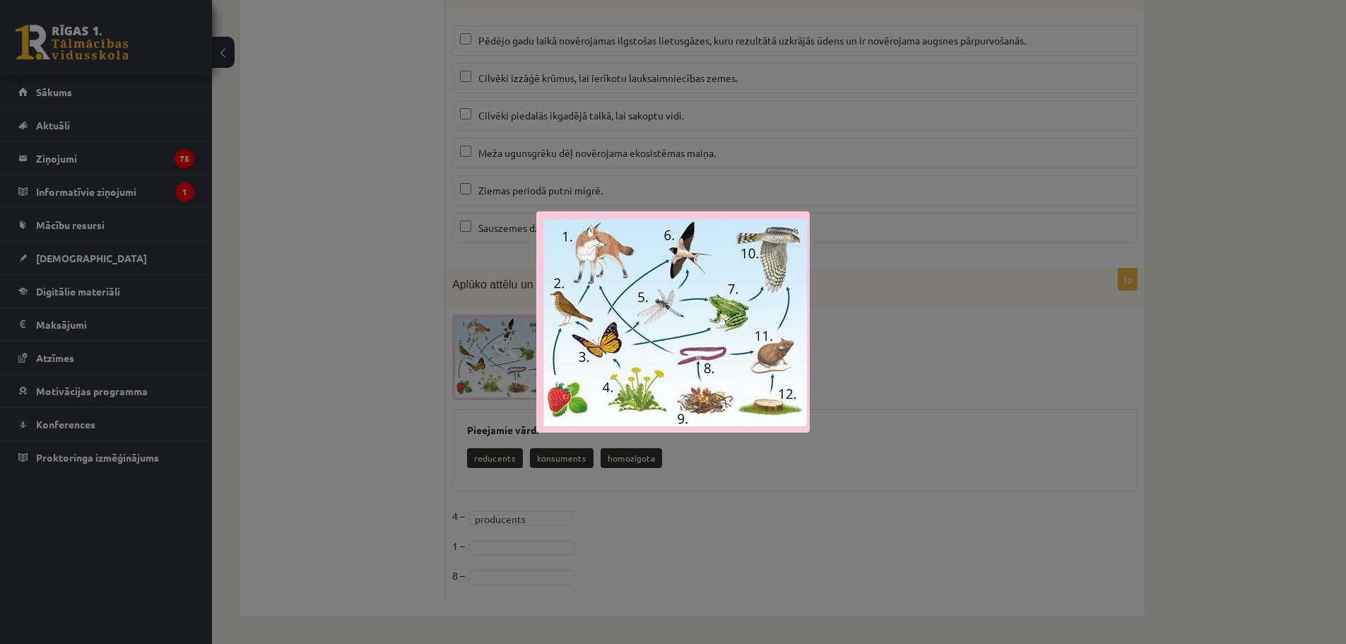
click at [929, 341] on div at bounding box center [673, 322] width 1346 height 644
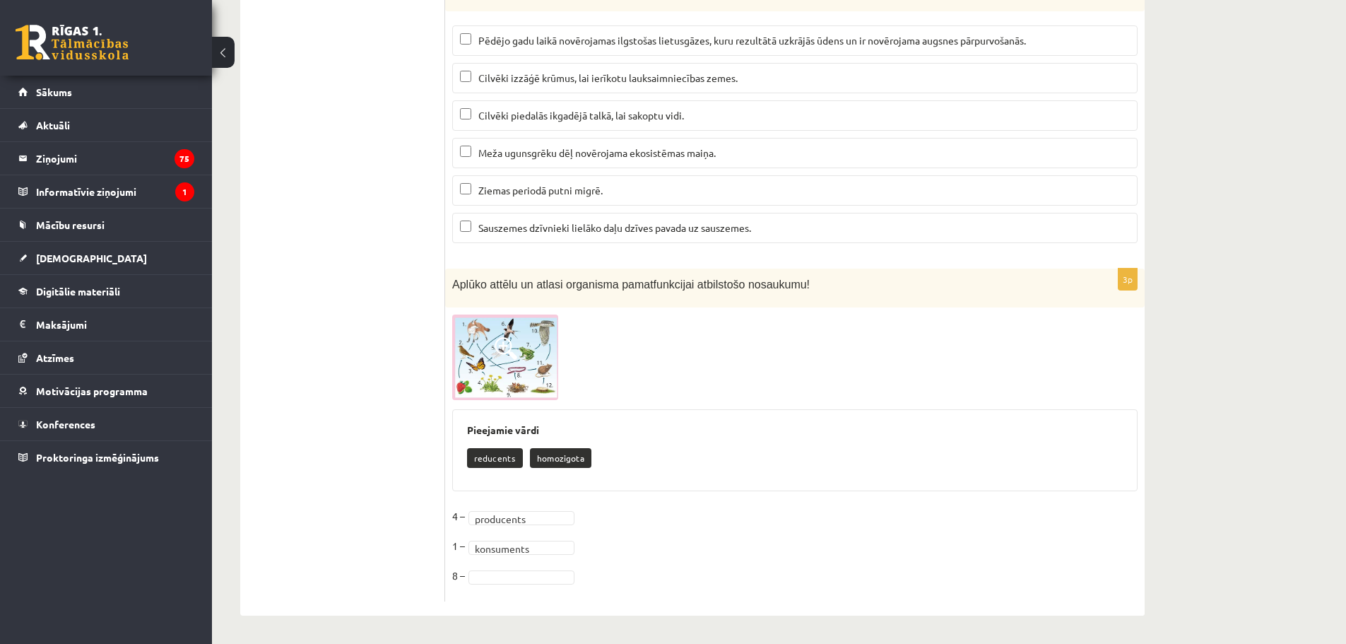
click at [507, 379] on img at bounding box center [505, 357] width 106 height 86
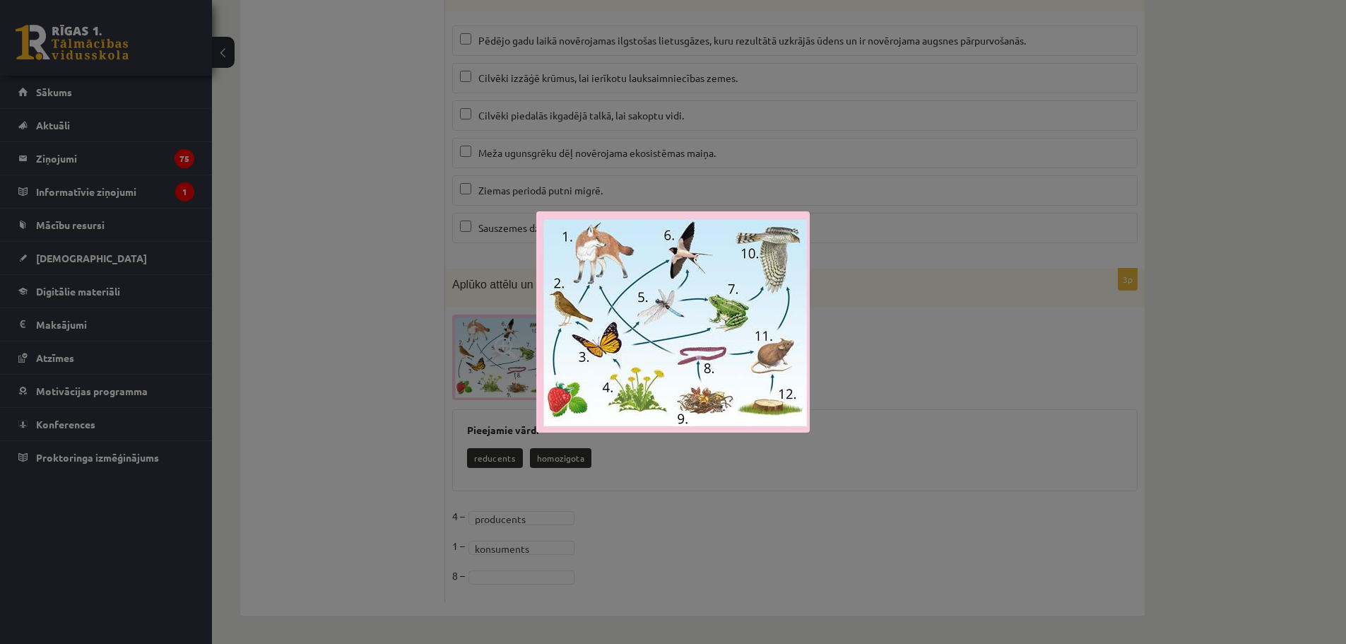
click at [863, 391] on div at bounding box center [673, 322] width 1346 height 644
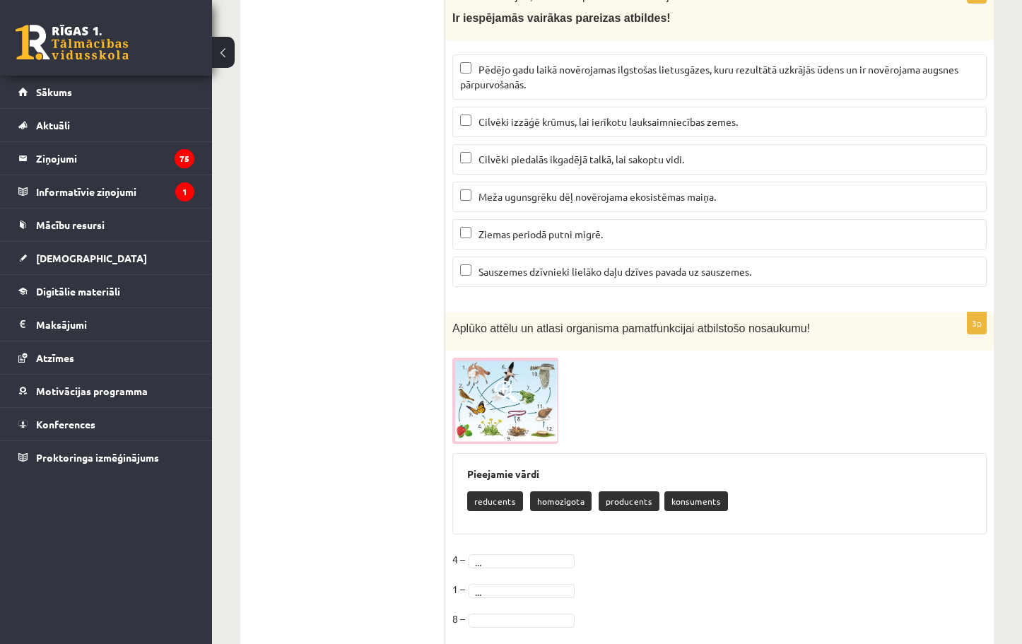
click at [501, 383] on img at bounding box center [505, 401] width 106 height 86
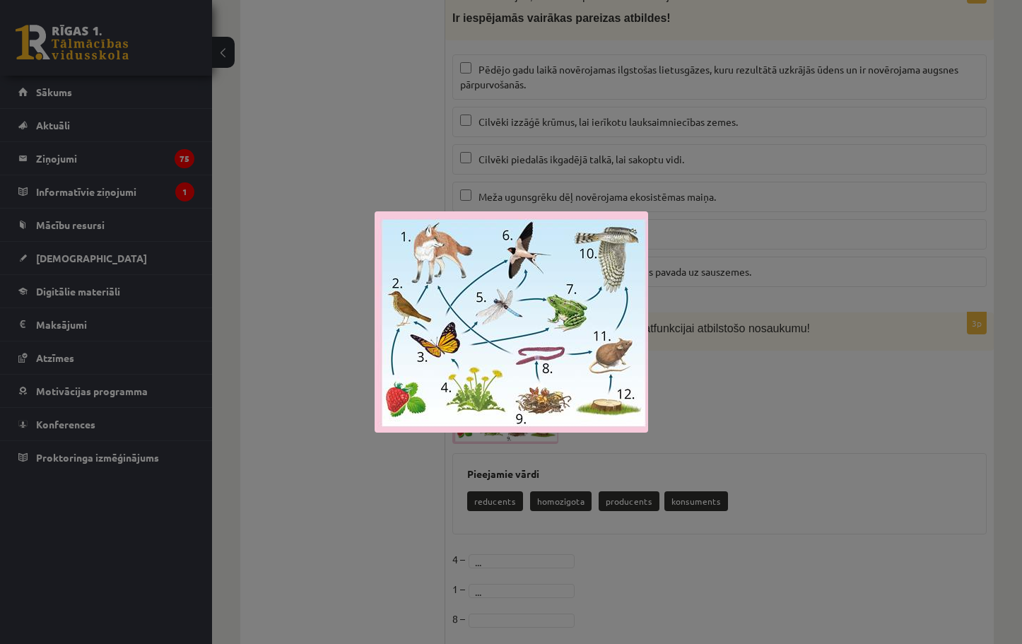
click at [726, 382] on div at bounding box center [511, 322] width 1022 height 644
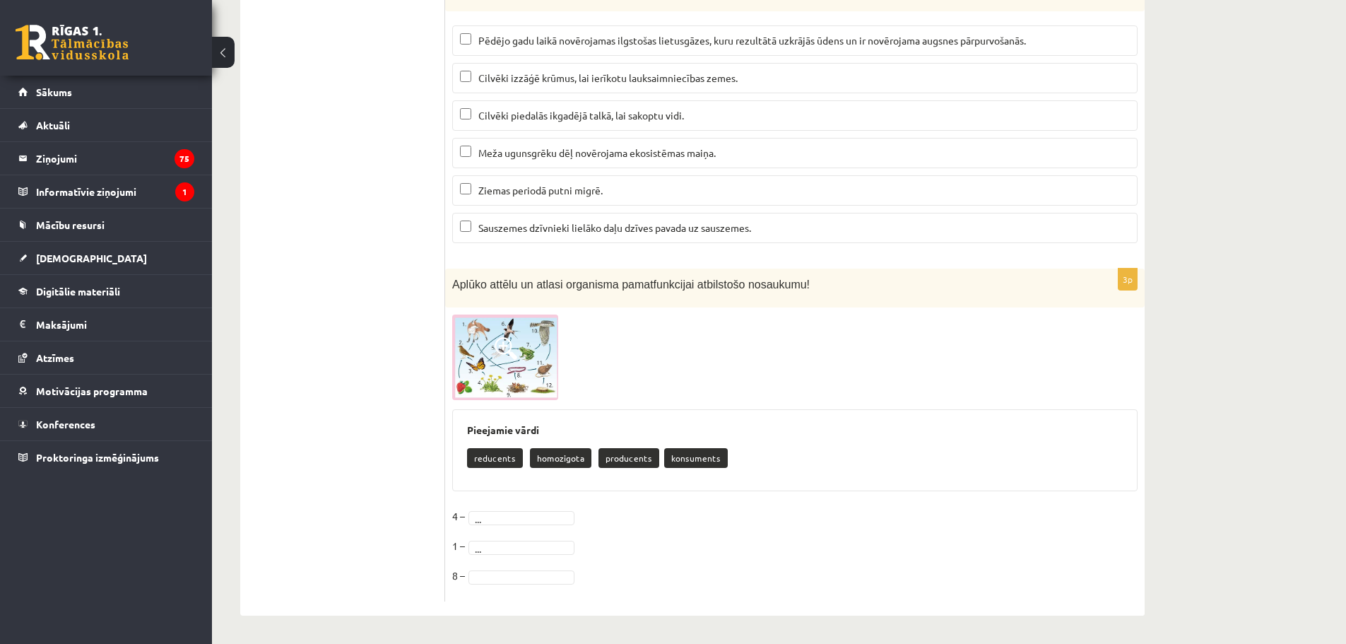
click at [529, 352] on img at bounding box center [505, 357] width 106 height 86
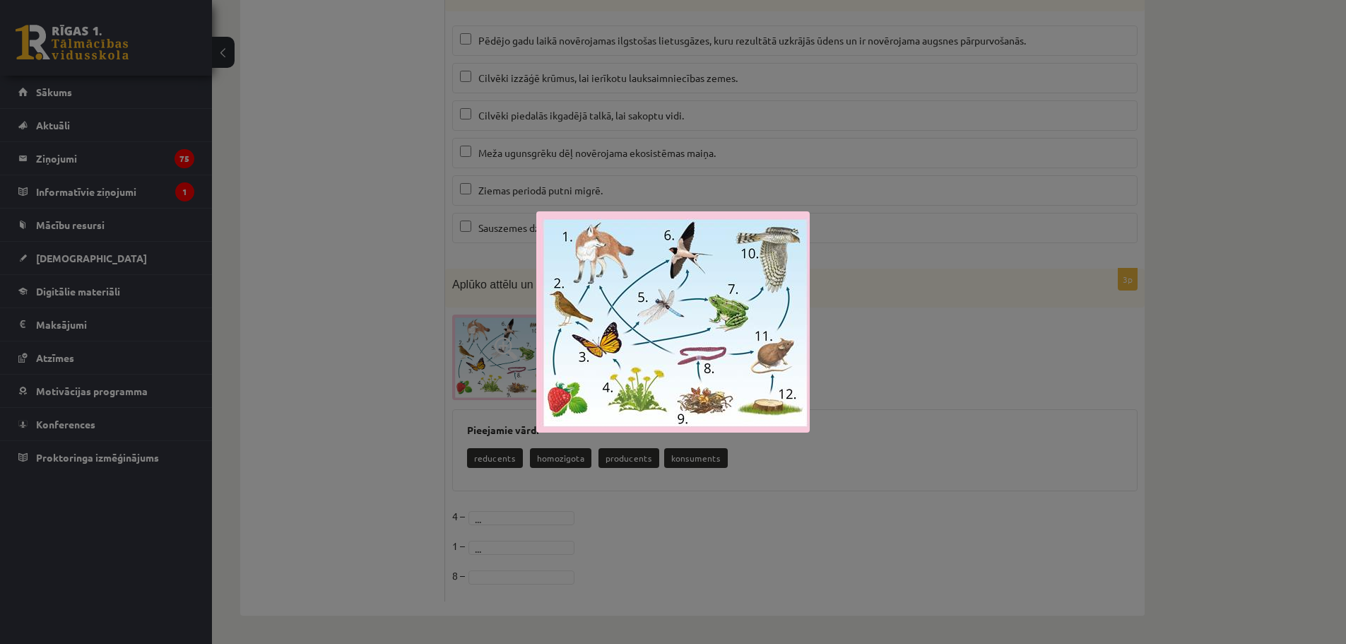
drag, startPoint x: 667, startPoint y: 343, endPoint x: 847, endPoint y: 346, distance: 179.5
click at [907, 341] on div at bounding box center [673, 322] width 1346 height 644
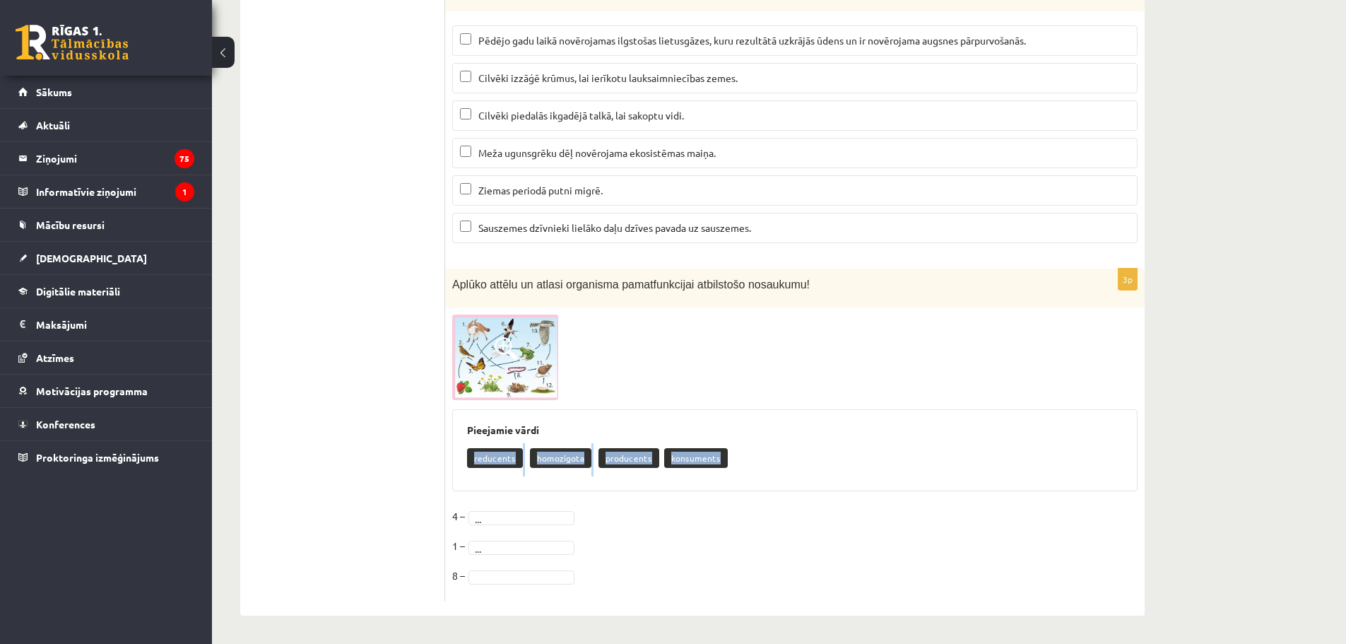
drag, startPoint x: 455, startPoint y: 466, endPoint x: 702, endPoint y: 449, distance: 247.9
click at [742, 466] on div "Pieejamie vārdi reducents homozigota producents konsuments" at bounding box center [794, 450] width 685 height 82
copy div "reducents homozigota producents konsuments"
click at [708, 505] on fieldset "4 – ... 1 – ... 8 –" at bounding box center [794, 549] width 685 height 89
click at [494, 331] on img at bounding box center [505, 357] width 106 height 86
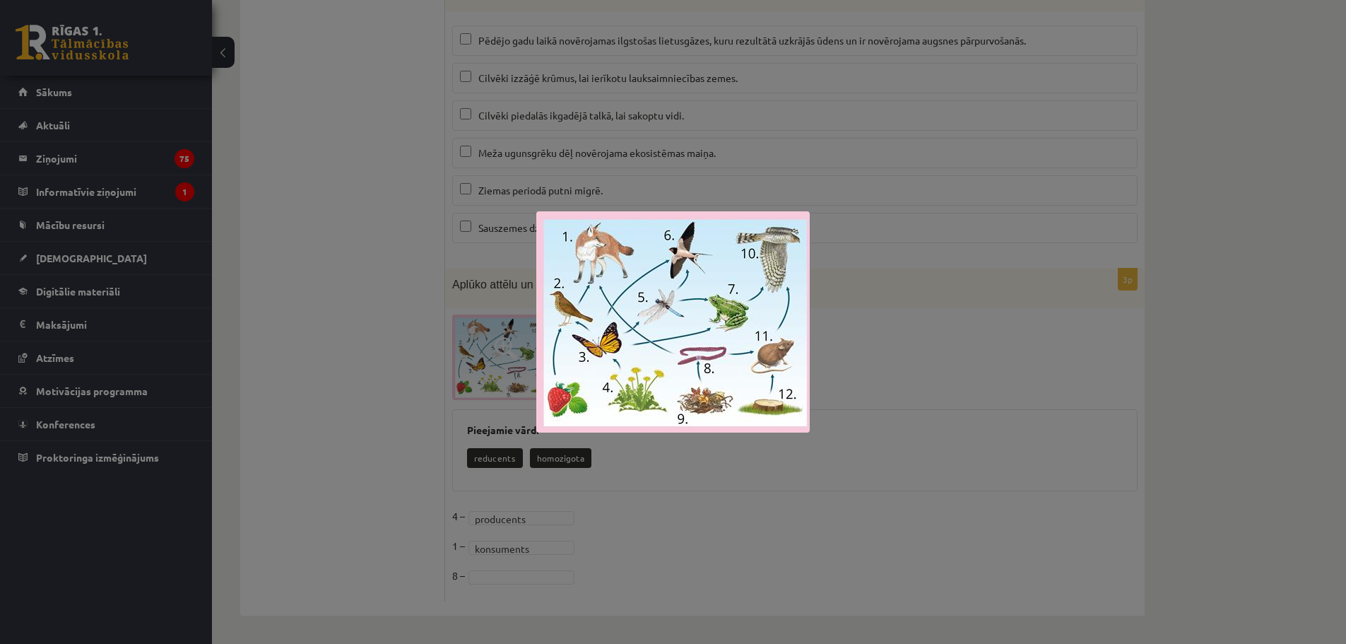
click at [870, 351] on div at bounding box center [673, 322] width 1346 height 644
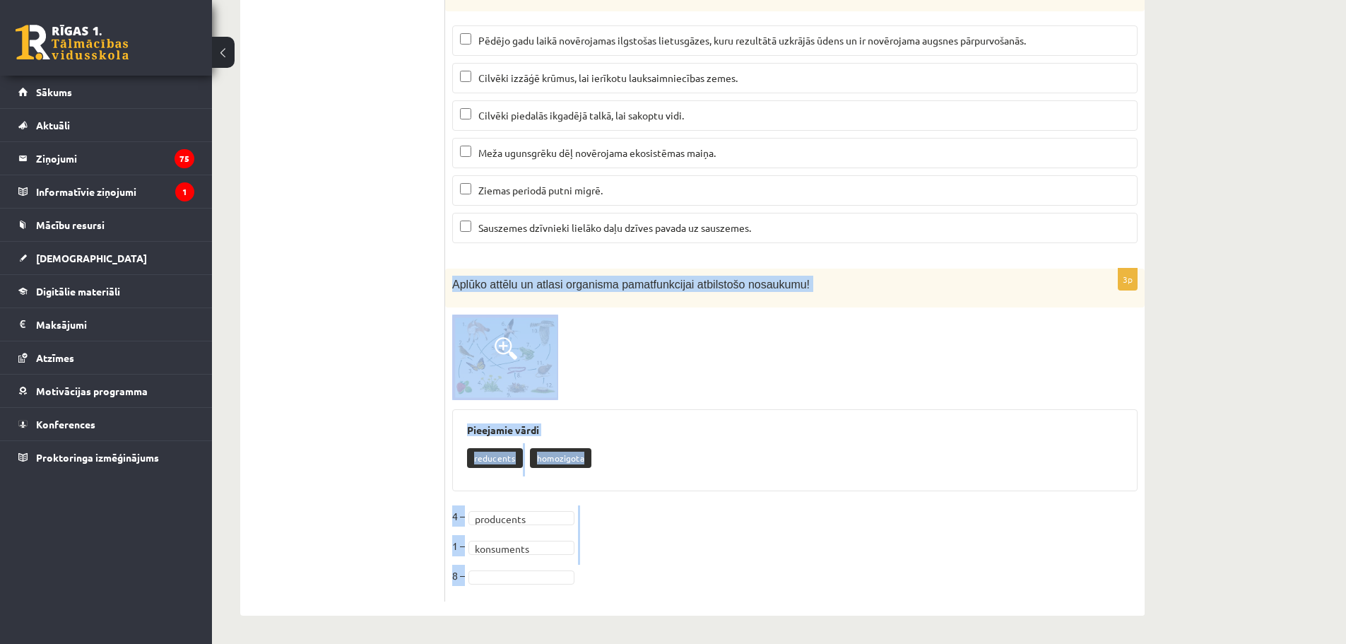
drag, startPoint x: 447, startPoint y: 278, endPoint x: 615, endPoint y: 601, distance: 363.2
click at [615, 601] on div "**********" at bounding box center [795, 435] width 700 height 333
drag, startPoint x: 565, startPoint y: 281, endPoint x: 607, endPoint y: 579, distance: 301.2
click at [610, 587] on fieldset "**********" at bounding box center [794, 549] width 685 height 89
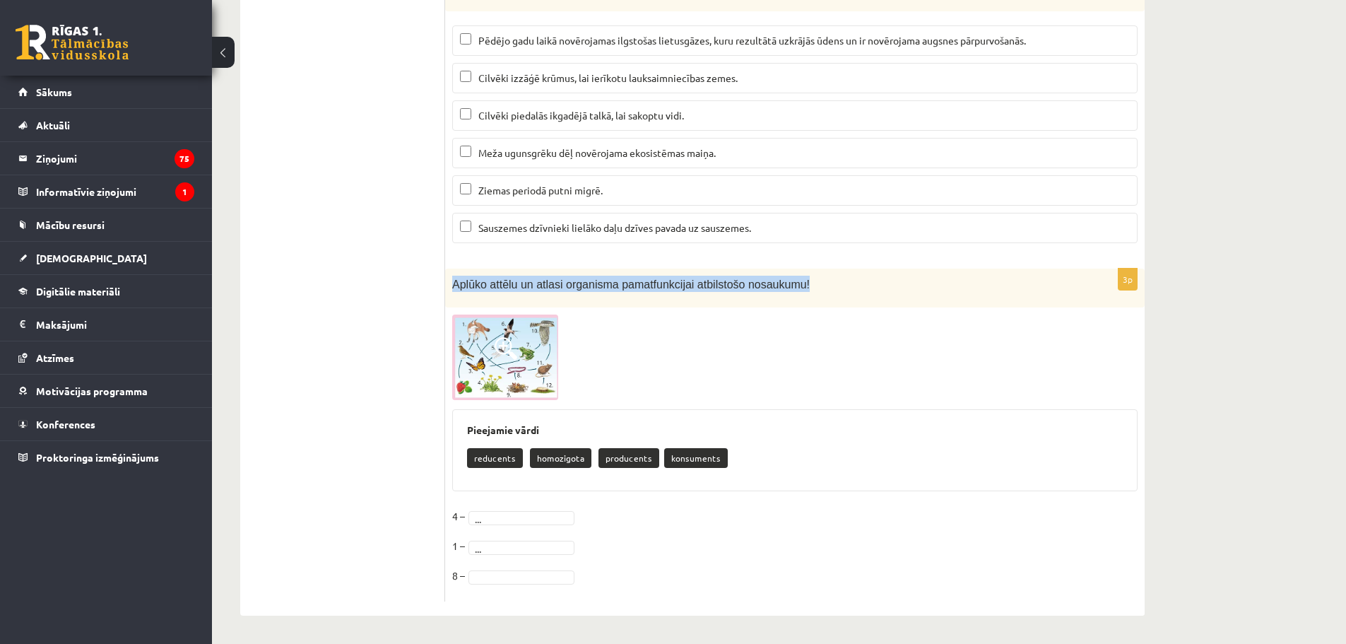
drag, startPoint x: 451, startPoint y: 279, endPoint x: 791, endPoint y: 285, distance: 340.0
click at [791, 285] on div "Aplūko attēlu un atlasi organisma pamatfunkcijai atbilstošo nosaukumu!" at bounding box center [795, 288] width 700 height 39
copy span "Aplūko attēlu un atlasi organisma pamatfunkcijai atbilstošo nosaukumu!"
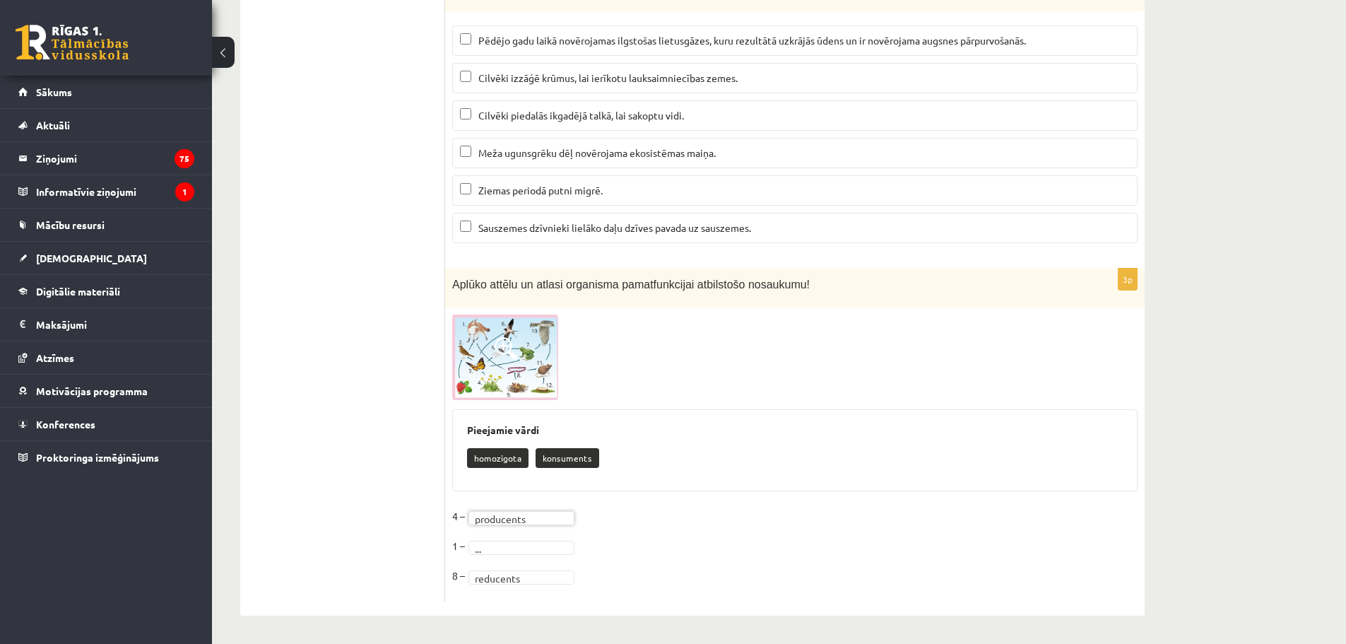
click at [497, 555] on fieldset "**********" at bounding box center [794, 549] width 685 height 89
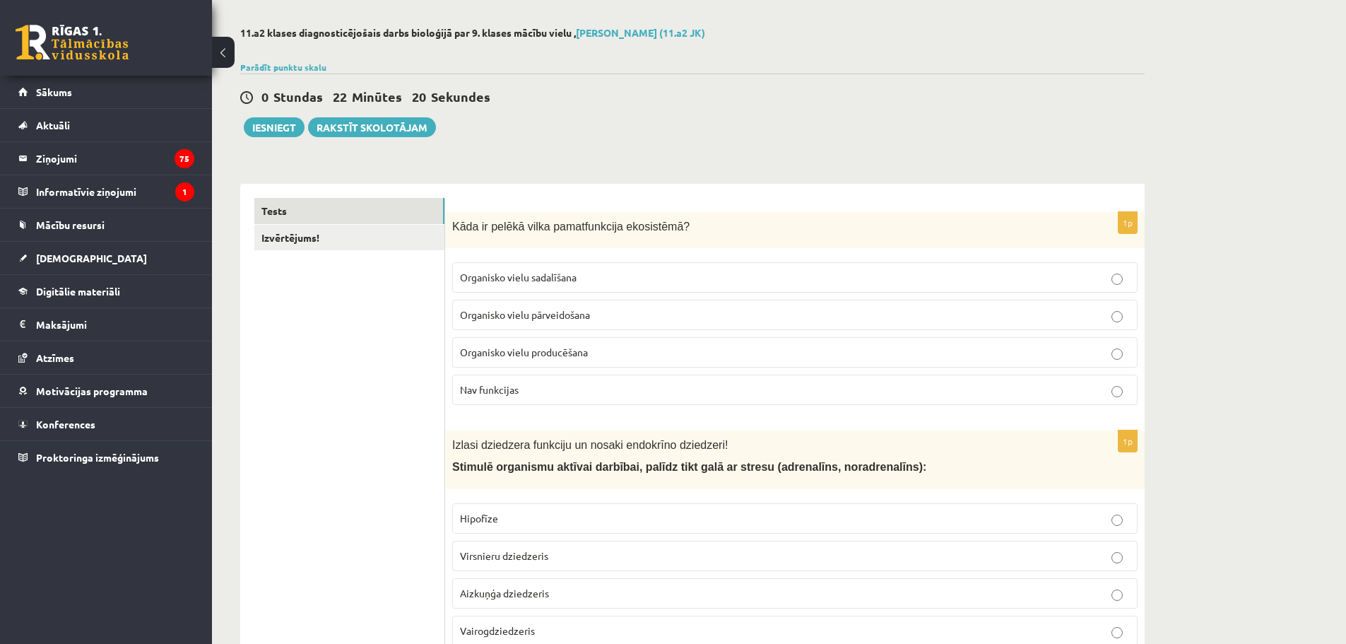
scroll to position [0, 0]
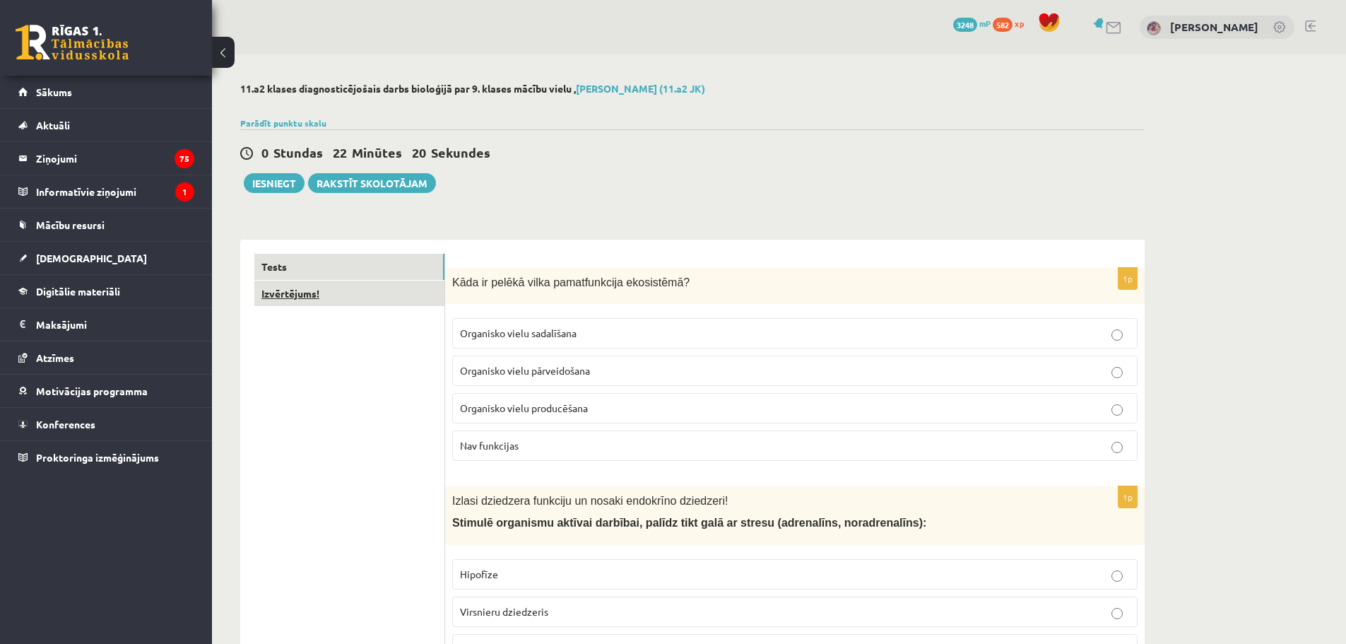
click at [335, 287] on link "Izvērtējums!" at bounding box center [349, 294] width 190 height 26
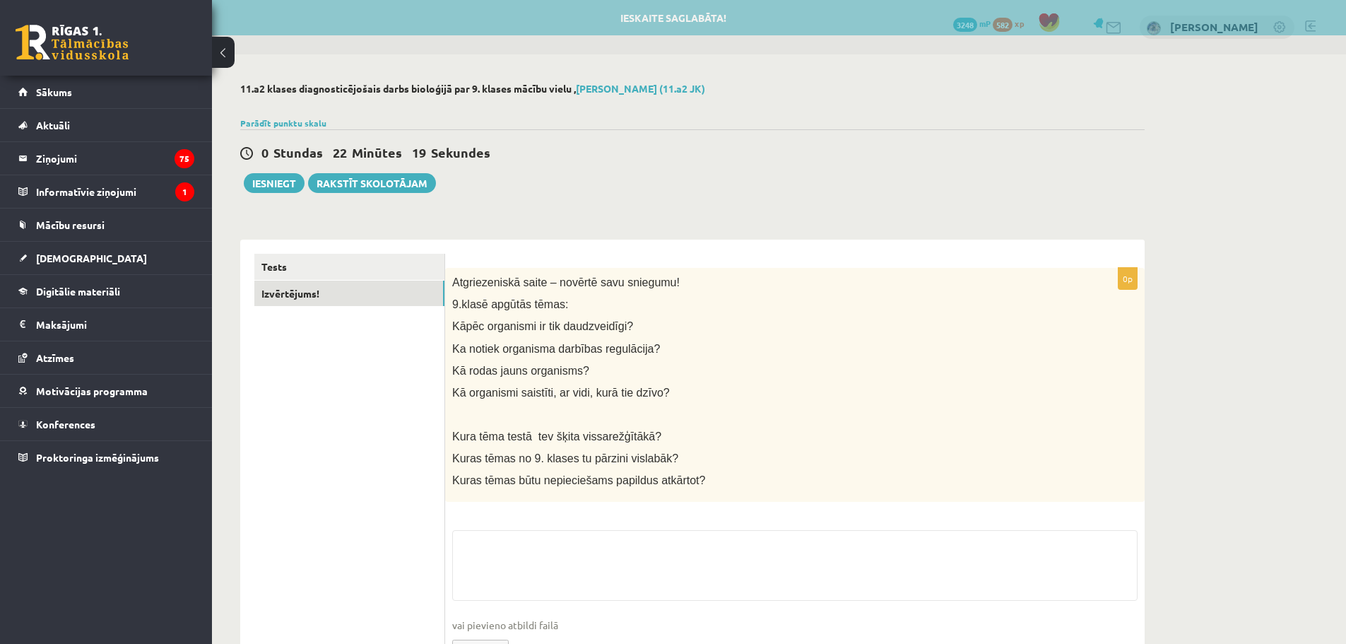
click at [524, 542] on fieldset "vai pievieno atbildi failā Iesniegtā atbilde" at bounding box center [794, 603] width 685 height 146
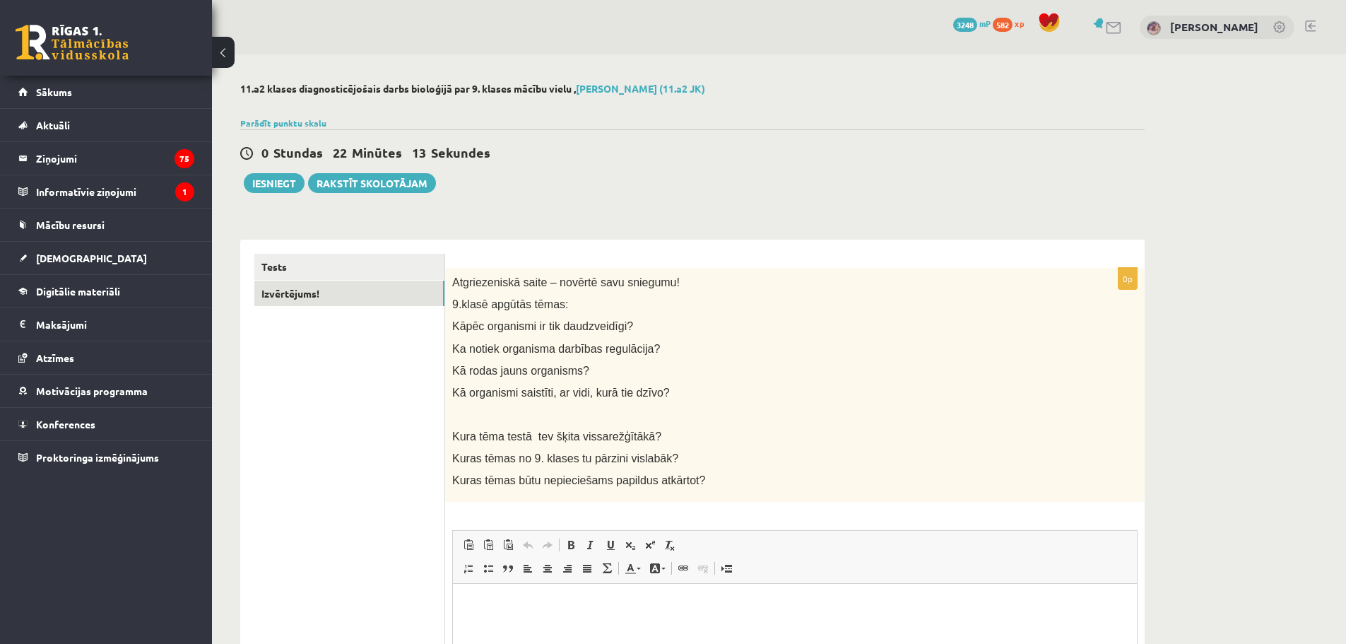
click at [520, 608] on p "Editor, wiswyg-editor-user-answer-47433899328380" at bounding box center [795, 605] width 656 height 15
drag, startPoint x: 276, startPoint y: 179, endPoint x: 269, endPoint y: 176, distance: 7.9
click at [274, 178] on button "Iesniegt" at bounding box center [274, 183] width 61 height 20
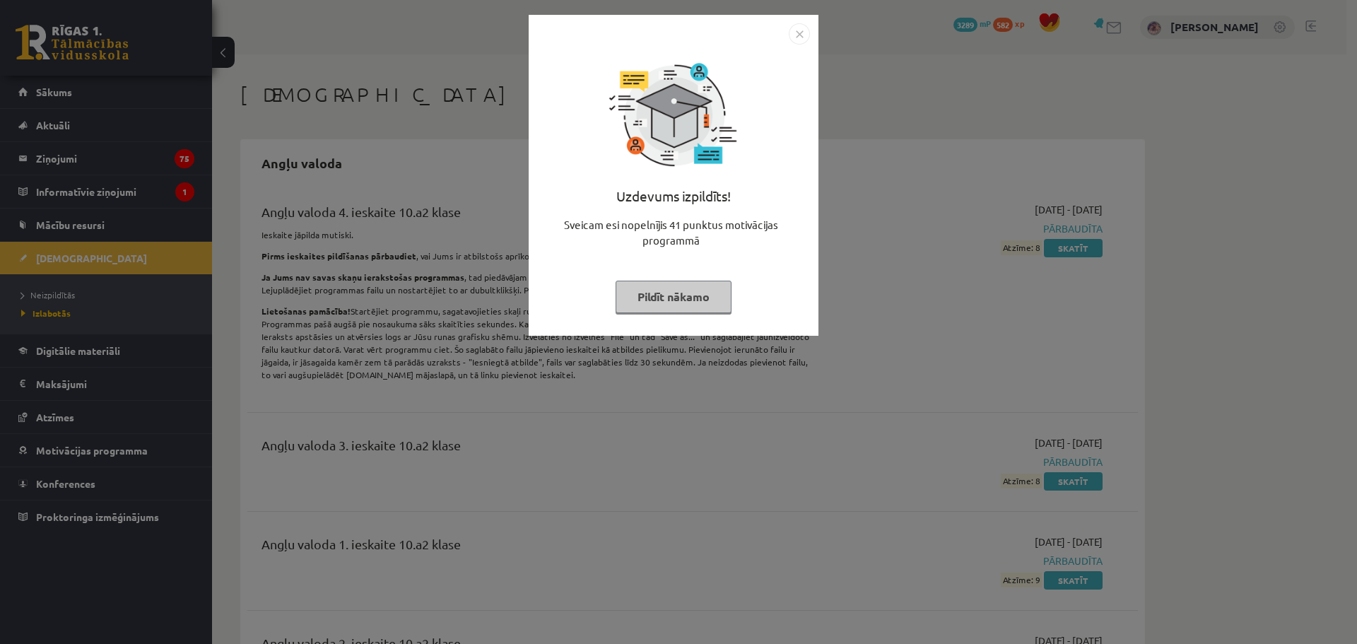
click at [794, 41] on img "Close" at bounding box center [799, 33] width 21 height 21
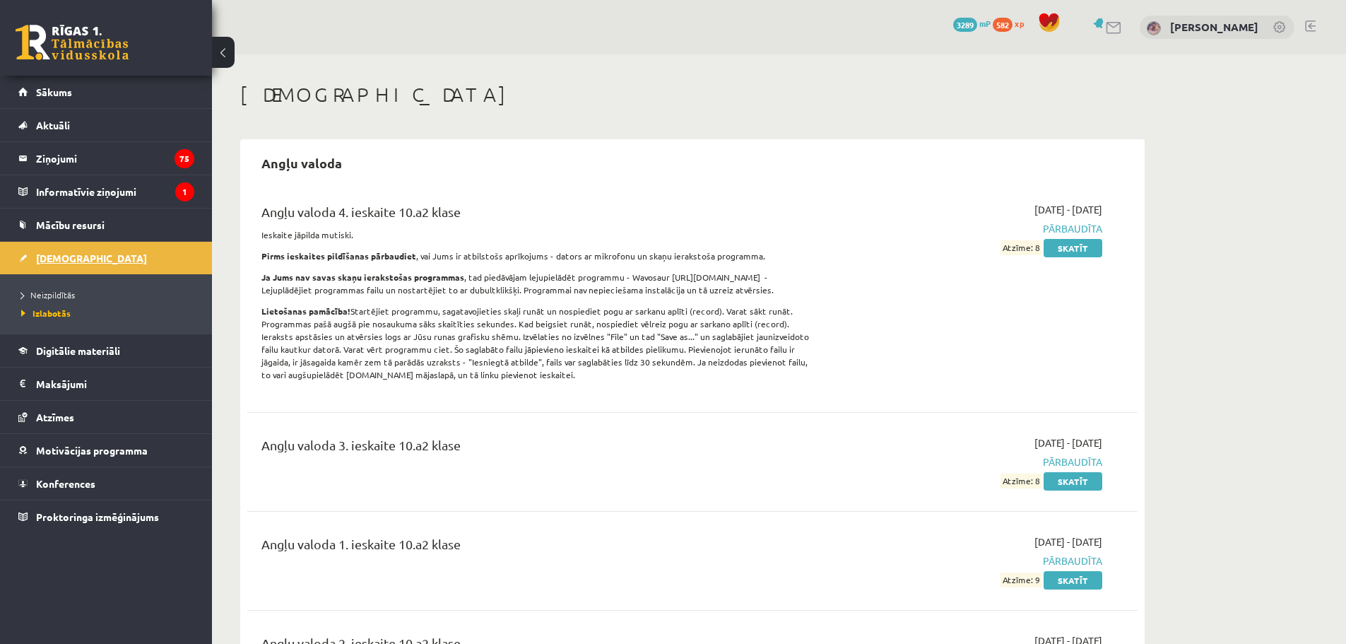
click at [75, 260] on span "[DEMOGRAPHIC_DATA]" at bounding box center [91, 258] width 111 height 13
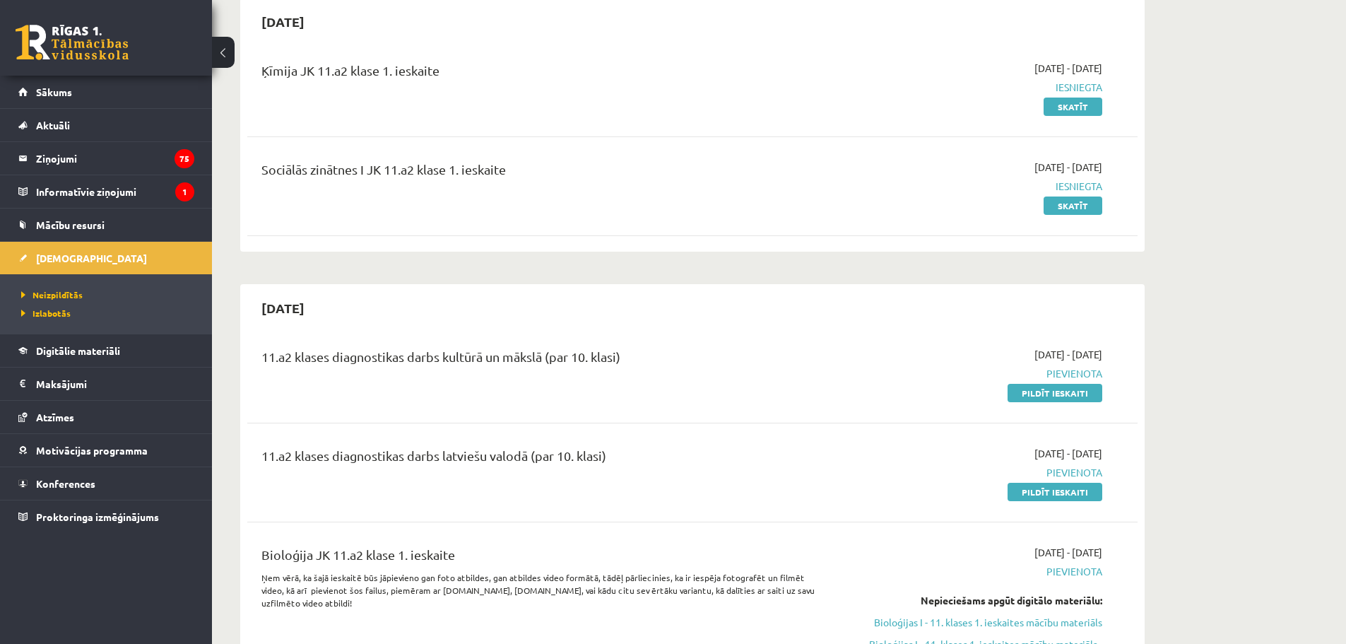
scroll to position [212, 0]
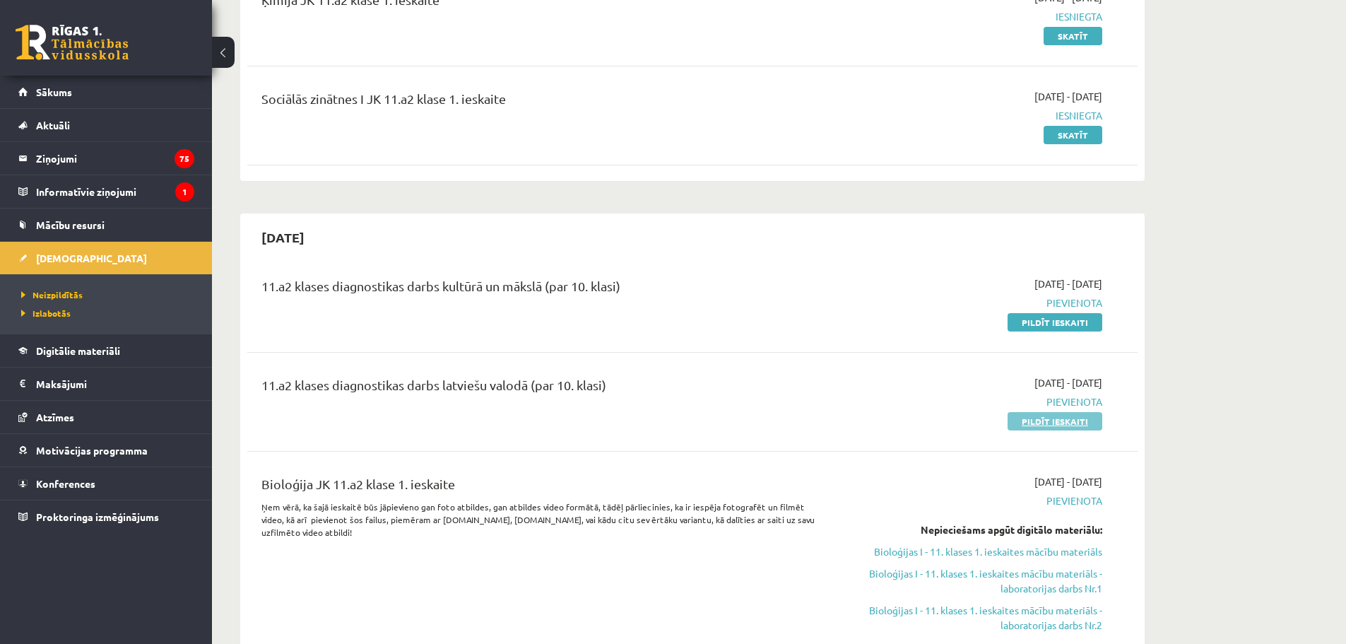
click at [1058, 418] on link "Pildīt ieskaiti" at bounding box center [1055, 421] width 95 height 18
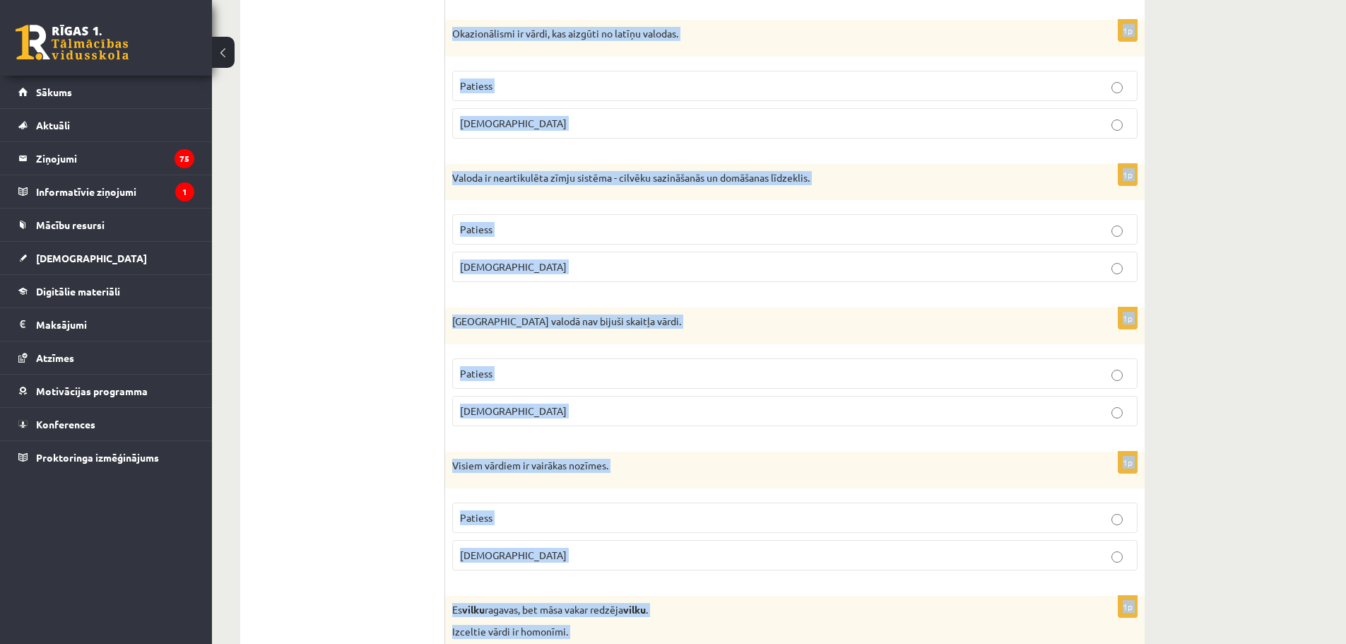
scroll to position [4036, 0]
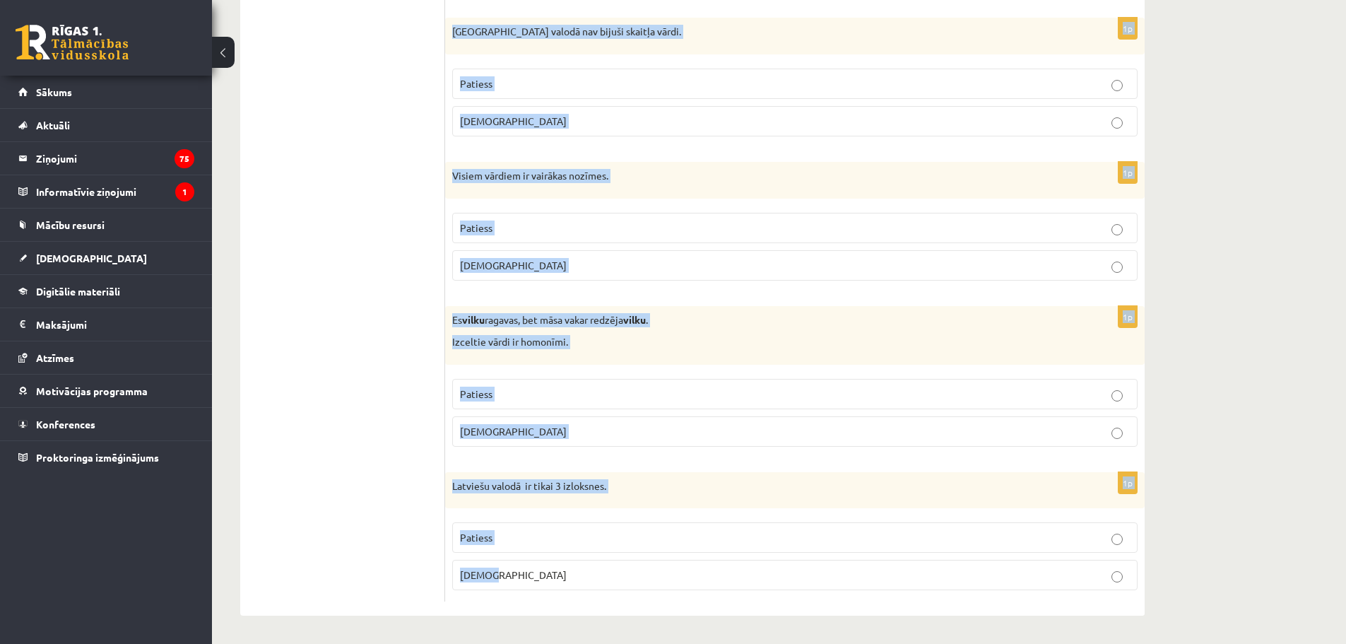
drag, startPoint x: 459, startPoint y: 256, endPoint x: 669, endPoint y: 588, distance: 393.3
copy form "Apgalvojums ir patiess vai nepatiess? 1p Homonīmi ir vārdi ar vienādu skanējumu…"
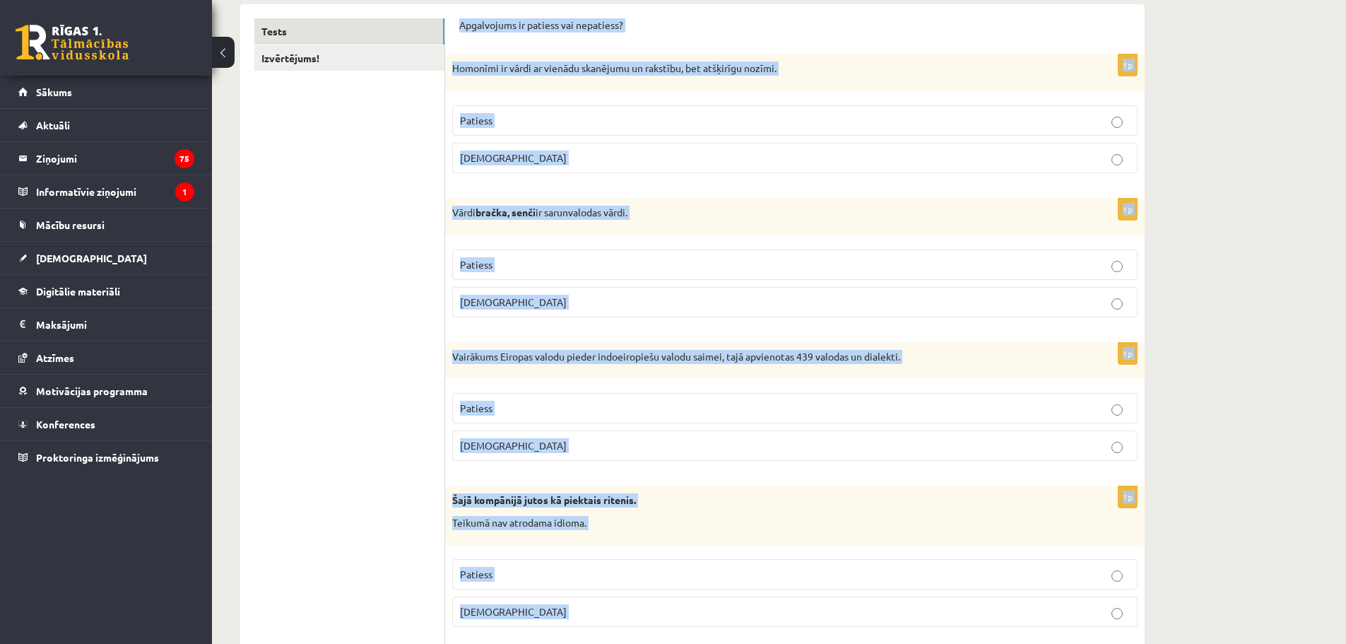
scroll to position [0, 0]
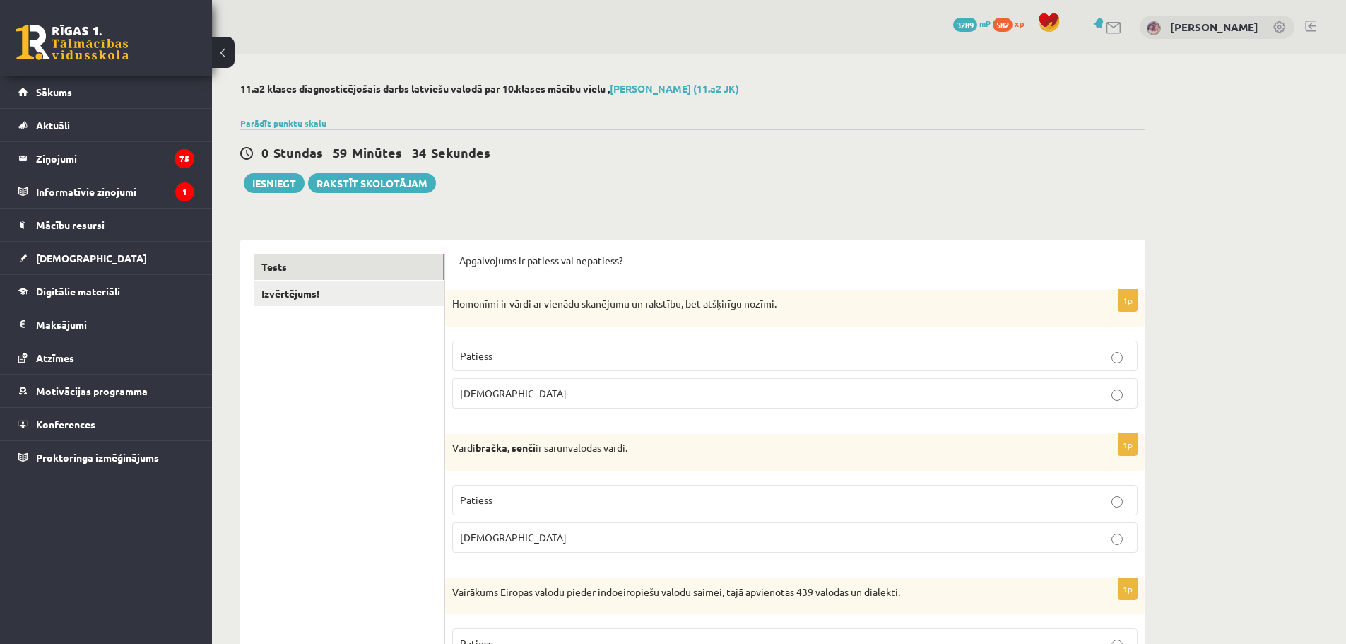
click at [524, 351] on p "Patiess" at bounding box center [795, 355] width 670 height 15
click at [498, 500] on p "Patiess" at bounding box center [795, 500] width 670 height 15
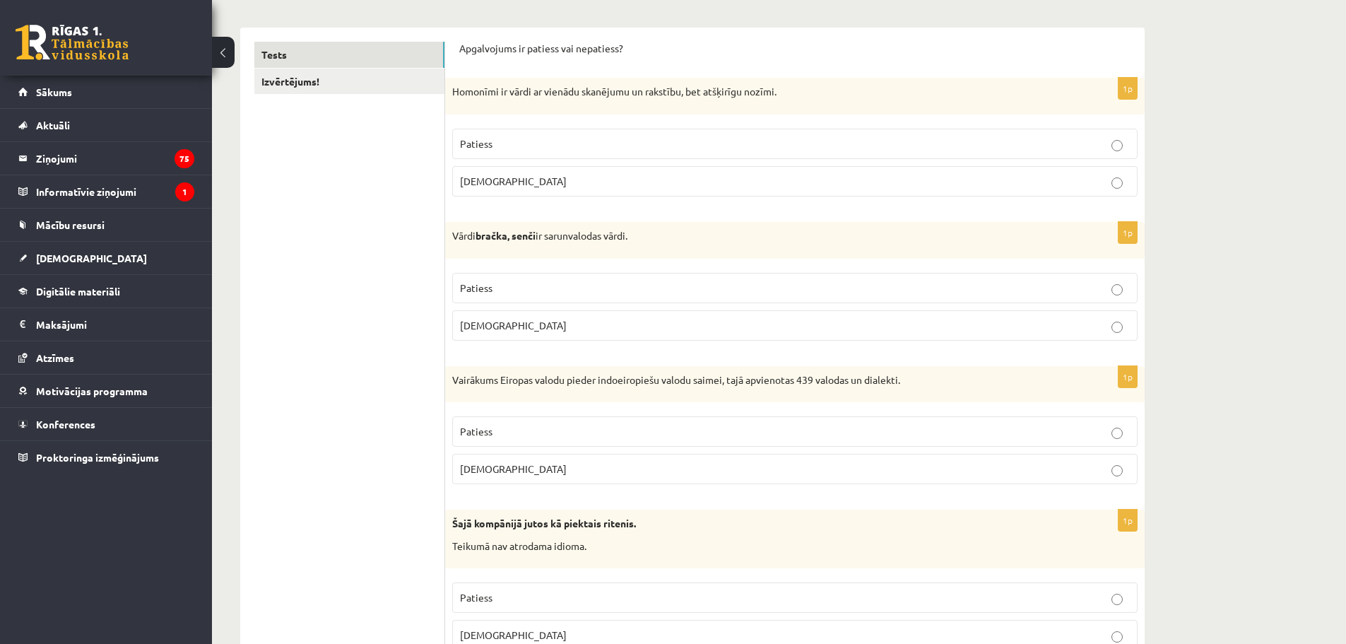
scroll to position [283, 0]
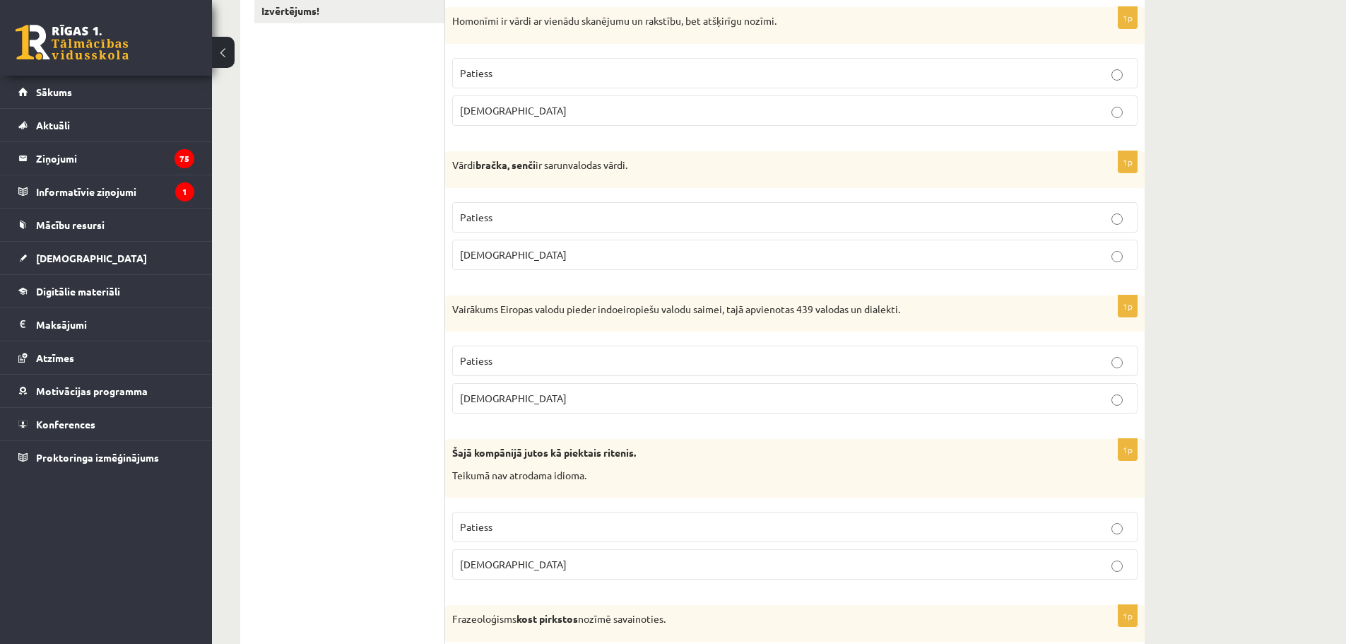
click at [537, 408] on label "Aplams" at bounding box center [794, 398] width 685 height 30
click at [512, 560] on p "Aplams" at bounding box center [795, 564] width 670 height 15
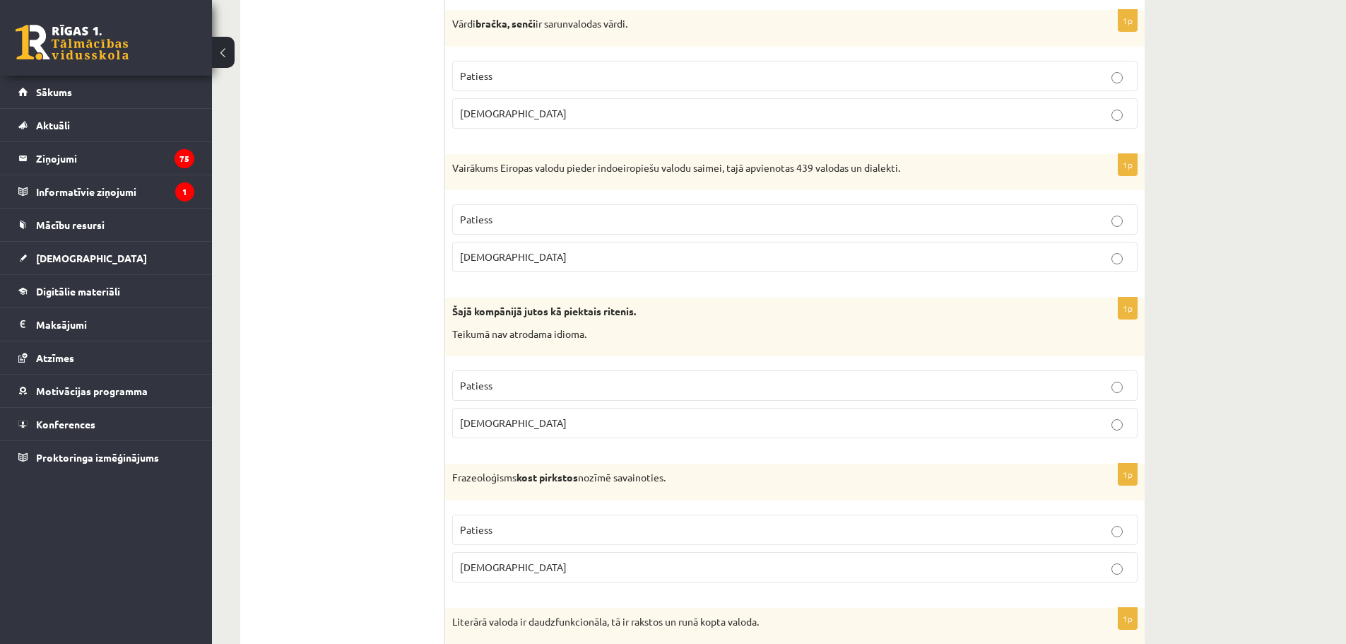
scroll to position [565, 0]
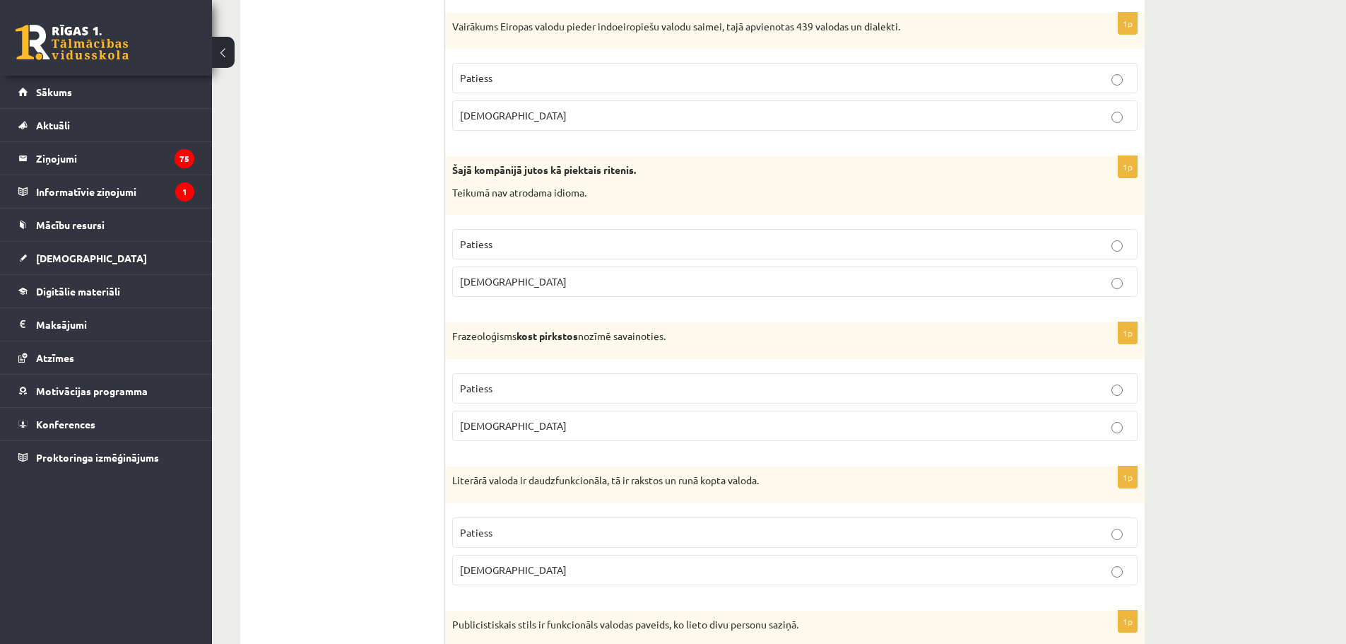
click at [538, 425] on p "Aplams" at bounding box center [795, 425] width 670 height 15
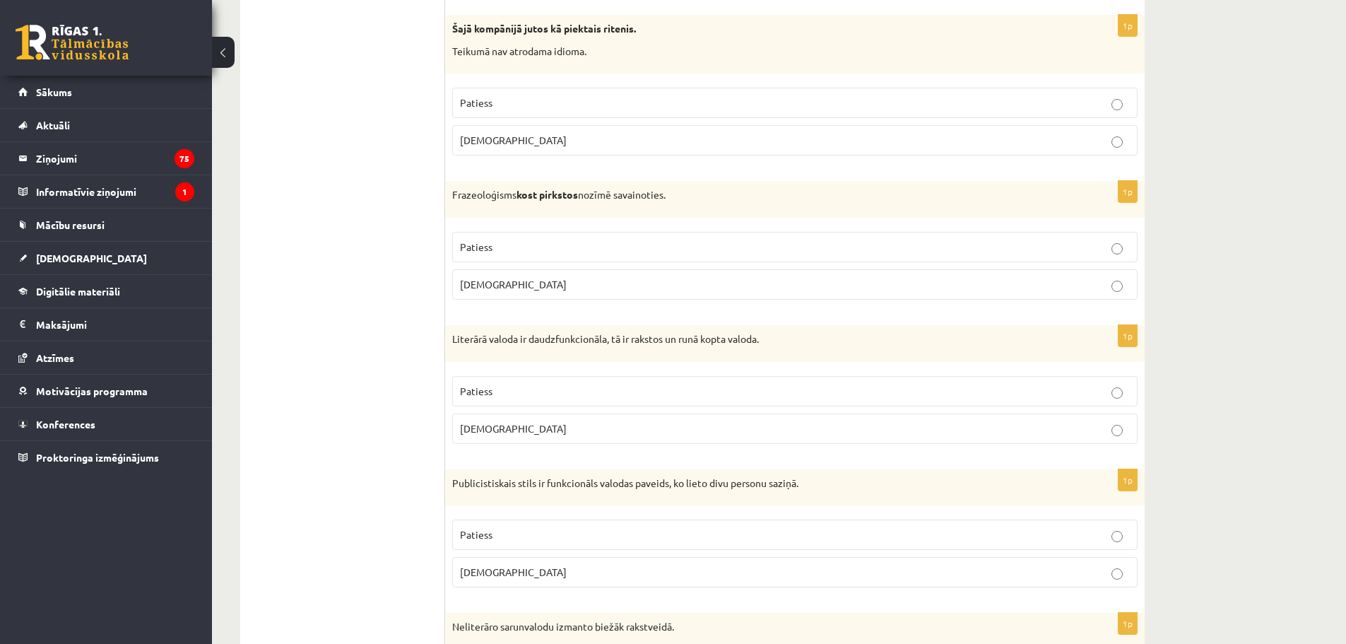
scroll to position [777, 0]
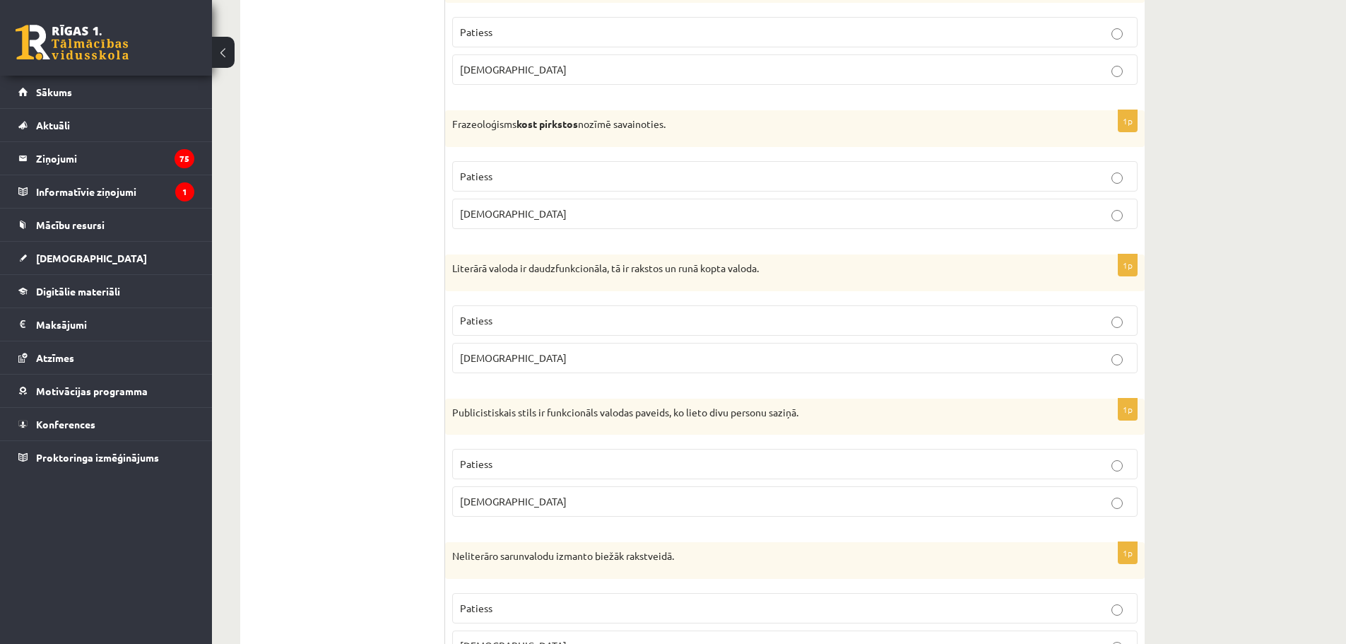
click at [577, 330] on label "Patiess" at bounding box center [794, 320] width 685 height 30
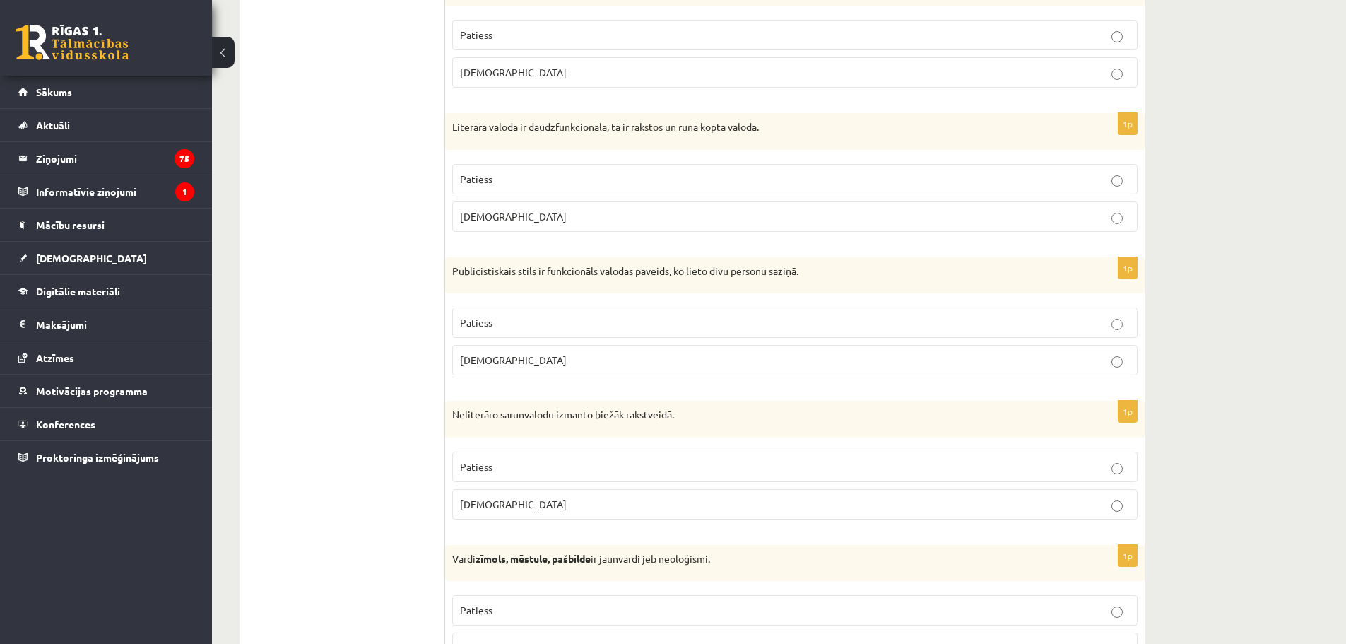
click at [563, 367] on p "Aplams" at bounding box center [795, 360] width 670 height 15
click at [611, 515] on label "Aplams" at bounding box center [794, 504] width 685 height 30
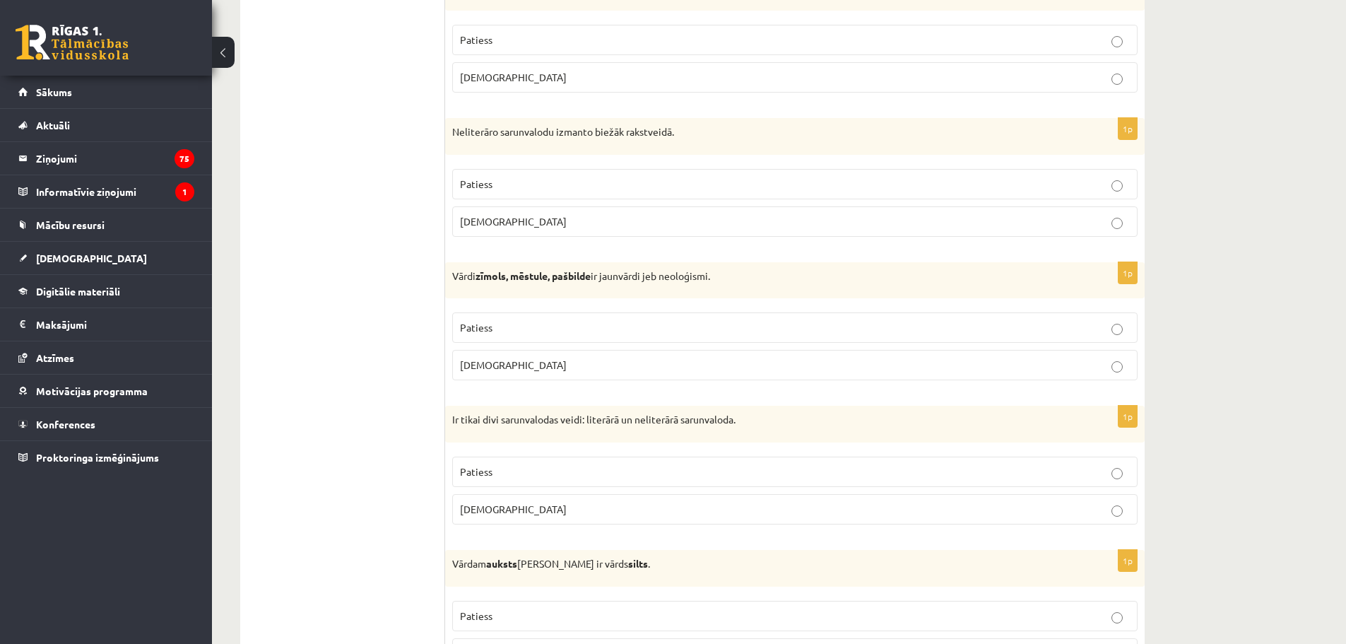
scroll to position [1272, 0]
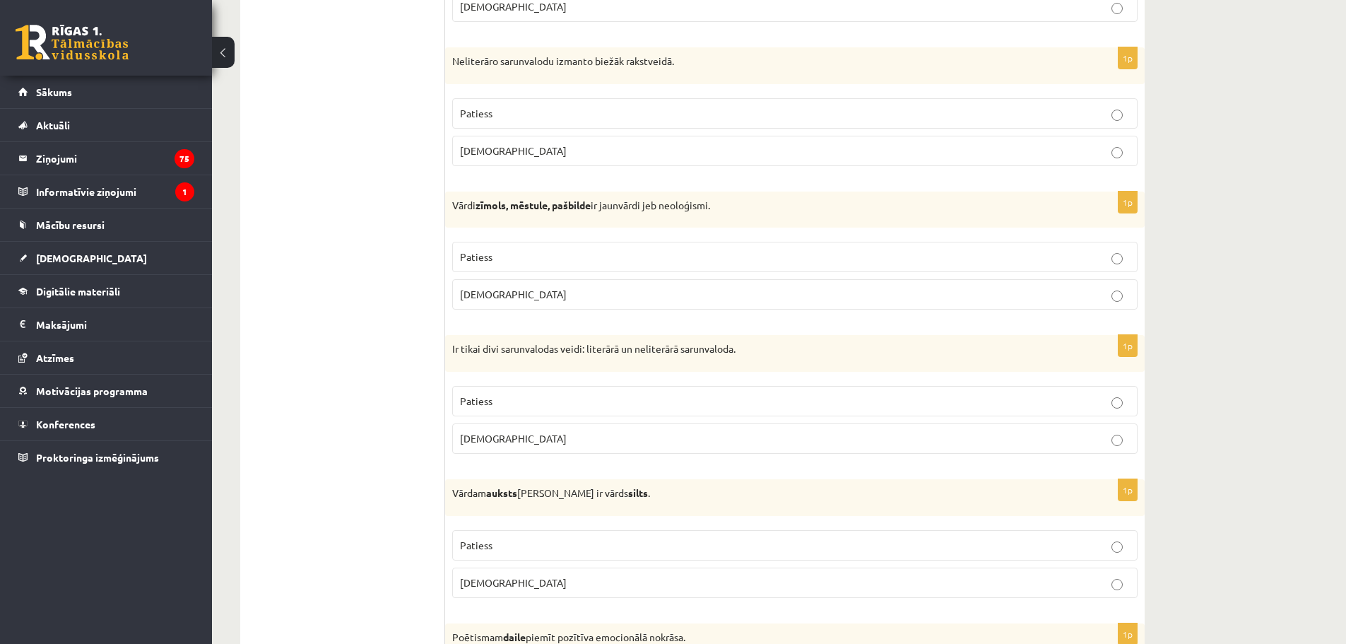
click at [530, 260] on p "Patiess" at bounding box center [795, 256] width 670 height 15
click at [519, 402] on p "Patiess" at bounding box center [795, 401] width 670 height 15
click at [523, 587] on p "Aplams" at bounding box center [795, 582] width 670 height 15
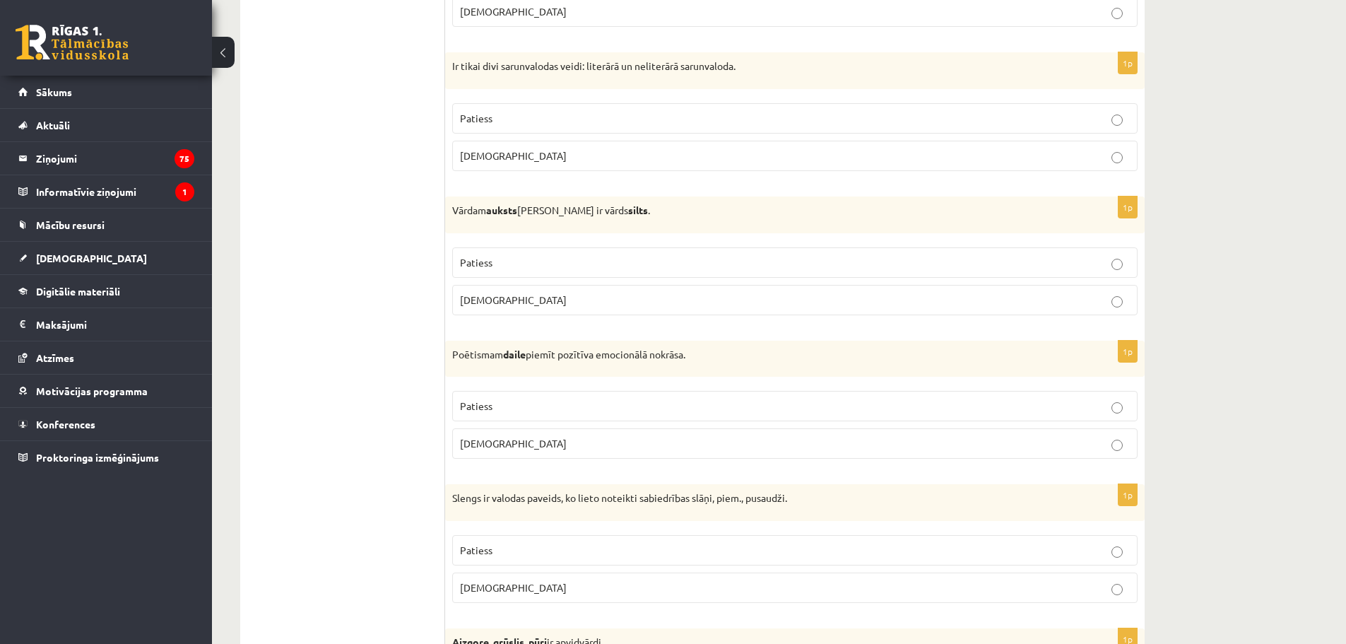
scroll to position [1625, 0]
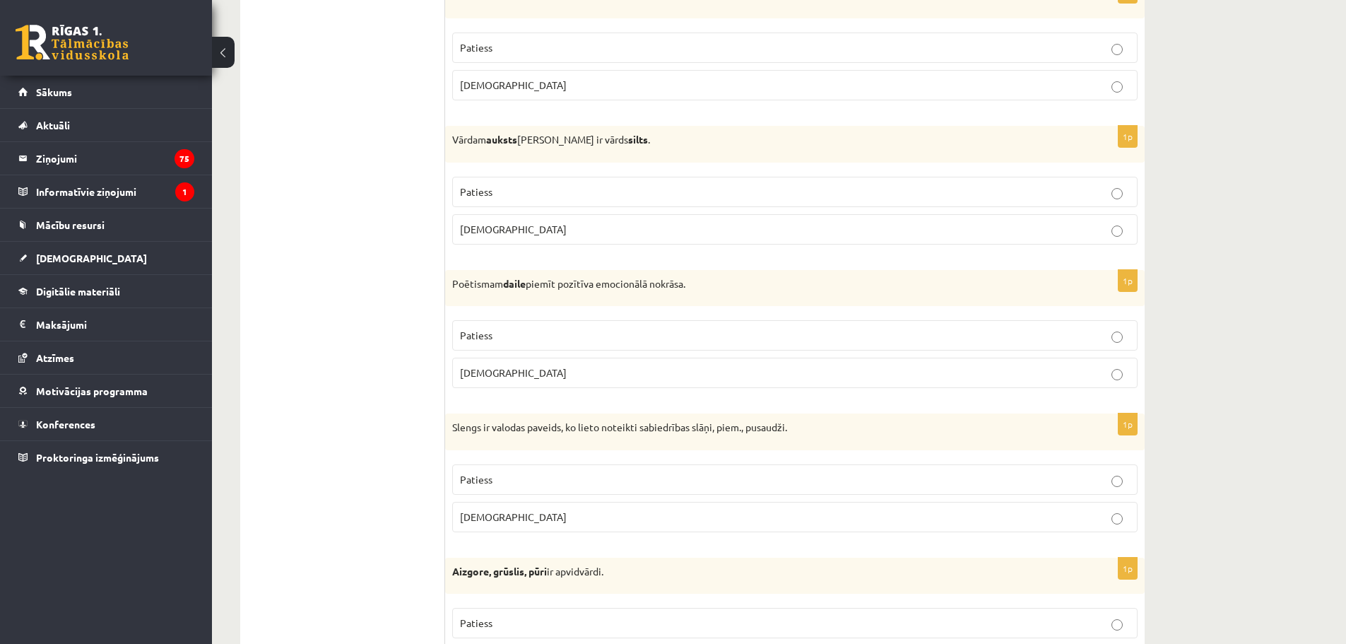
click at [580, 343] on p "Patiess" at bounding box center [795, 335] width 670 height 15
click at [554, 473] on p "Patiess" at bounding box center [795, 479] width 670 height 15
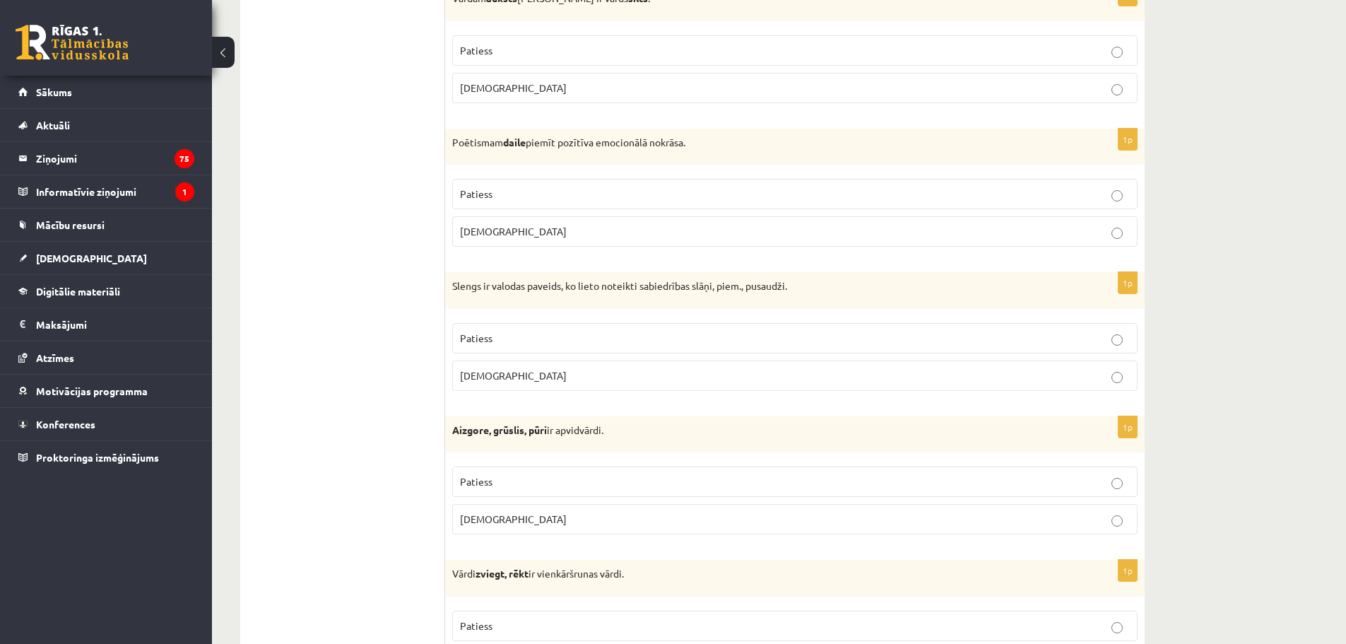
scroll to position [1837, 0]
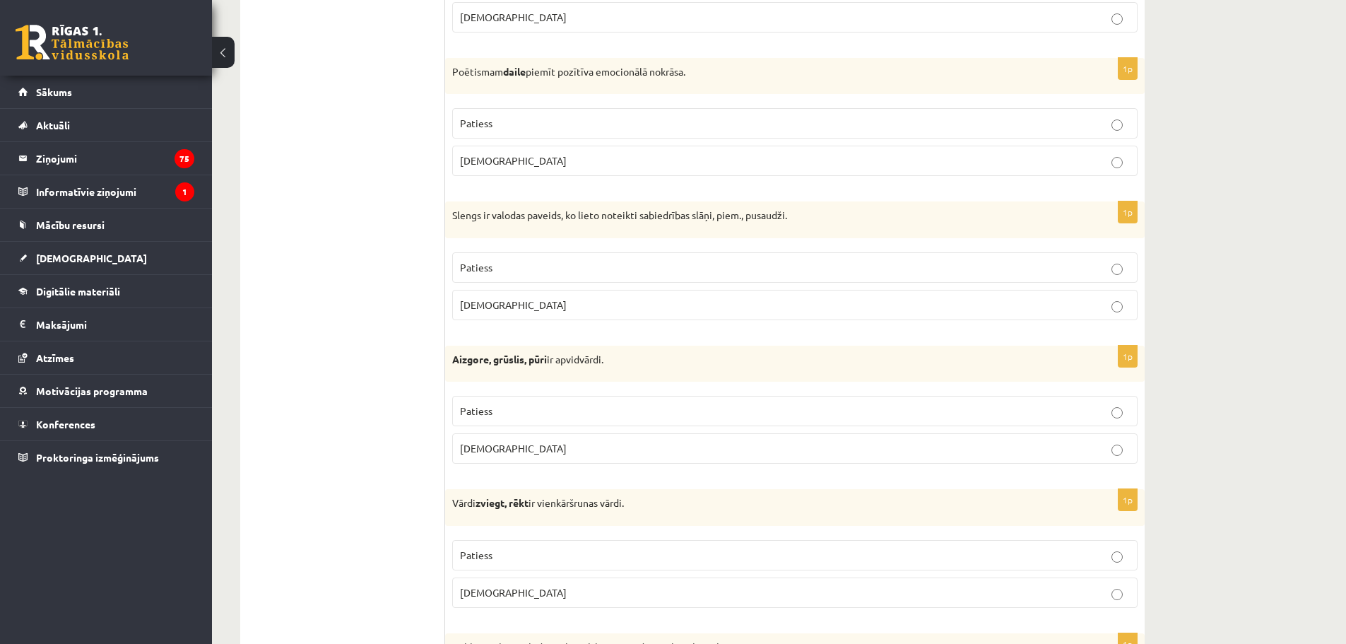
click at [543, 416] on p "Patiess" at bounding box center [795, 411] width 670 height 15
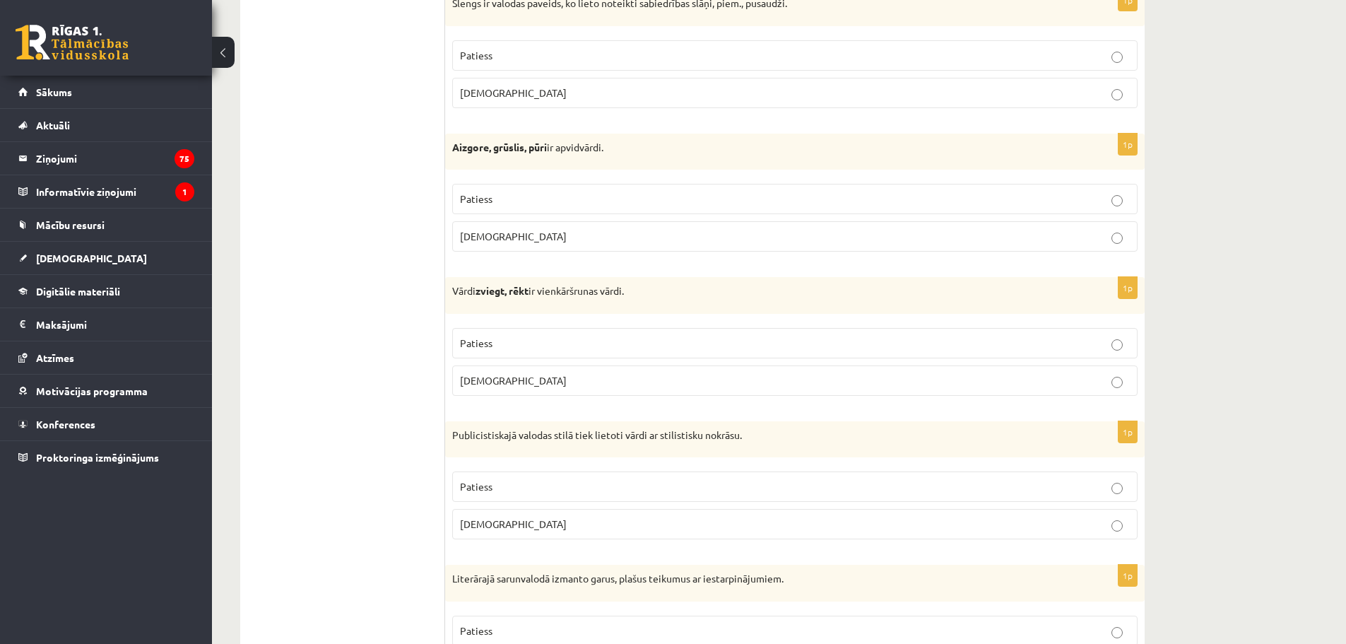
scroll to position [2120, 0]
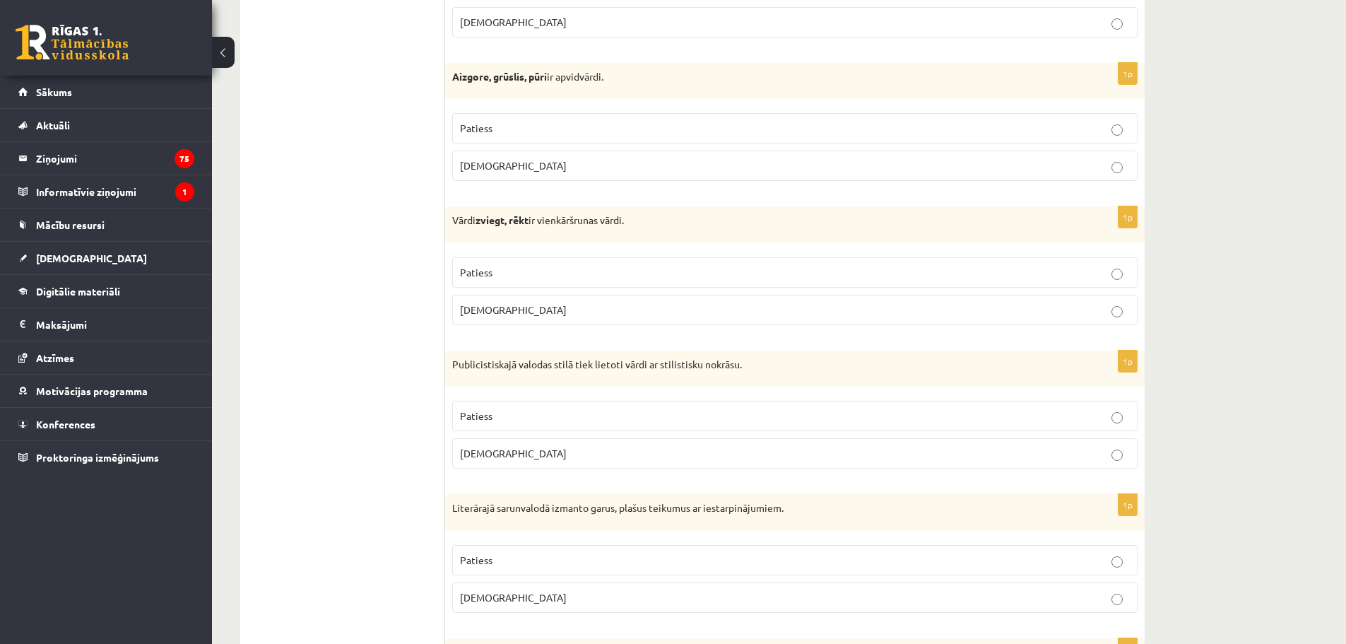
click at [535, 297] on label "Aplams" at bounding box center [794, 310] width 685 height 30
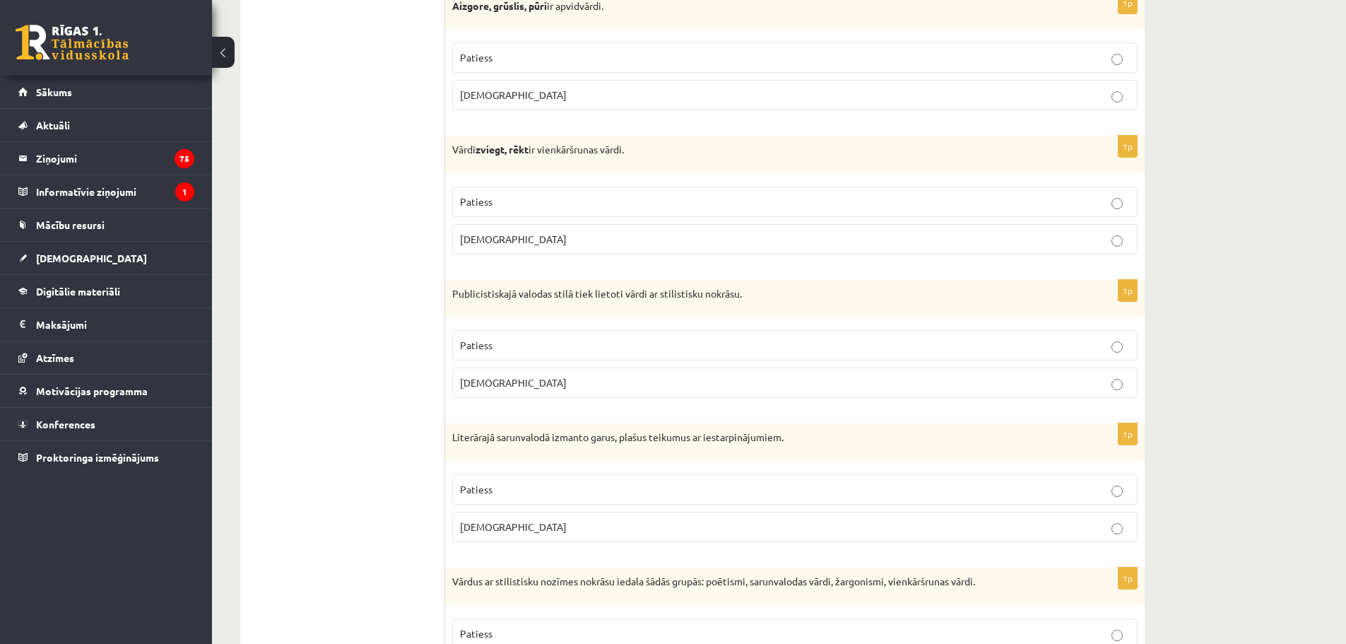
click at [506, 351] on p "Patiess" at bounding box center [795, 345] width 670 height 15
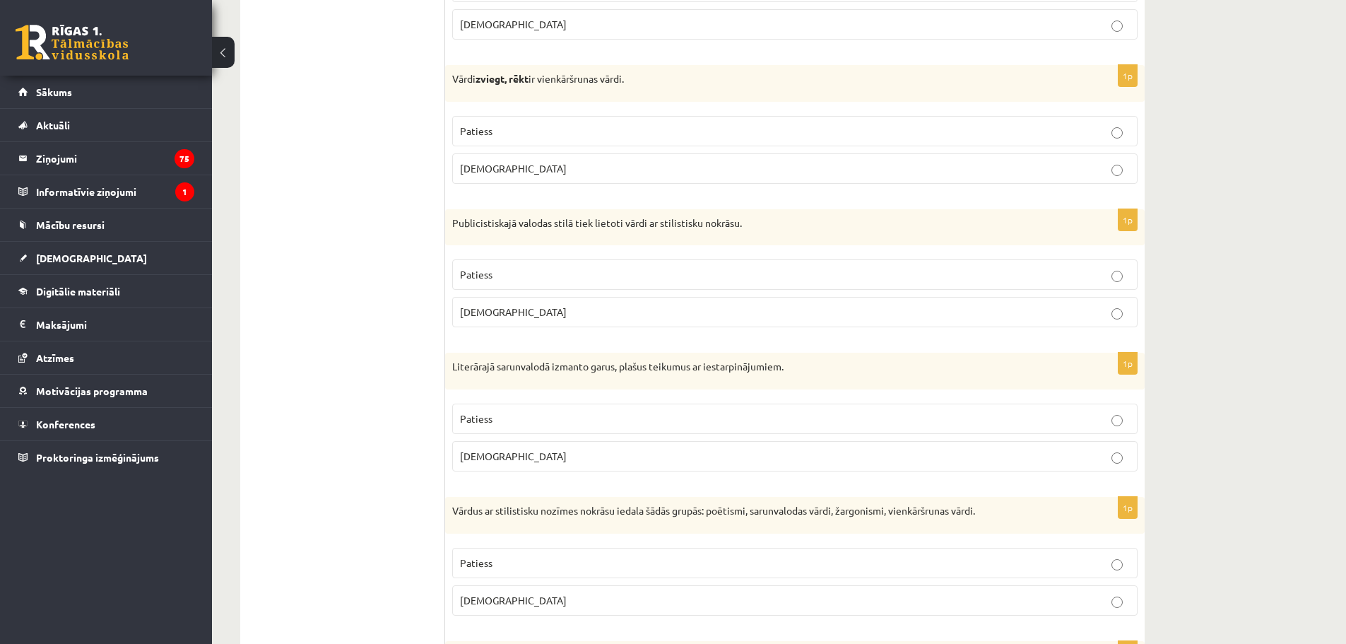
scroll to position [2332, 0]
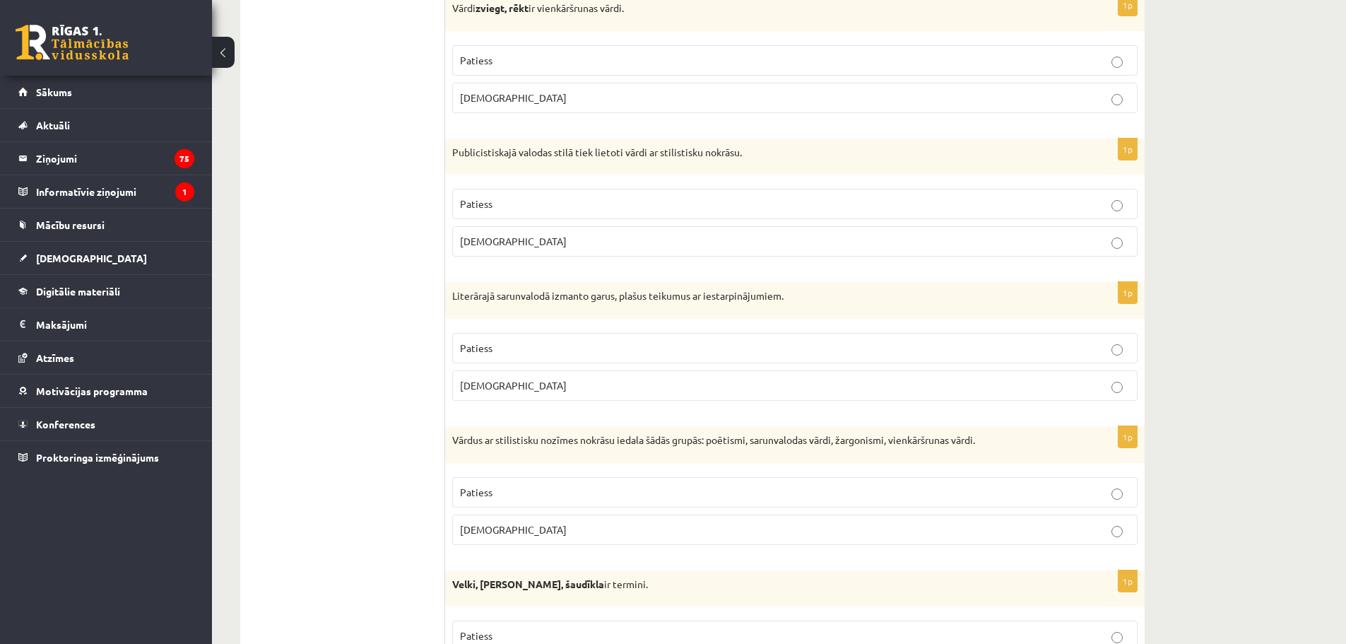
click at [570, 386] on p "Aplams" at bounding box center [795, 385] width 670 height 15
click at [524, 491] on p "Patiess" at bounding box center [795, 492] width 670 height 15
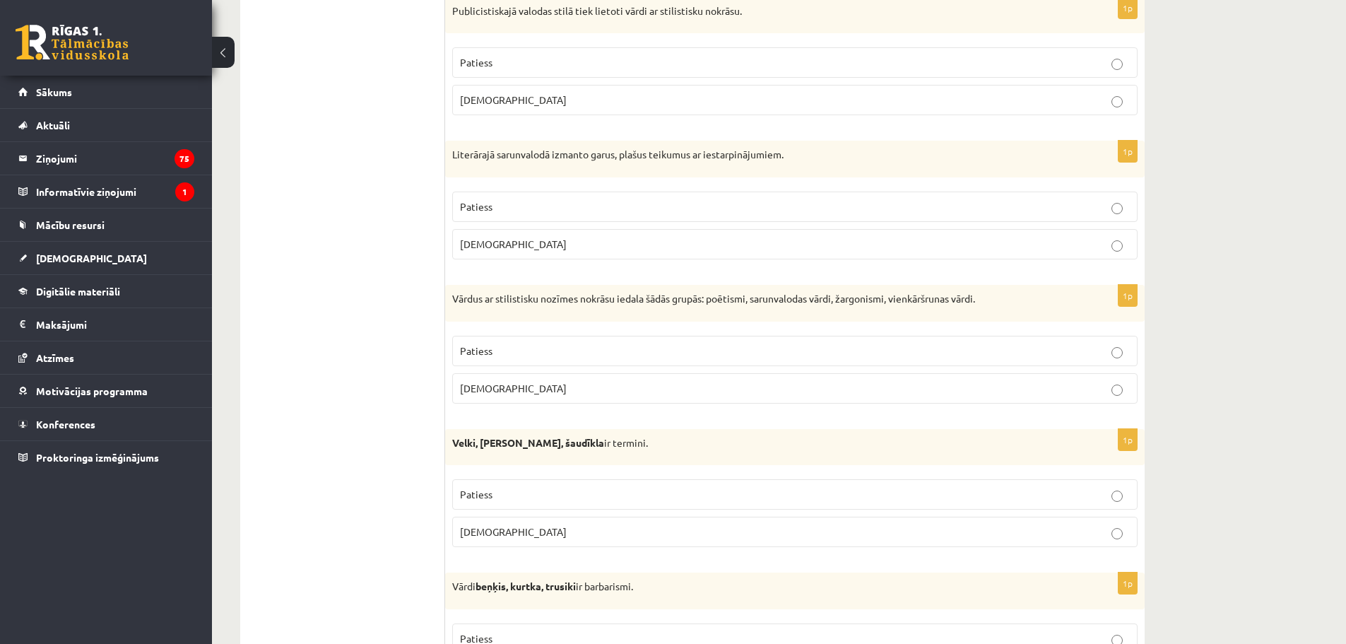
scroll to position [2544, 0]
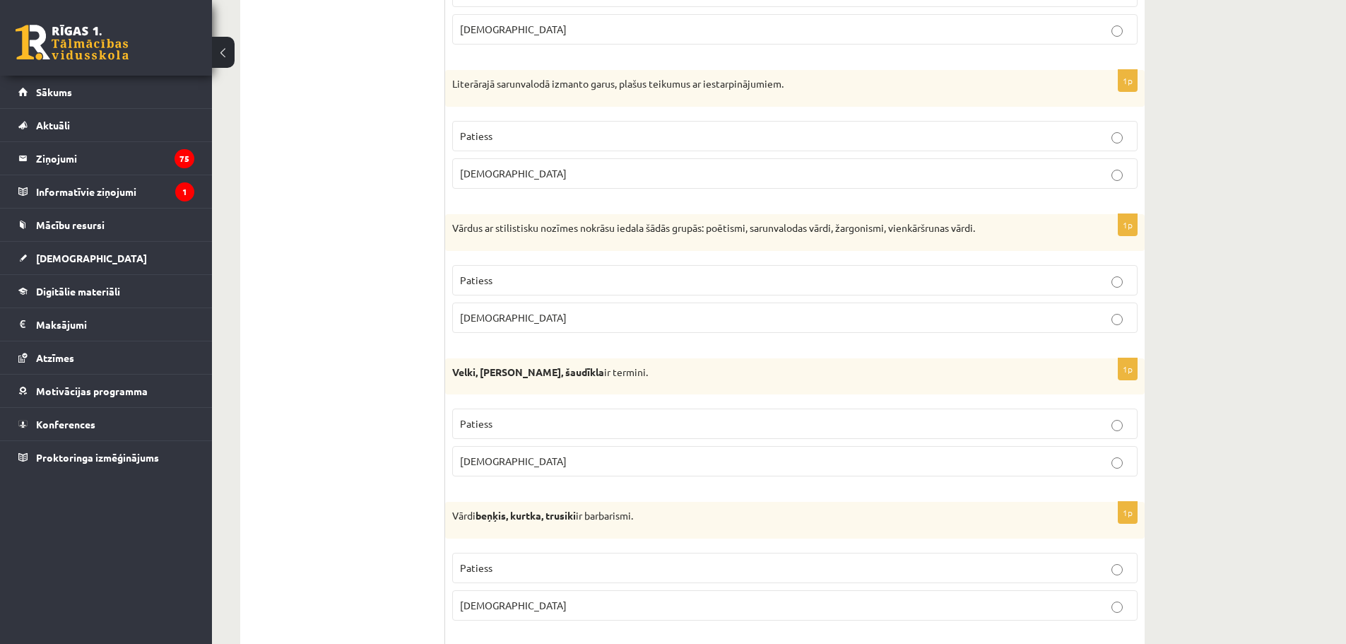
click at [519, 469] on p "Aplams" at bounding box center [795, 461] width 670 height 15
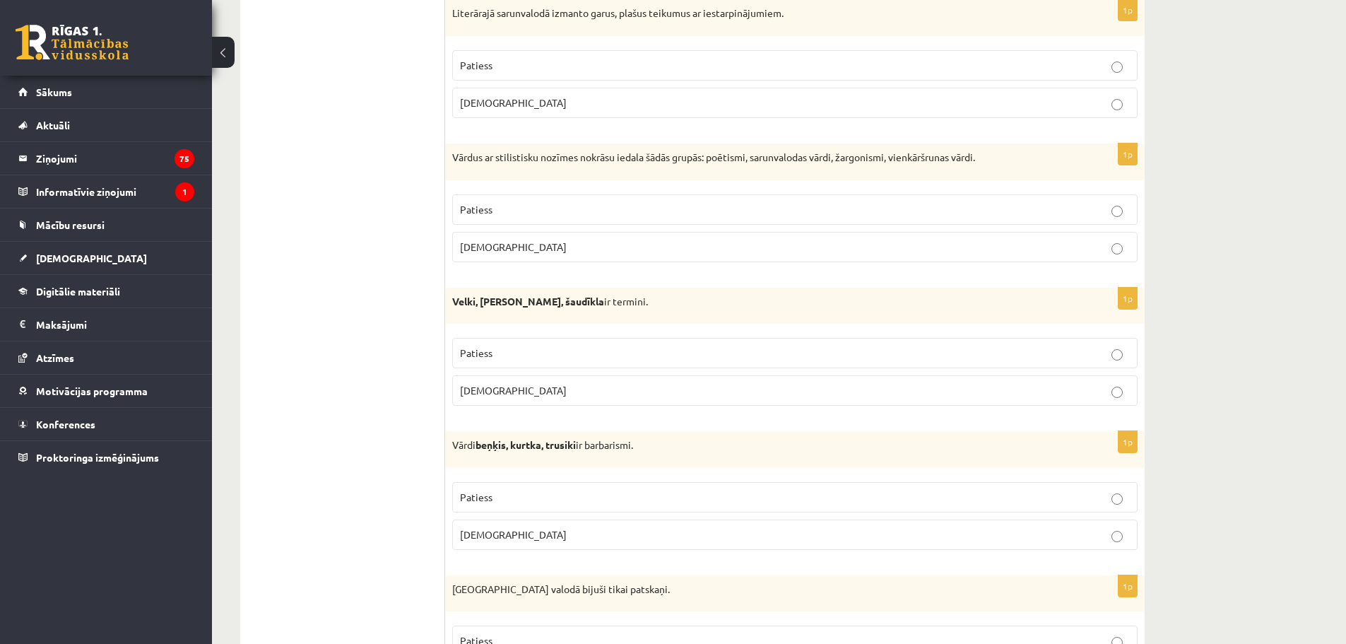
scroll to position [2756, 0]
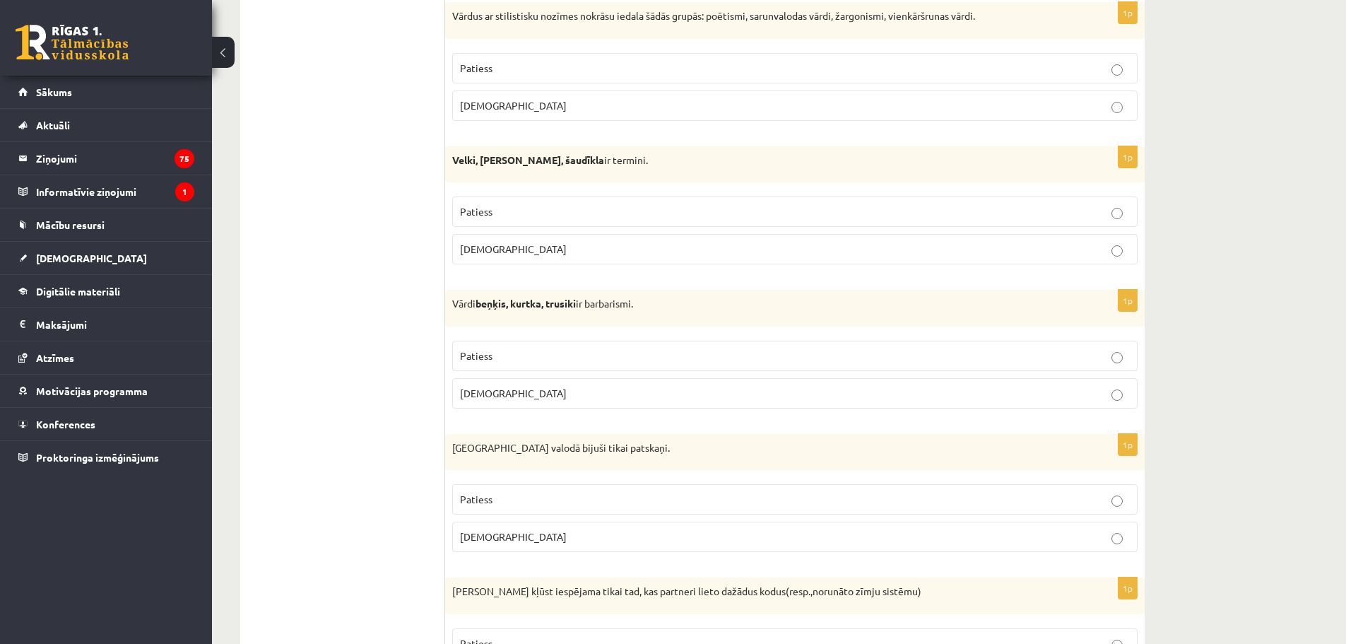
click at [517, 355] on p "Patiess" at bounding box center [795, 355] width 670 height 15
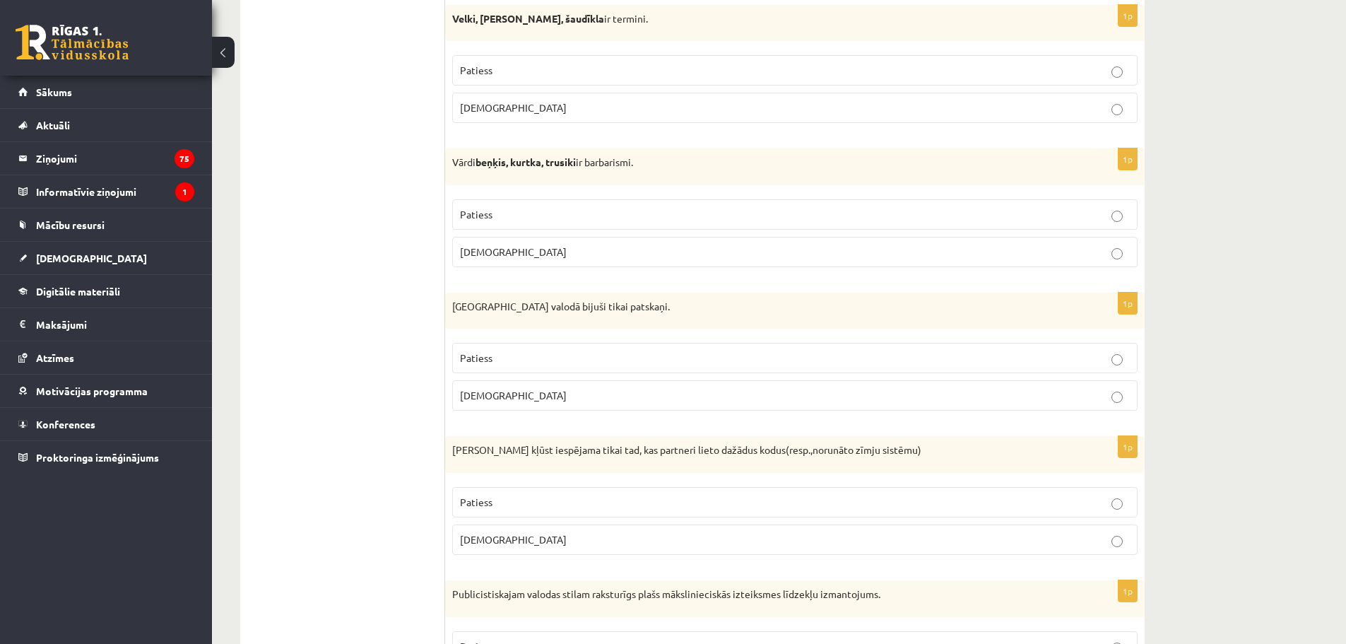
scroll to position [2968, 0]
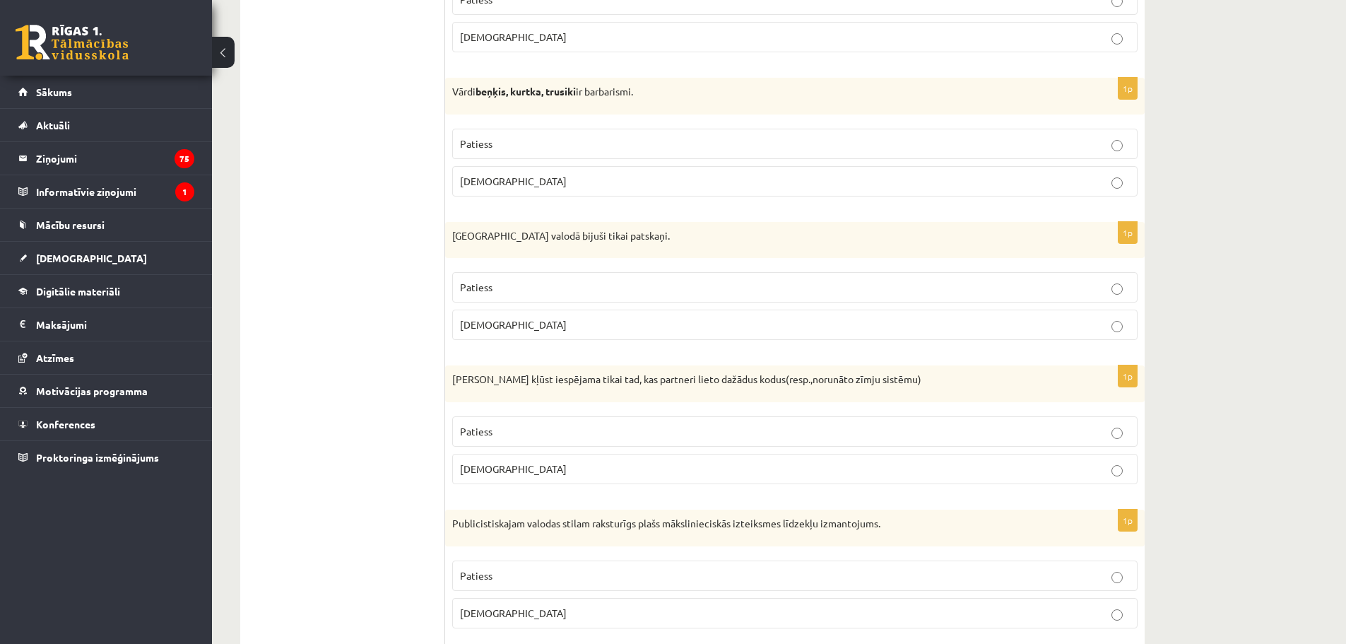
click at [557, 331] on p "Aplams" at bounding box center [795, 324] width 670 height 15
click at [572, 466] on p "Aplams" at bounding box center [795, 468] width 670 height 15
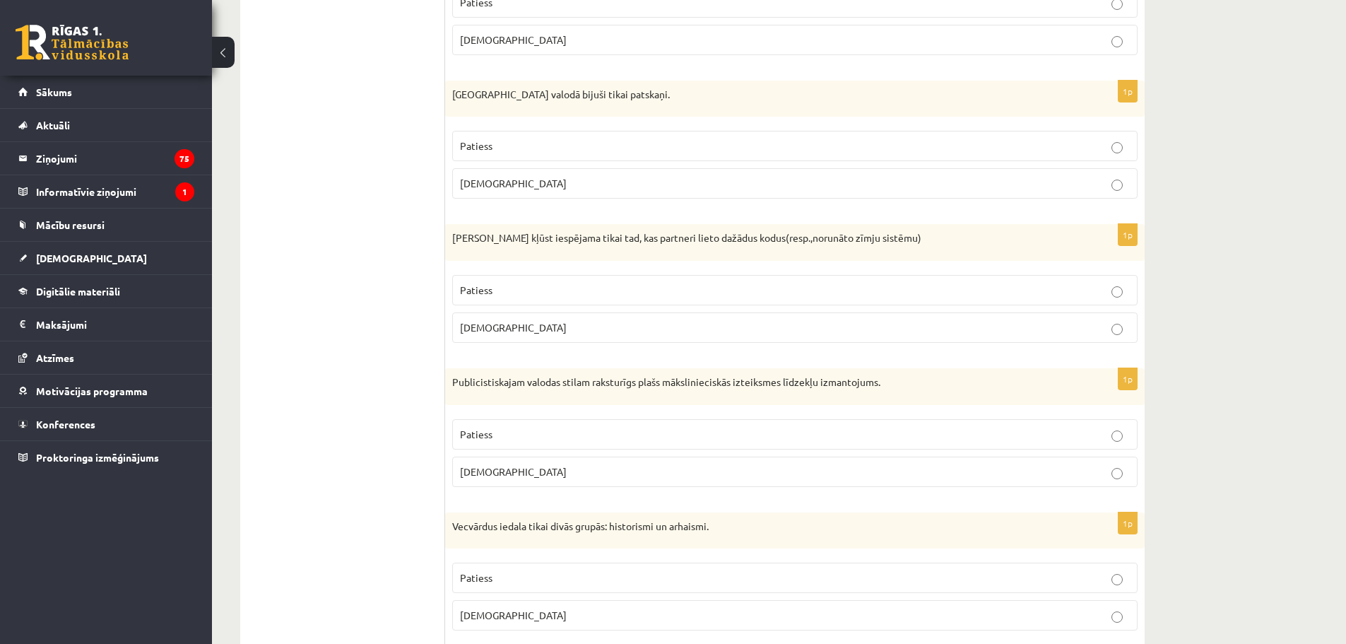
click at [553, 437] on p "Patiess" at bounding box center [795, 434] width 670 height 15
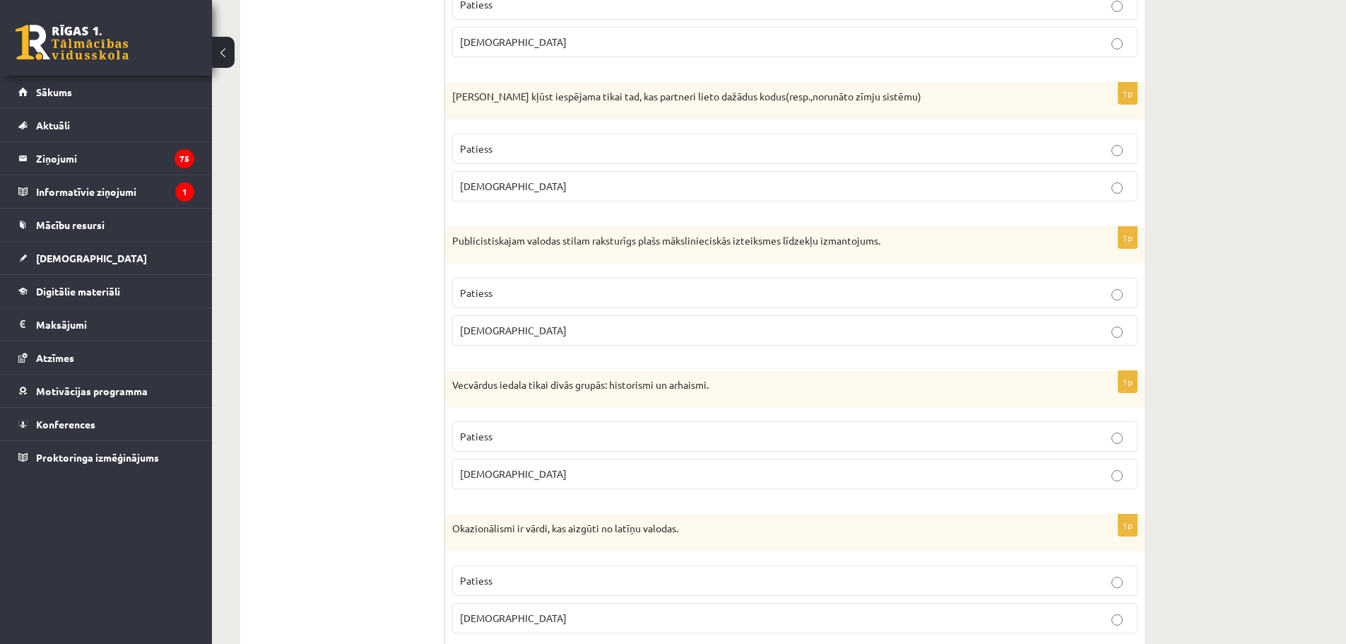
scroll to position [3321, 0]
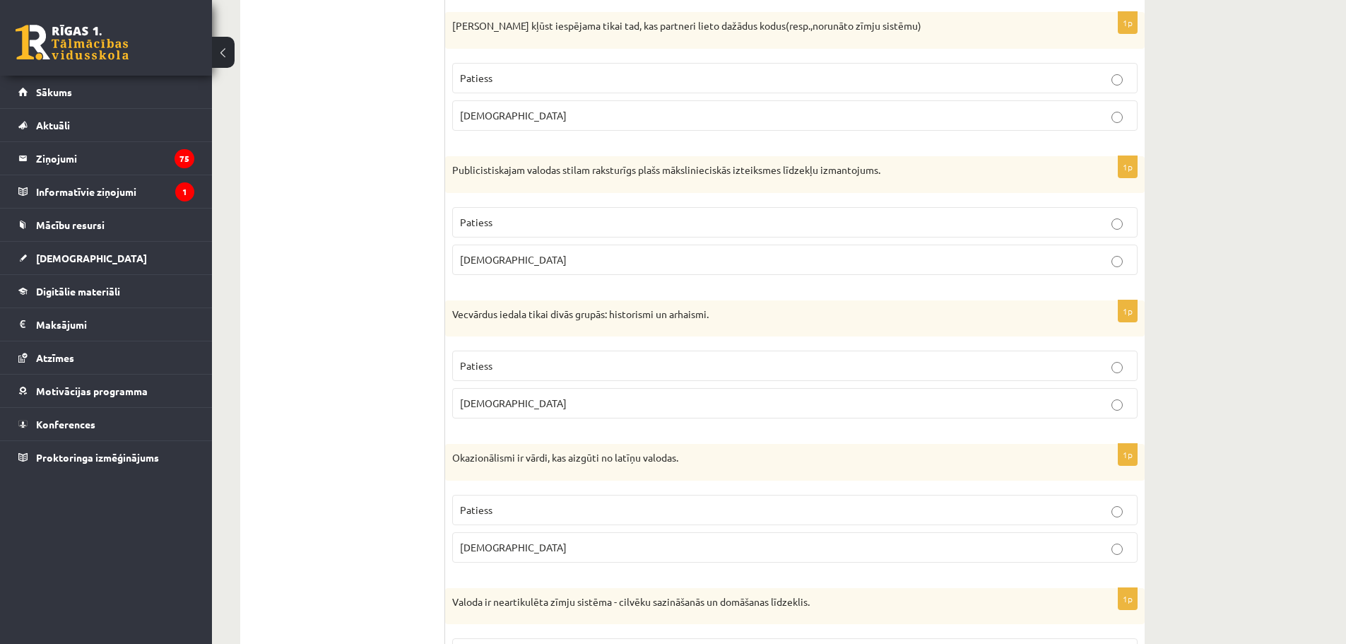
click at [540, 405] on p "Aplams" at bounding box center [795, 403] width 670 height 15
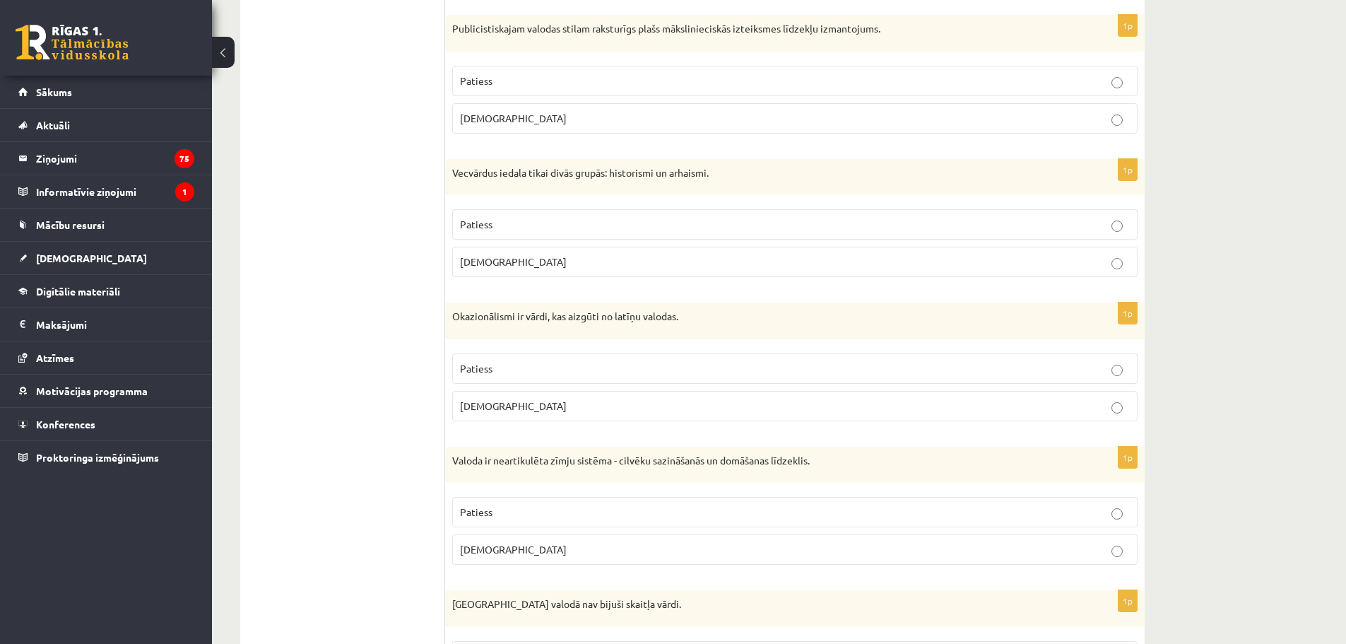
click at [540, 405] on p "Aplams" at bounding box center [795, 406] width 670 height 15
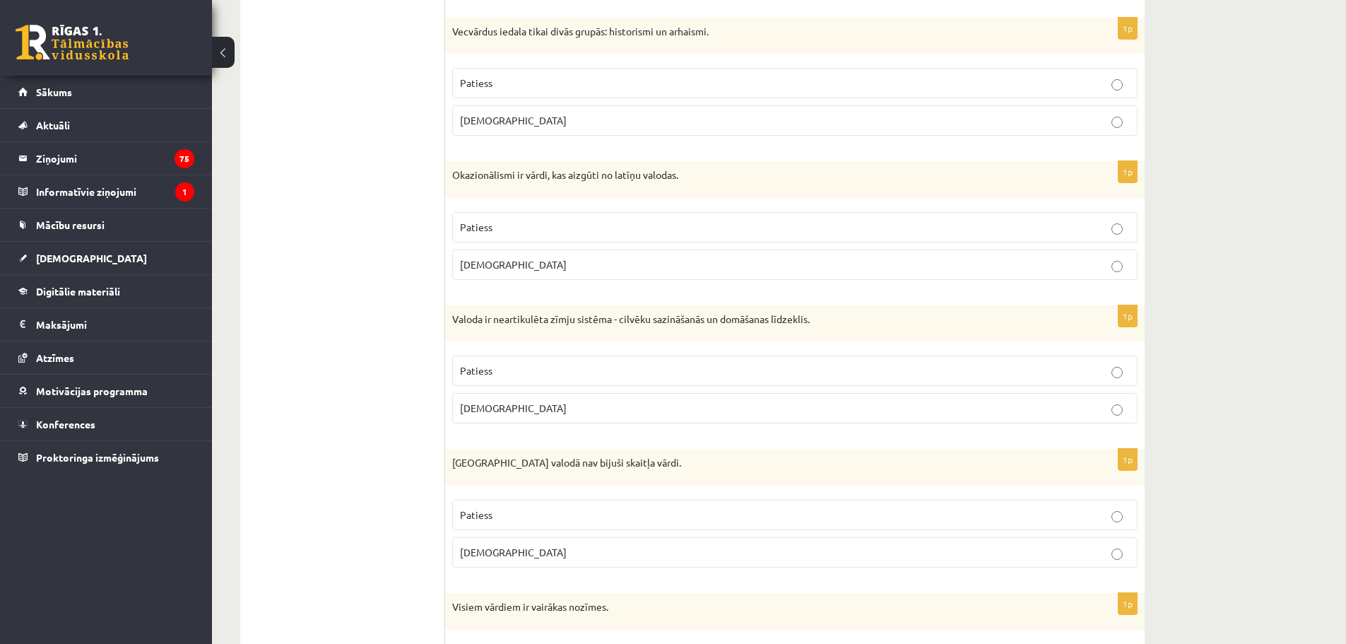
click at [543, 409] on p "Aplams" at bounding box center [795, 408] width 670 height 15
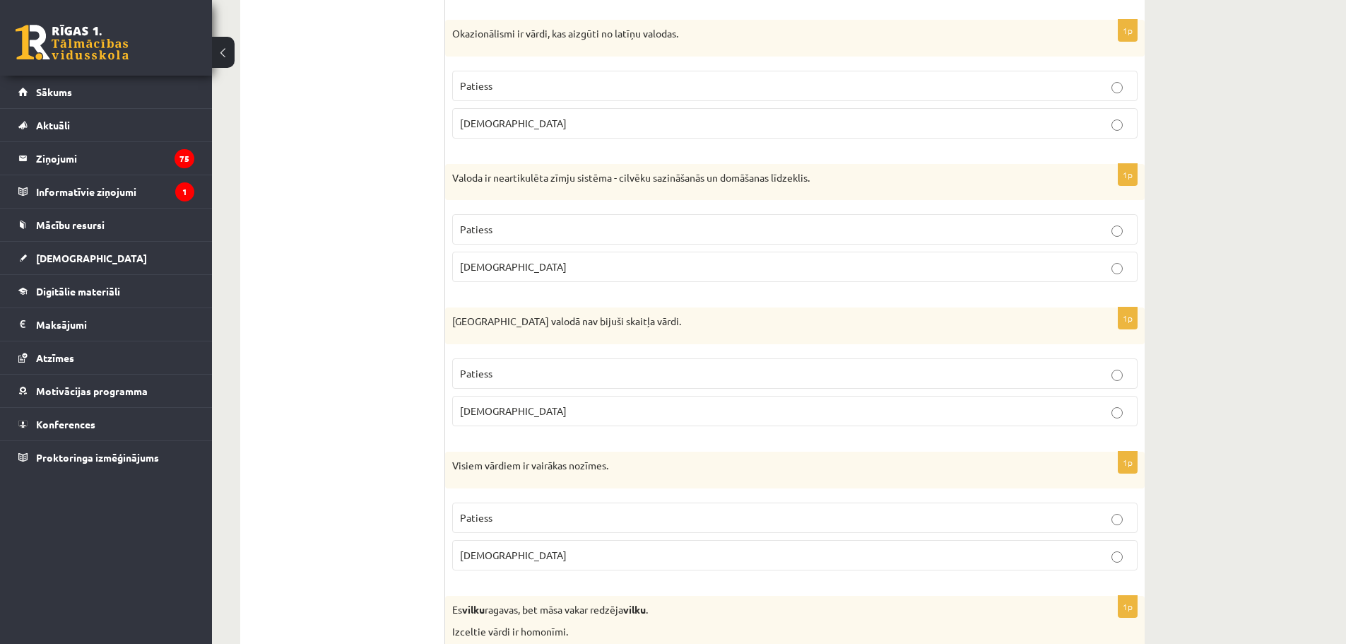
scroll to position [3816, 0]
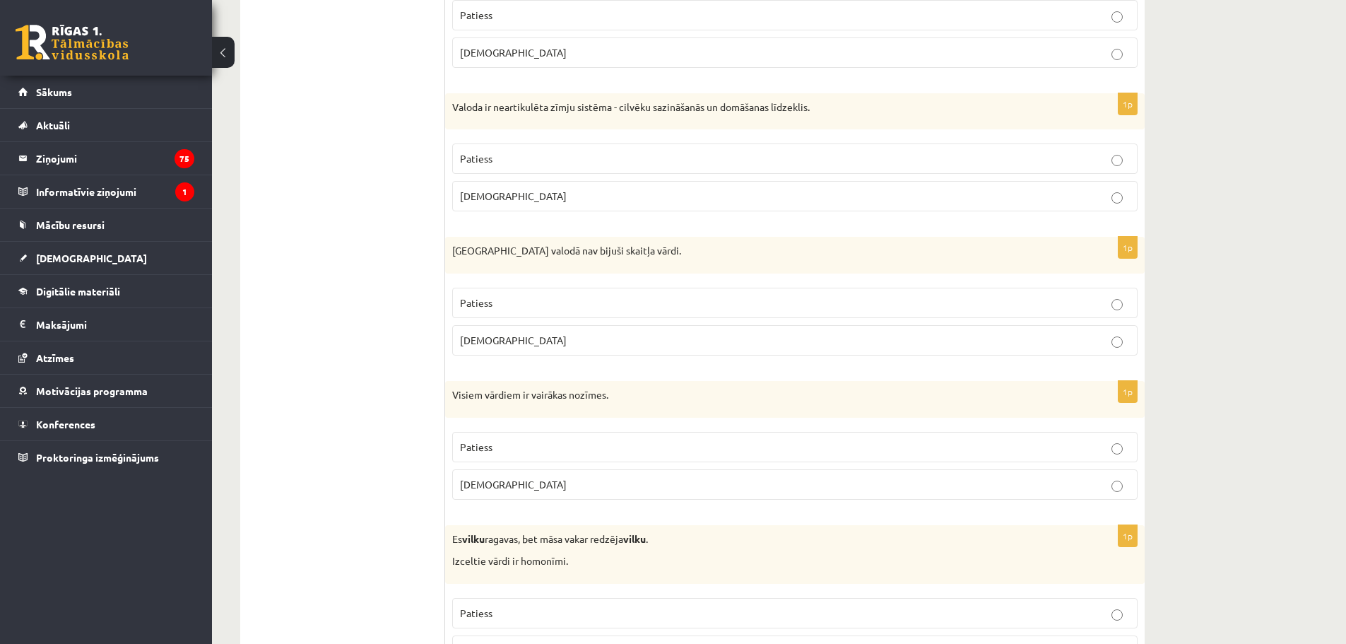
click at [568, 299] on p "Patiess" at bounding box center [795, 302] width 670 height 15
click at [553, 483] on p "Aplams" at bounding box center [795, 484] width 670 height 15
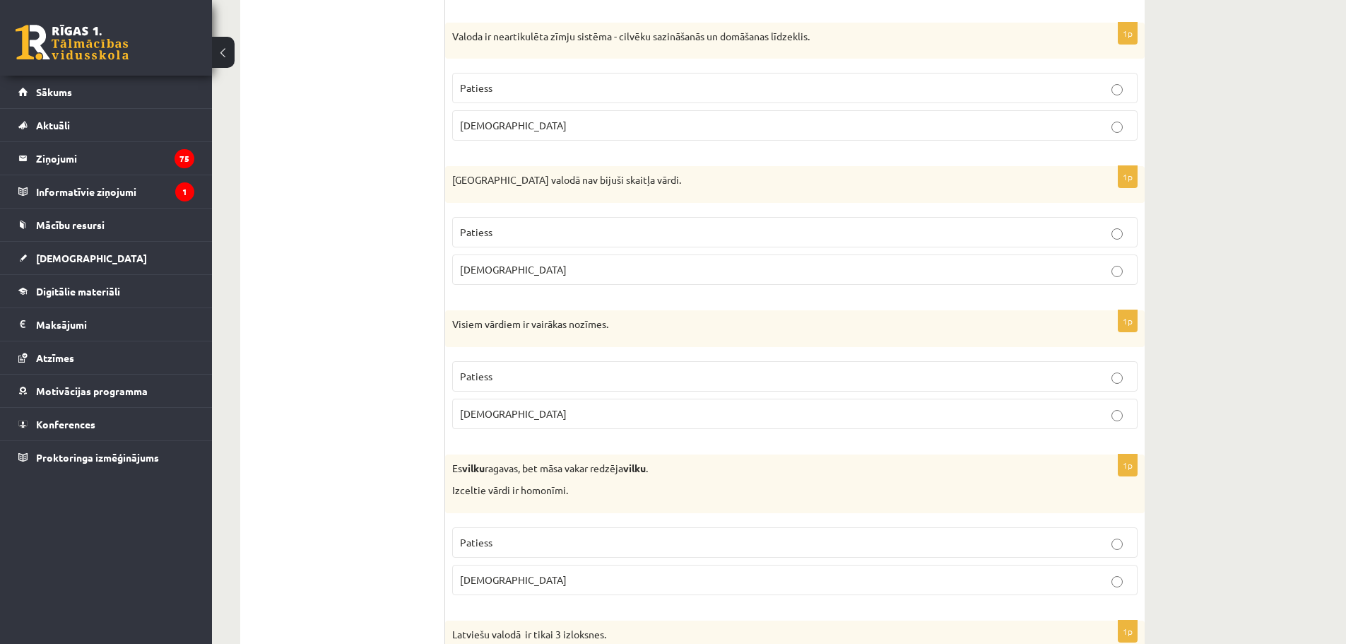
scroll to position [3957, 0]
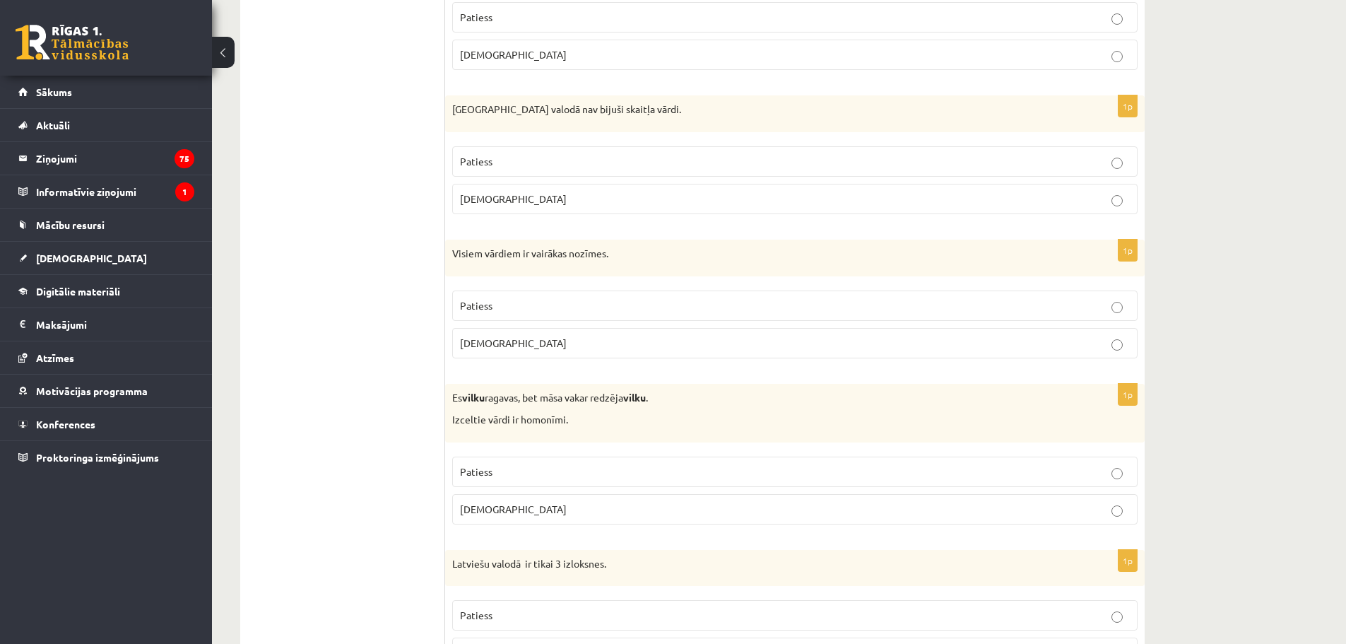
click at [525, 471] on p "Patiess" at bounding box center [795, 471] width 670 height 15
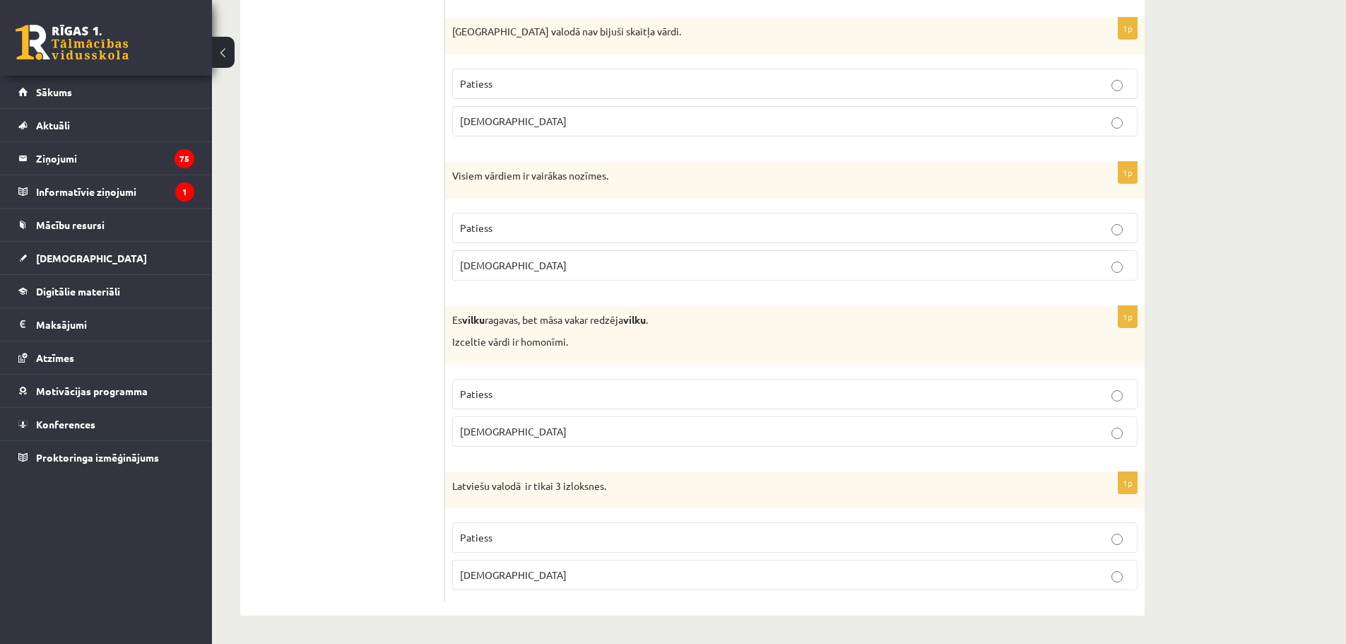
click at [550, 573] on p "Aplams" at bounding box center [795, 574] width 670 height 15
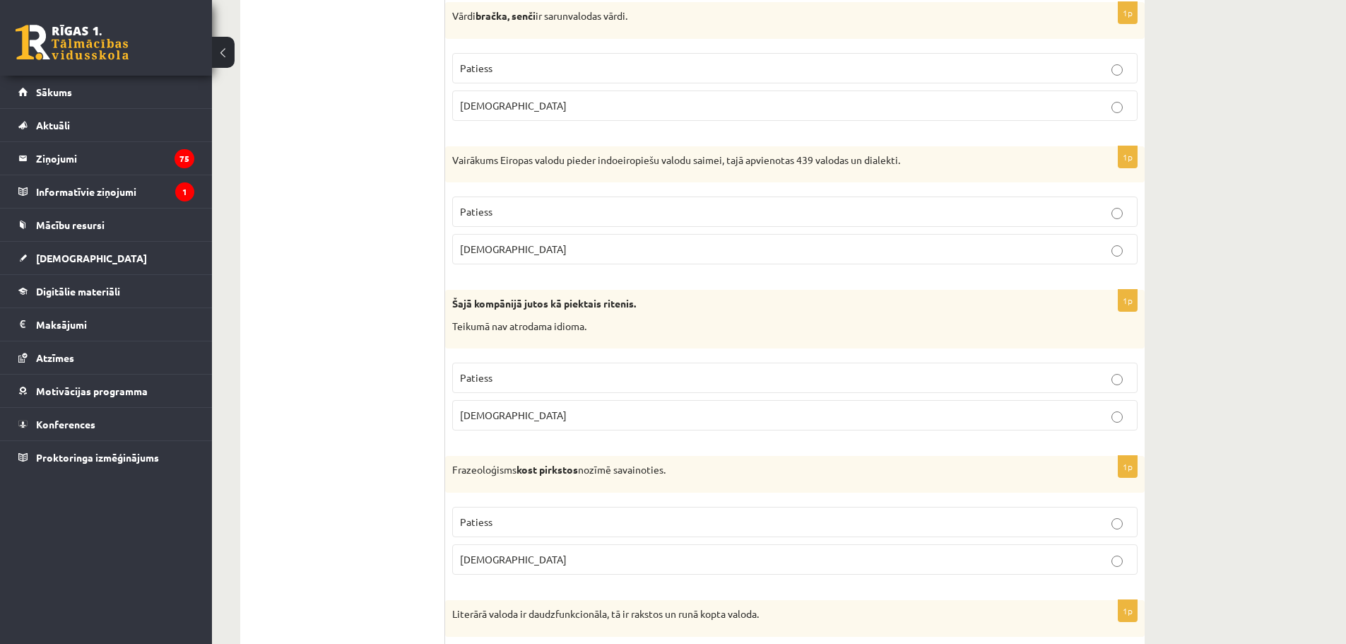
scroll to position [0, 0]
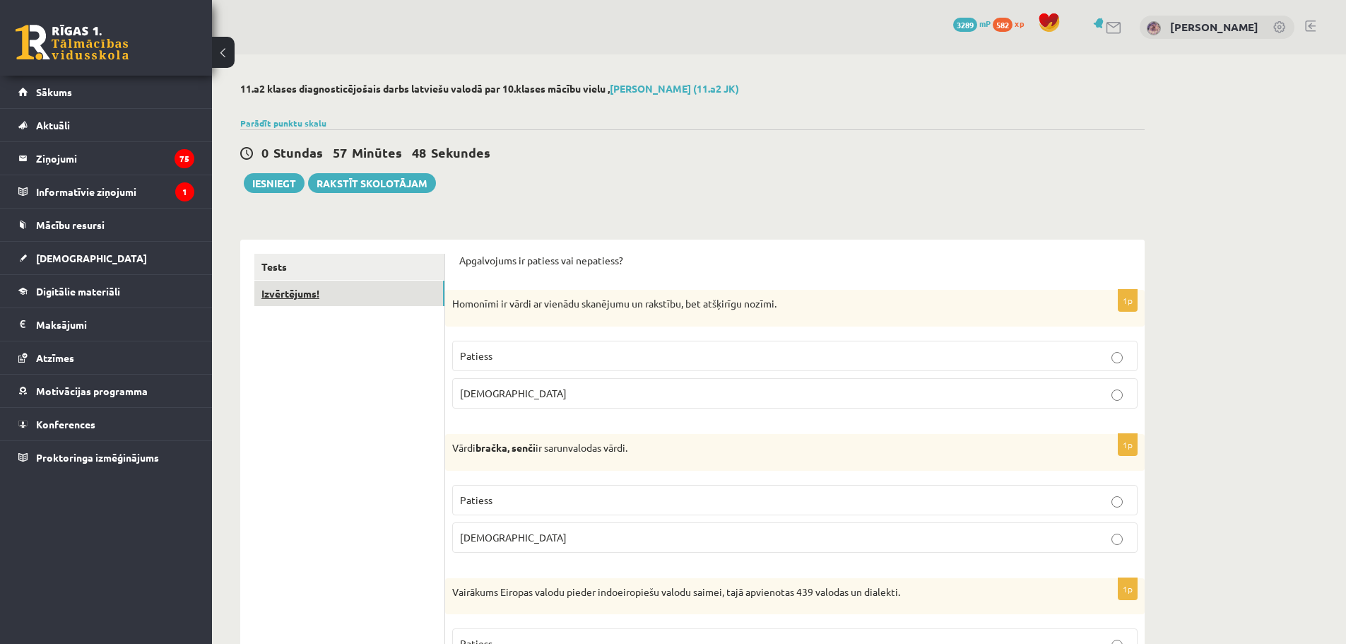
click at [338, 292] on link "Izvērtējums!" at bounding box center [349, 294] width 190 height 26
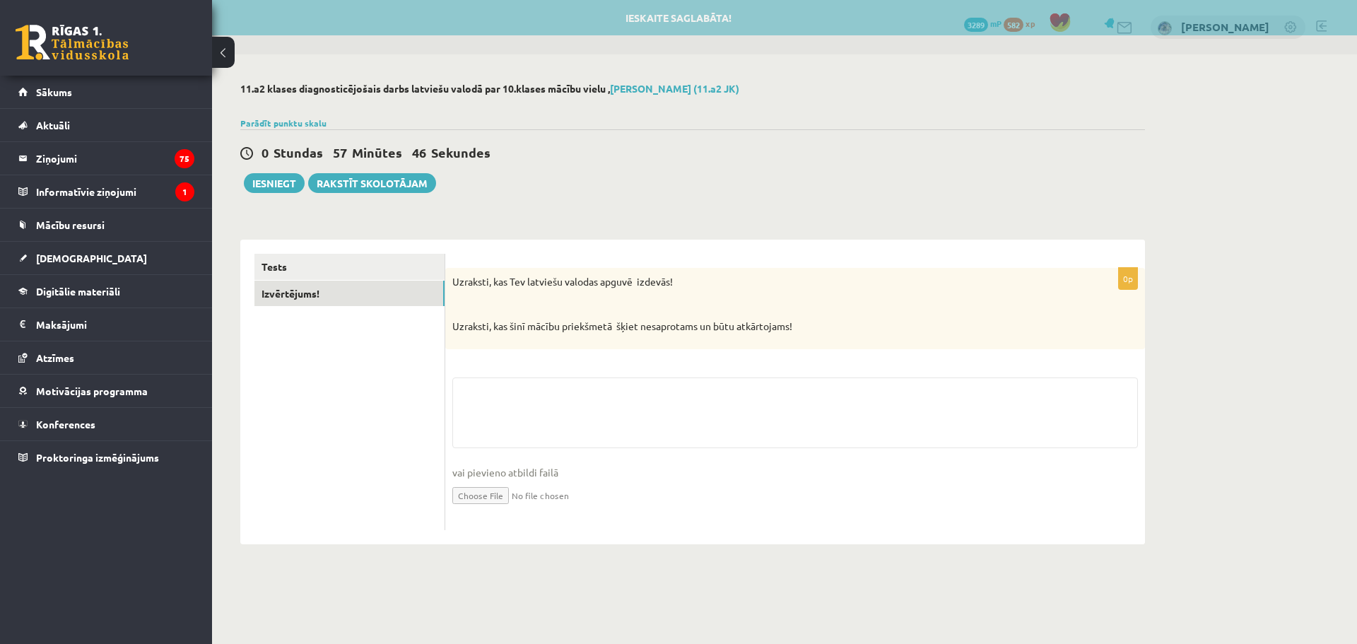
click at [489, 387] on fieldset "vai pievieno atbildi failā Iesniegtā atbilde" at bounding box center [794, 450] width 685 height 146
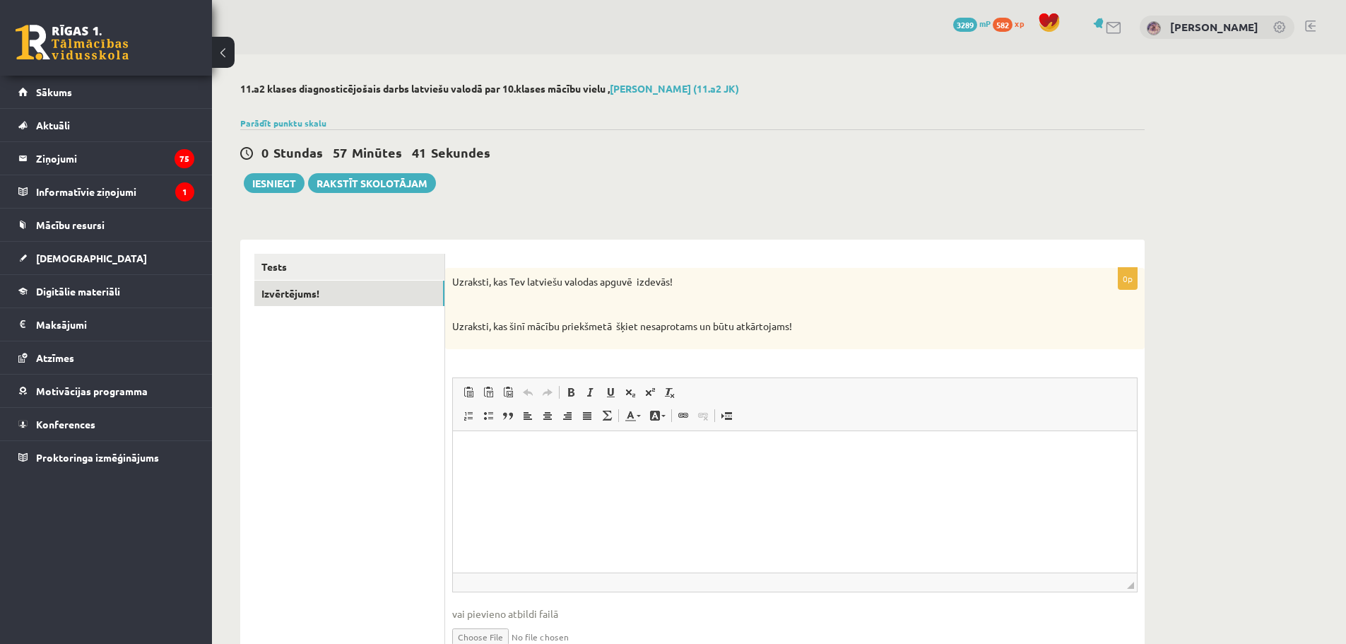
click at [493, 457] on p "Editor, wiswyg-editor-user-answer-47433857152180" at bounding box center [795, 451] width 656 height 15
click at [263, 182] on button "Iesniegt" at bounding box center [274, 183] width 61 height 20
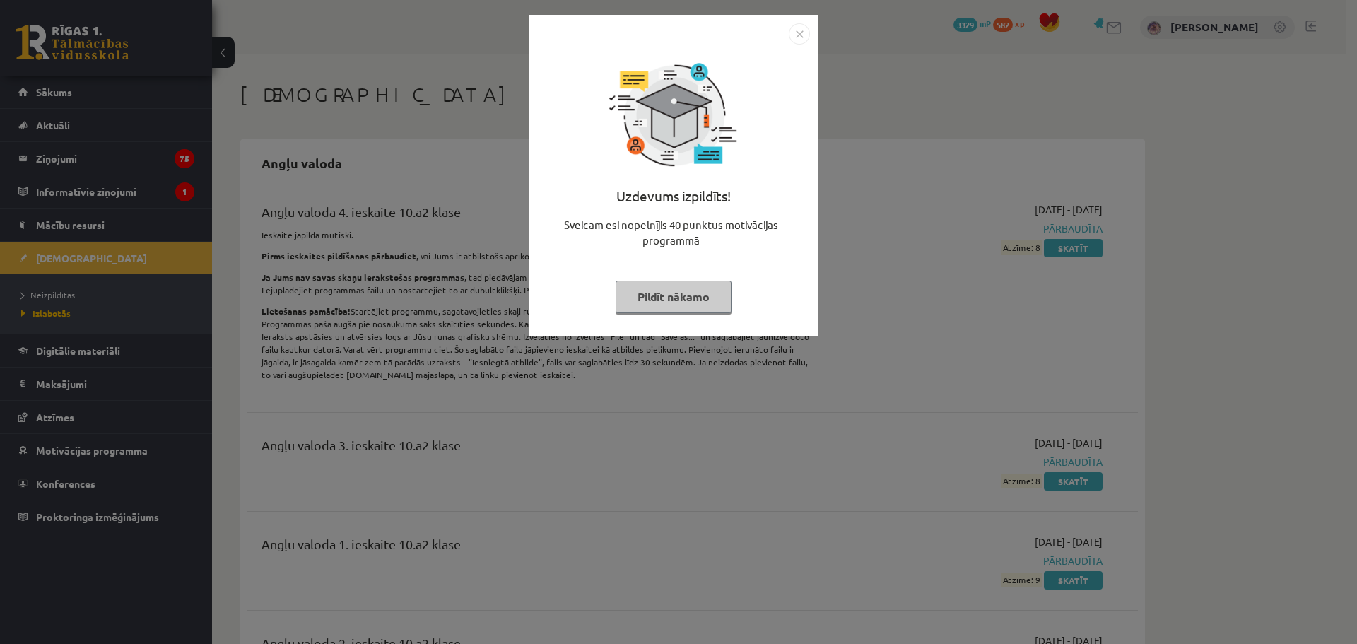
click at [670, 295] on button "Pildīt nākamo" at bounding box center [674, 297] width 116 height 33
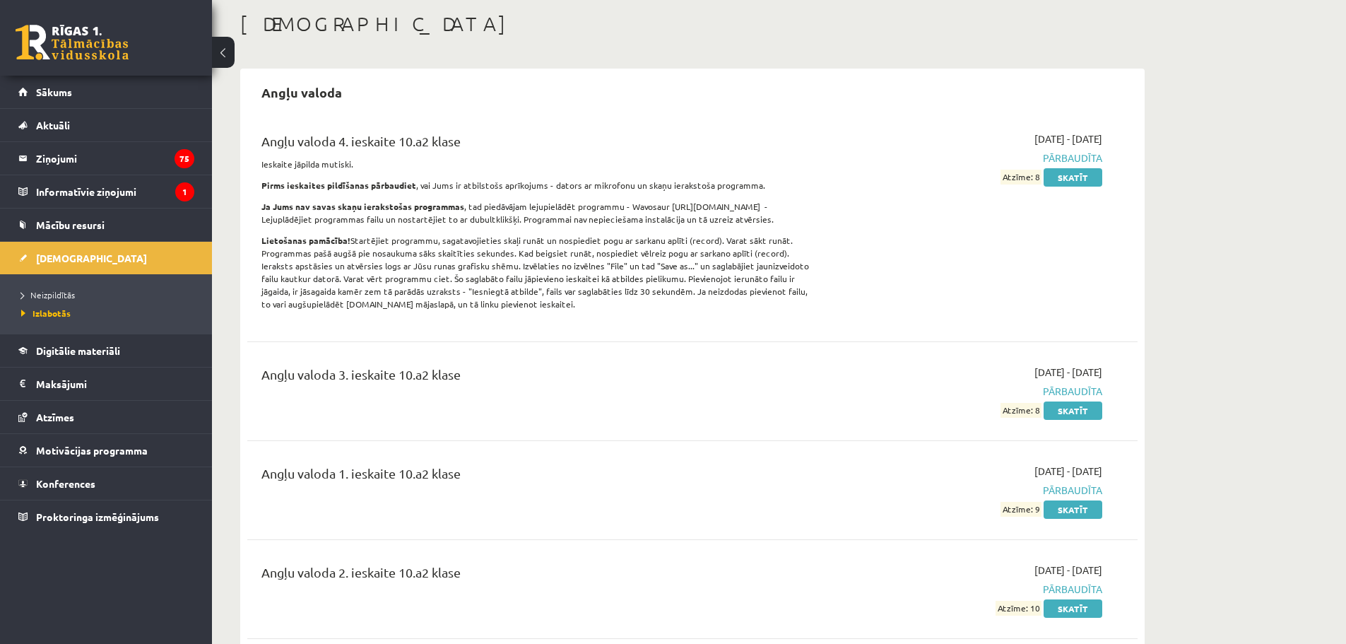
scroll to position [424, 0]
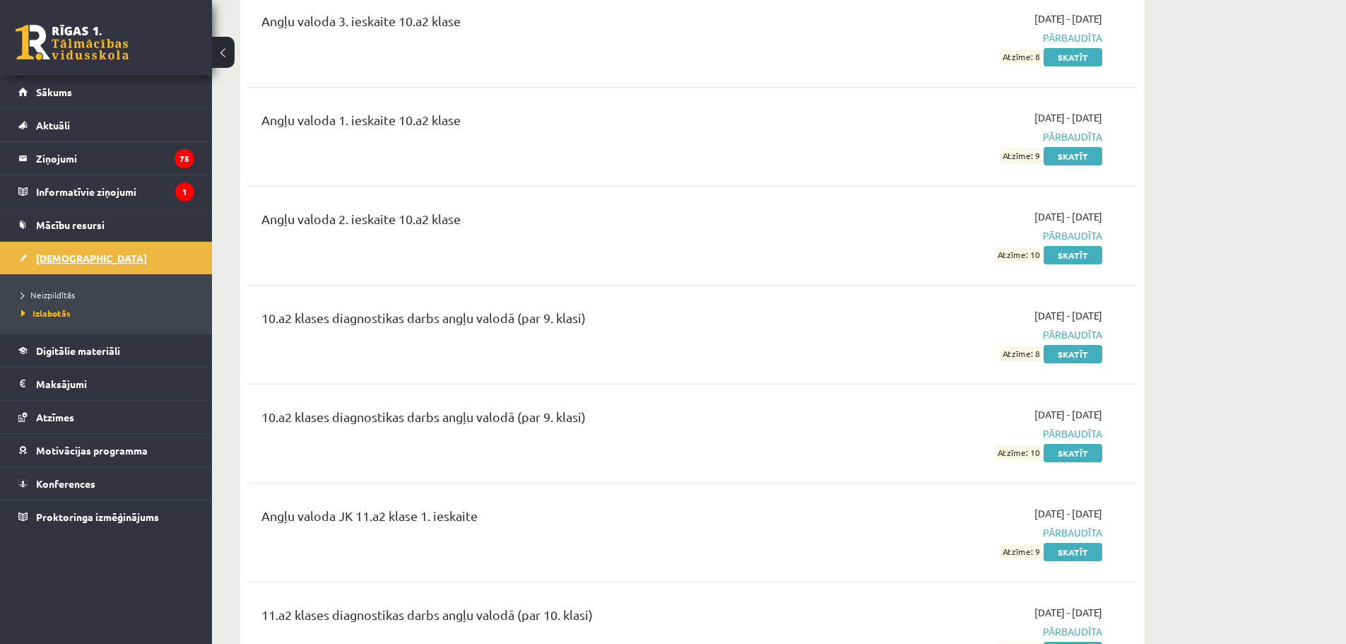
click at [81, 261] on link "[DEMOGRAPHIC_DATA]" at bounding box center [106, 258] width 176 height 33
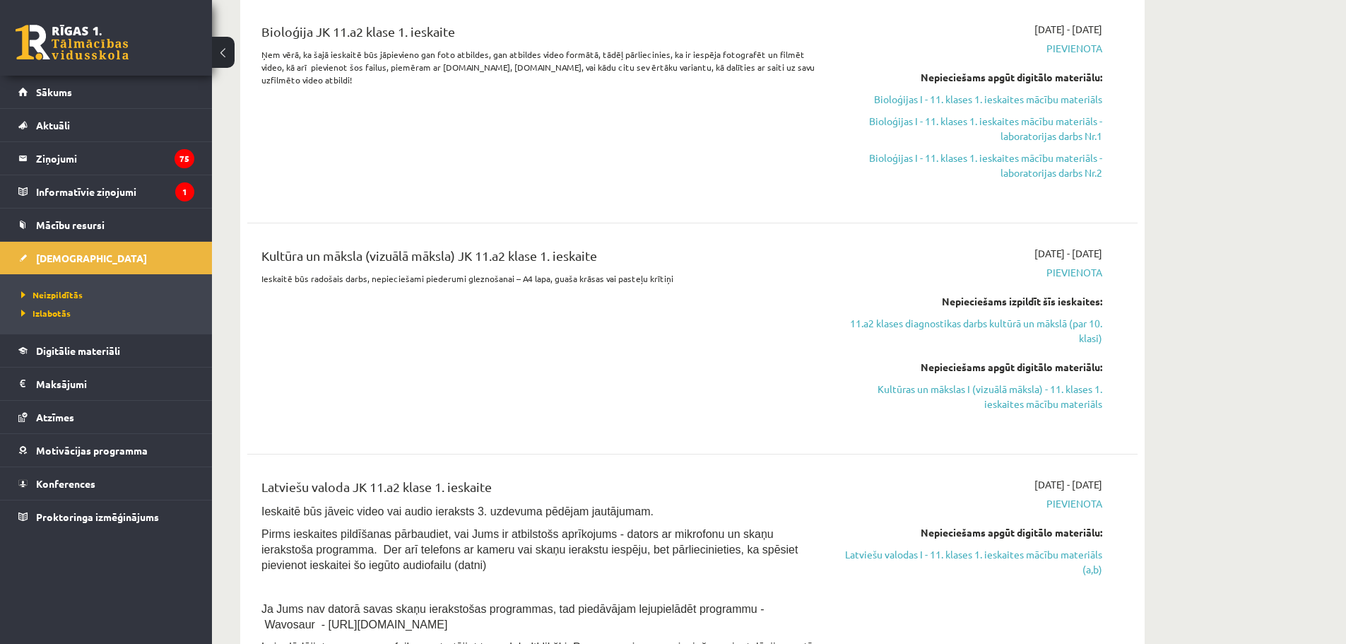
scroll to position [495, 0]
